Goal: Task Accomplishment & Management: Use online tool/utility

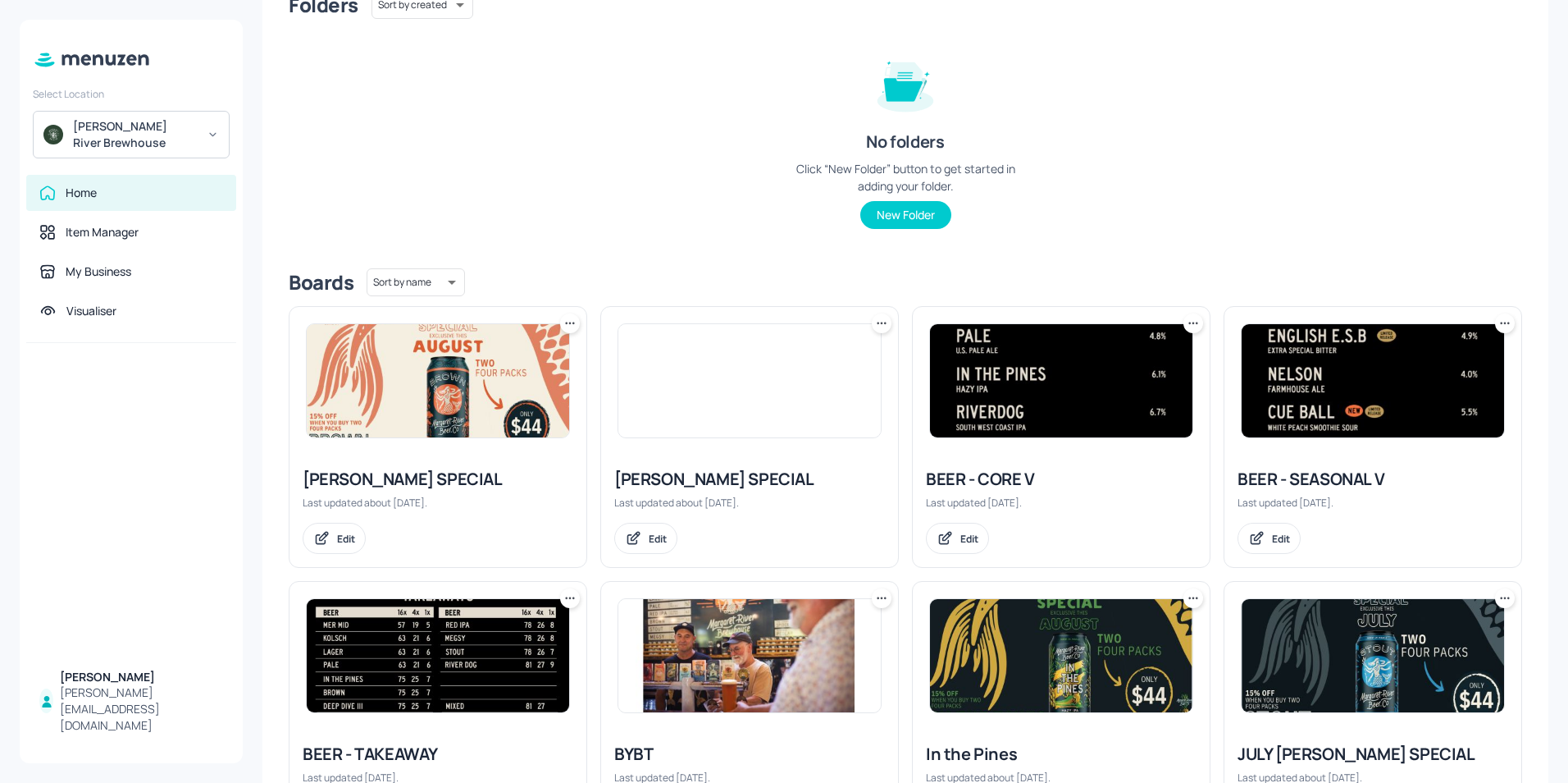
scroll to position [164, 0]
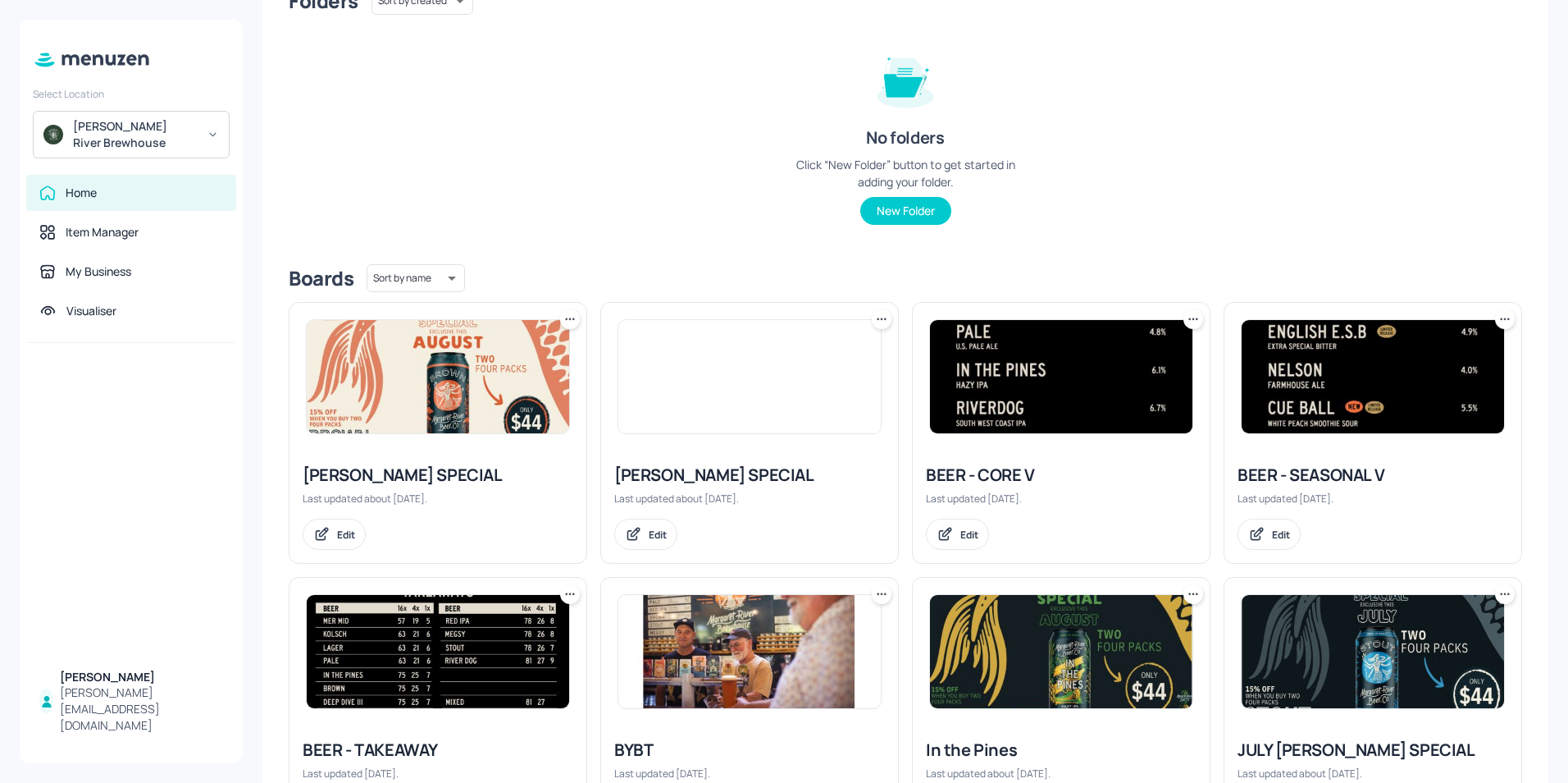
click at [1313, 385] on img at bounding box center [1373, 376] width 262 height 113
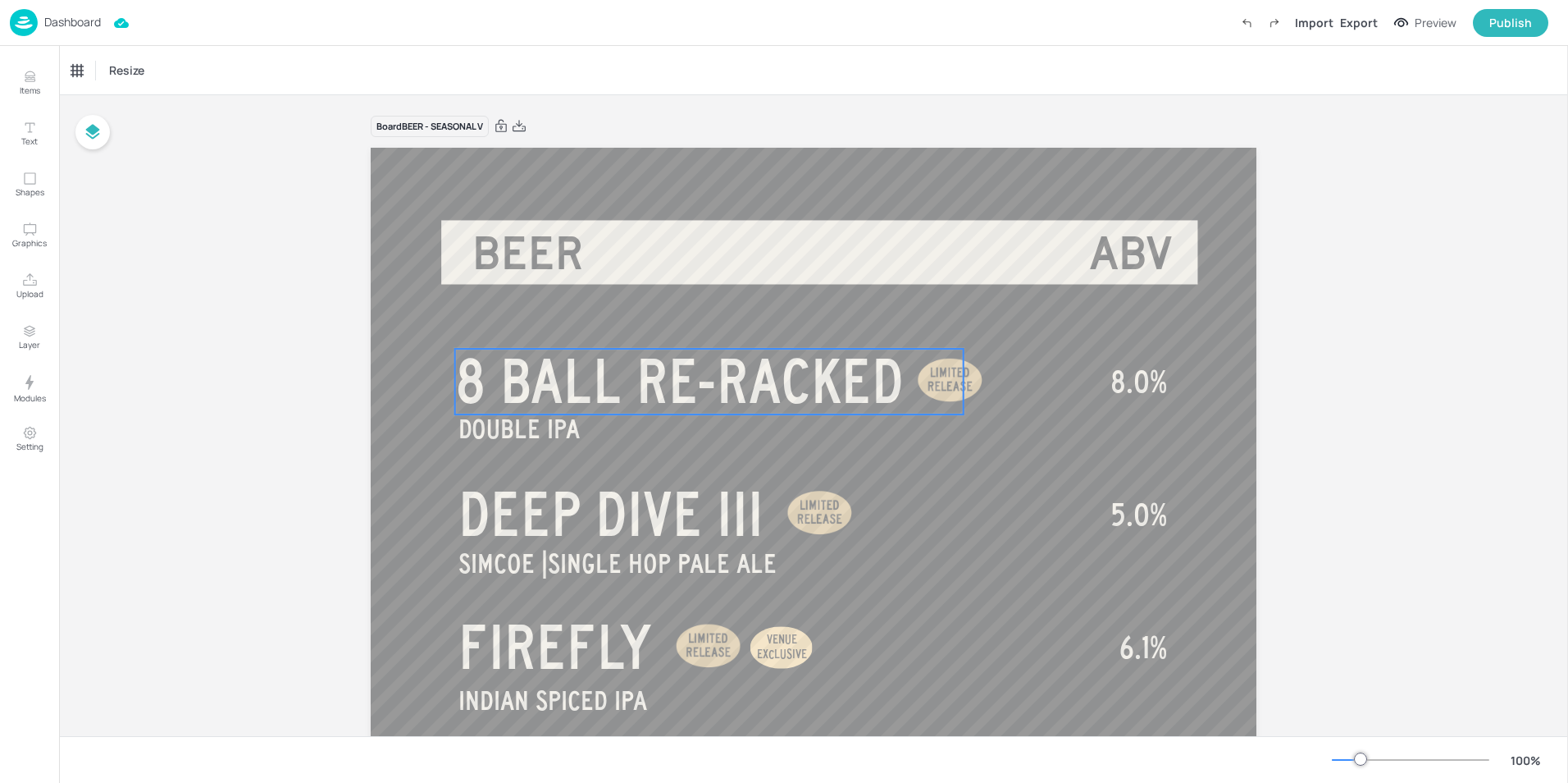
scroll to position [82, 0]
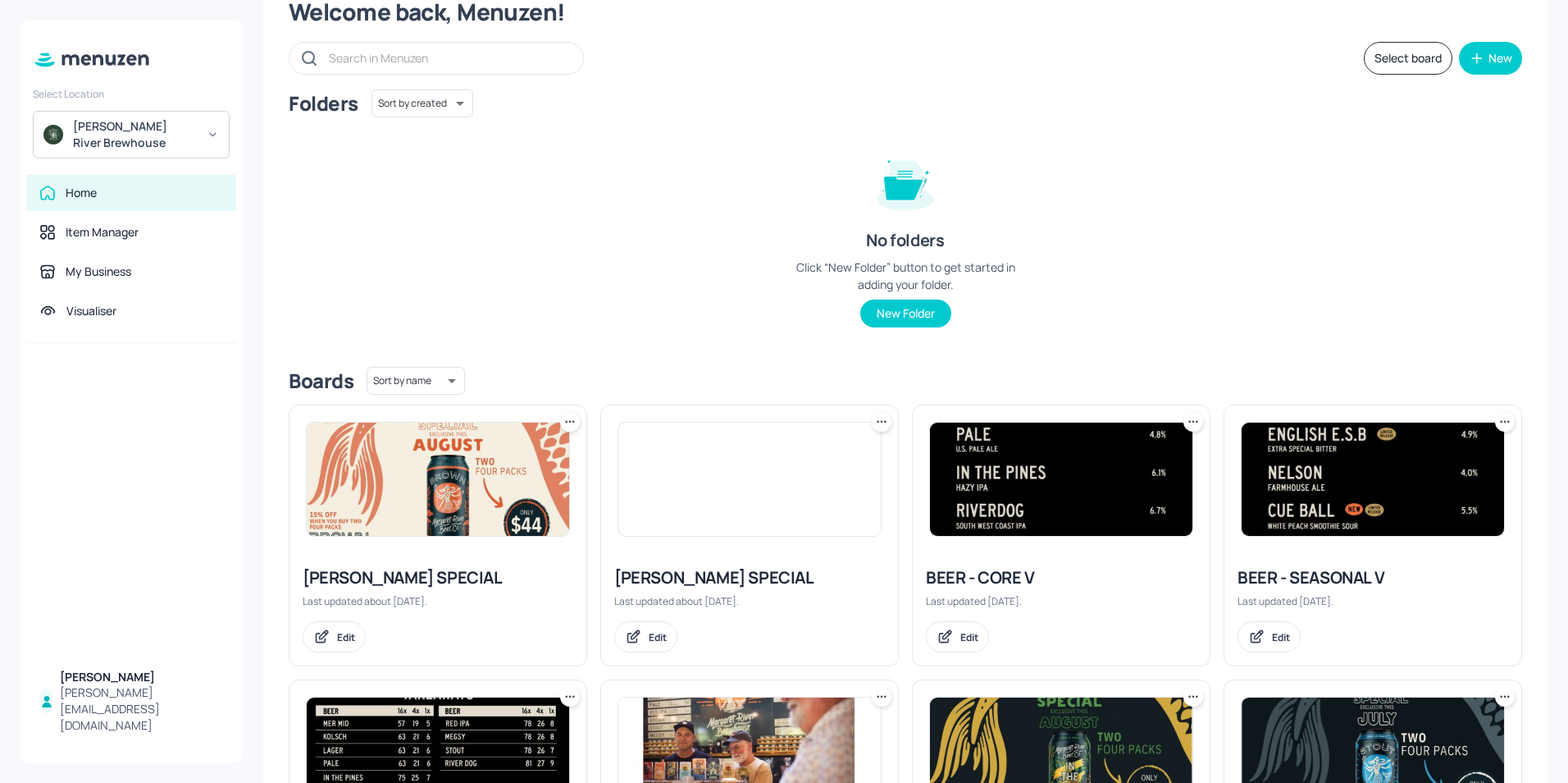
scroll to position [164, 0]
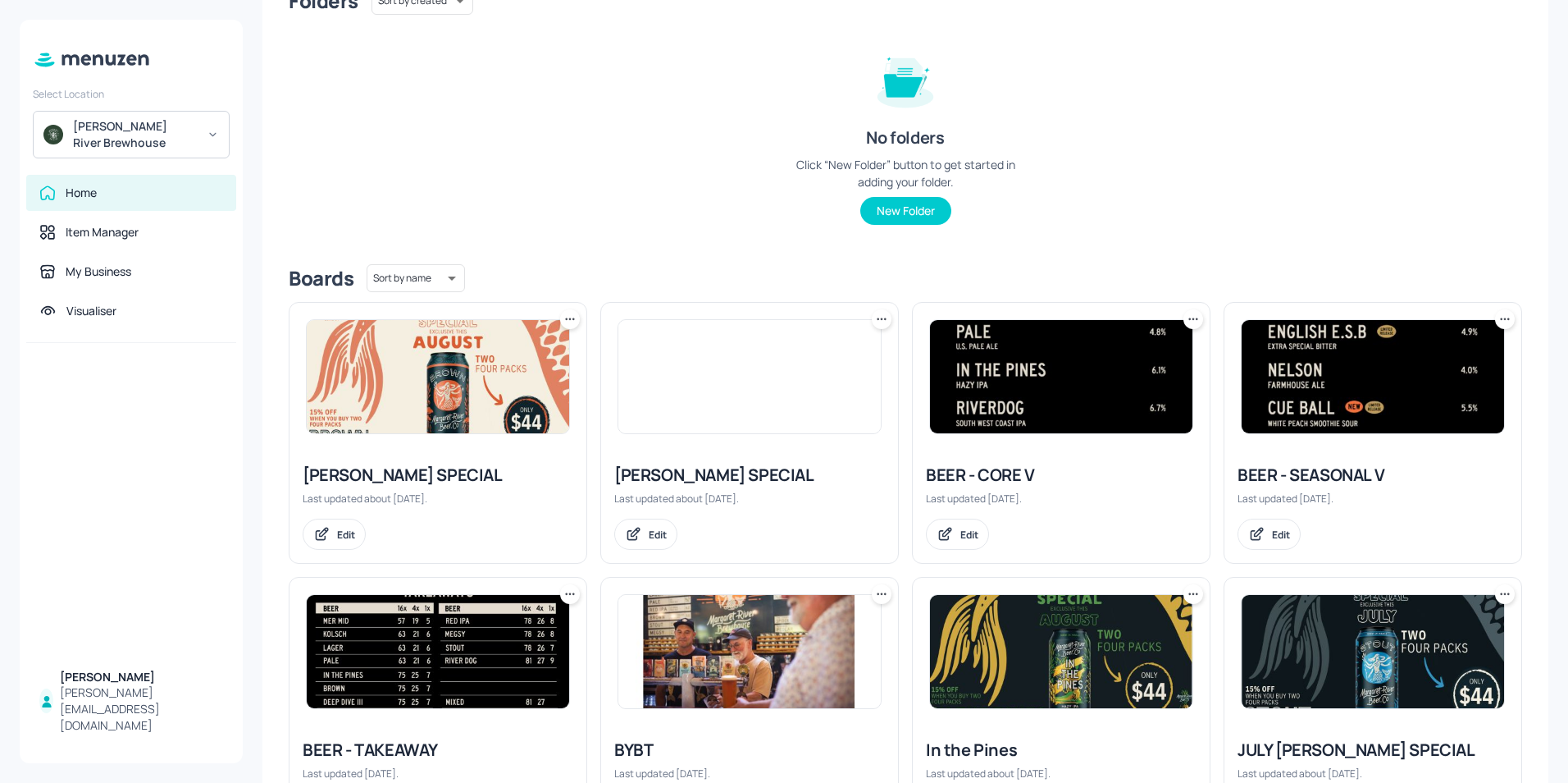
click at [1033, 387] on img at bounding box center [1061, 376] width 262 height 113
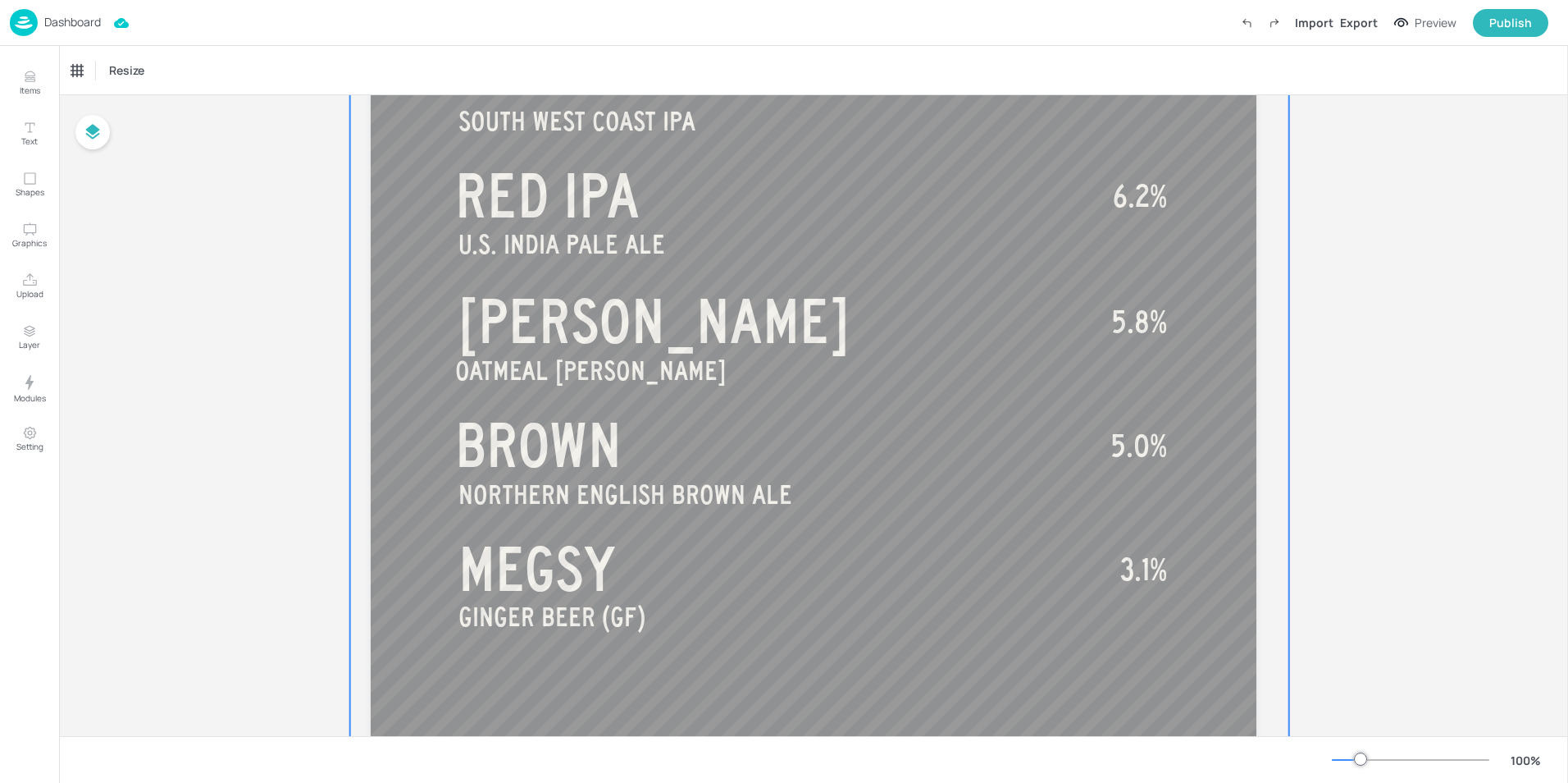
scroll to position [1028, 0]
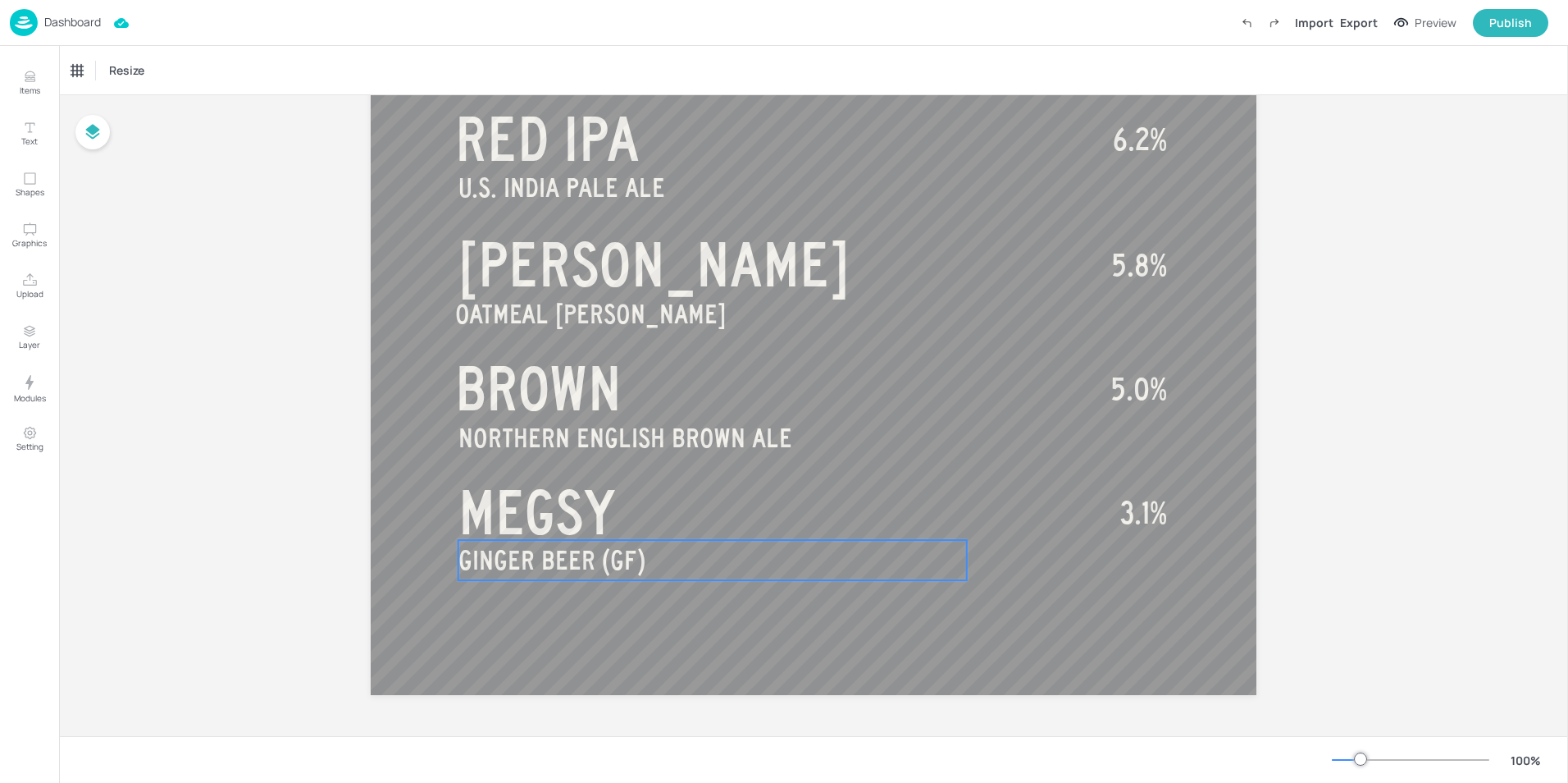
click at [574, 555] on span "GINGER BEER (GF)" at bounding box center [552, 560] width 187 height 29
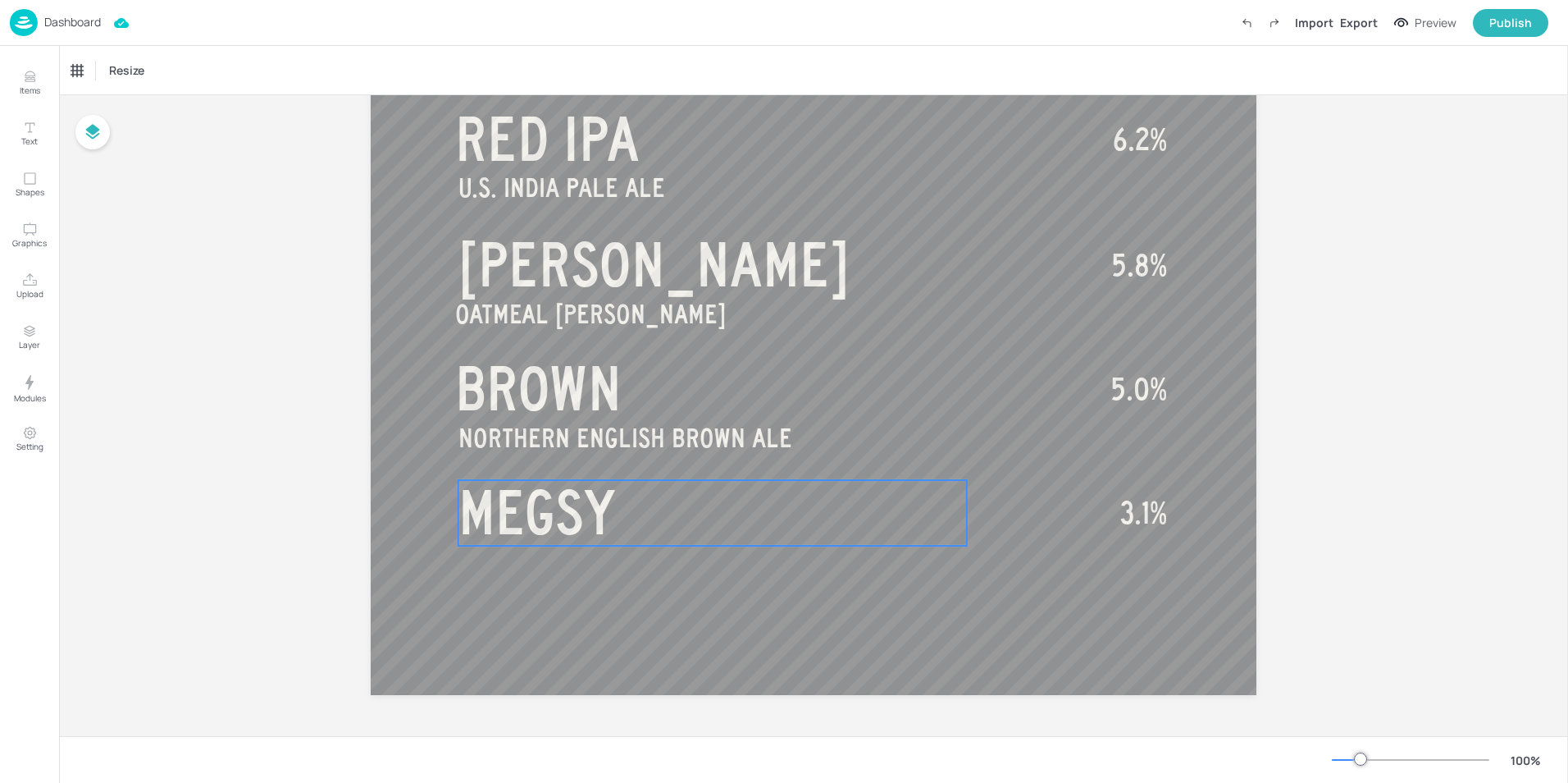
click at [533, 514] on span "MEGSY" at bounding box center [536, 513] width 157 height 66
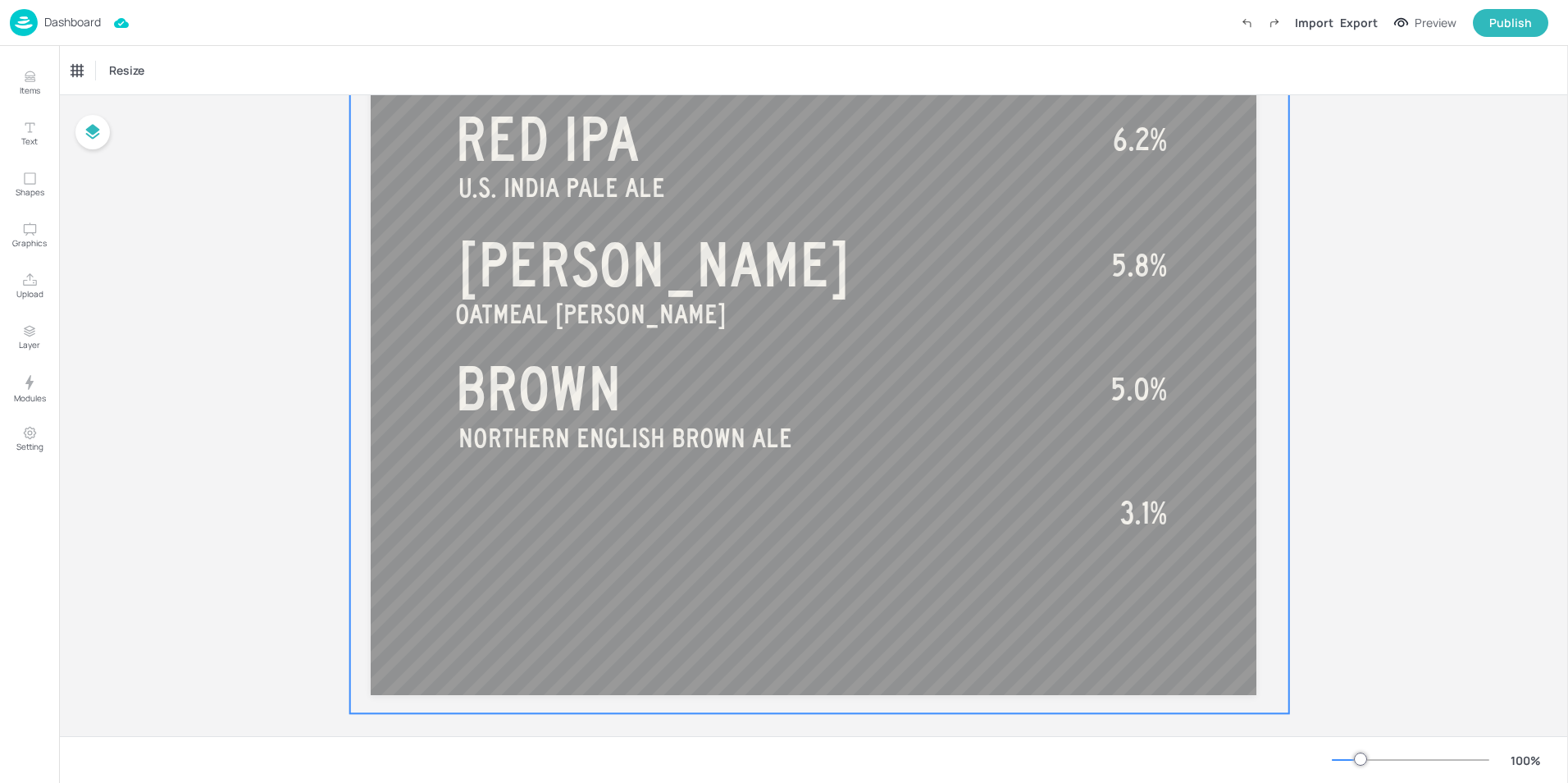
click at [1128, 521] on span "3.1%" at bounding box center [1143, 513] width 46 height 33
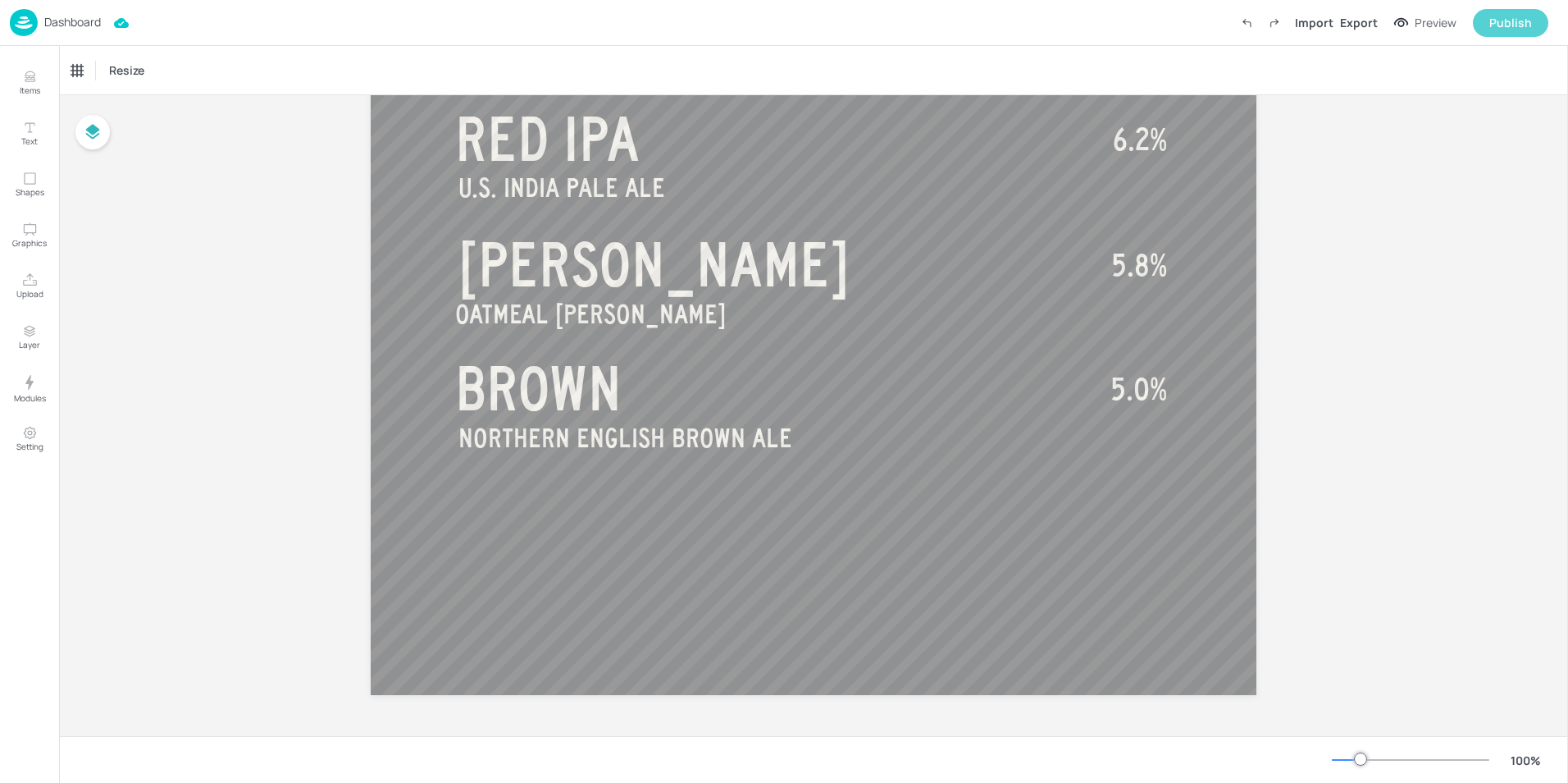
click at [1509, 17] on div "Publish" at bounding box center [1510, 23] width 43 height 18
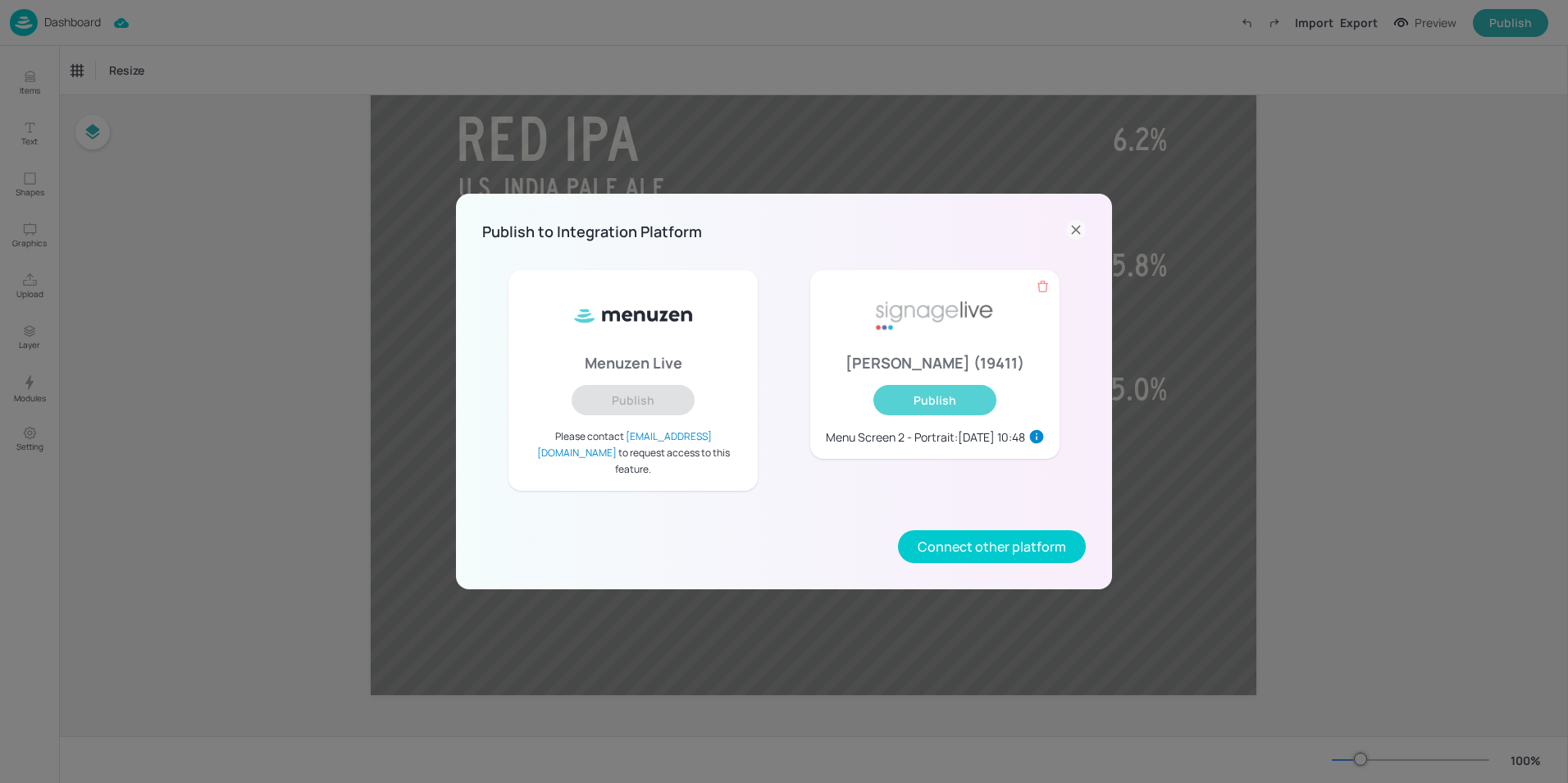
click at [902, 415] on button "Publish" at bounding box center [935, 400] width 123 height 31
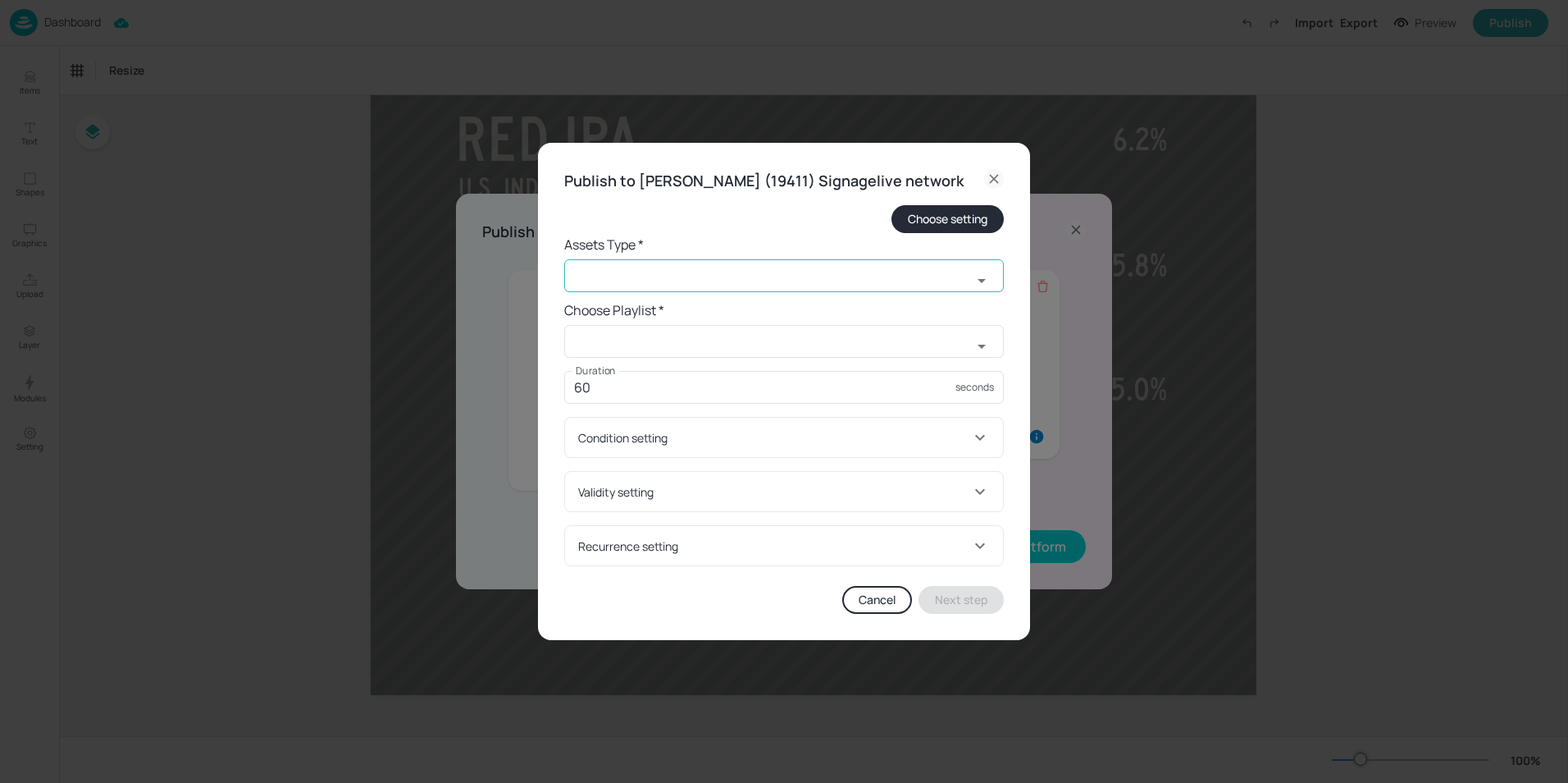
click at [655, 289] on input "text" at bounding box center [768, 276] width 408 height 33
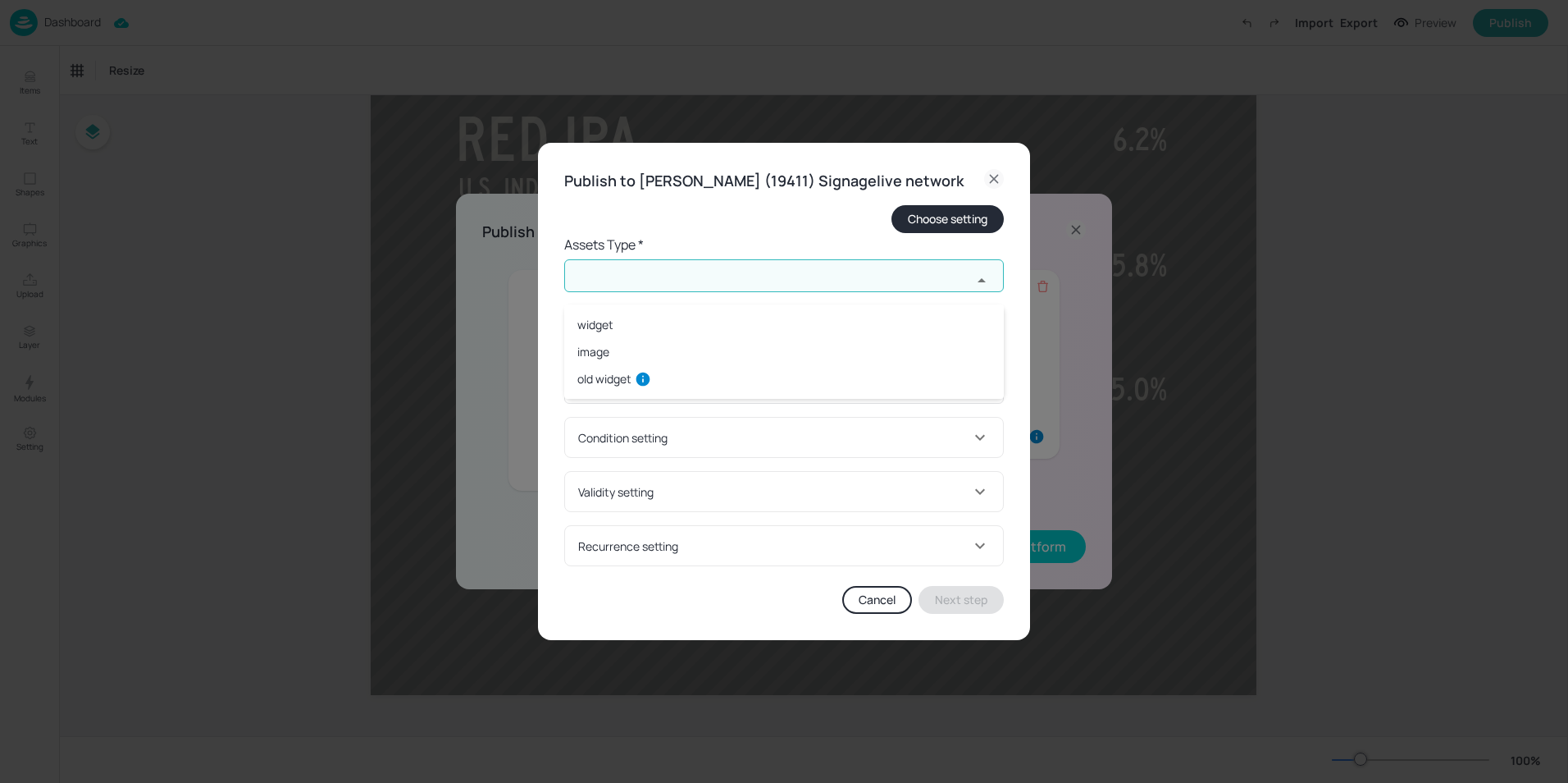
click at [584, 331] on li "widget" at bounding box center [784, 324] width 440 height 27
type input "widget"
click at [630, 358] on input "text" at bounding box center [768, 341] width 408 height 33
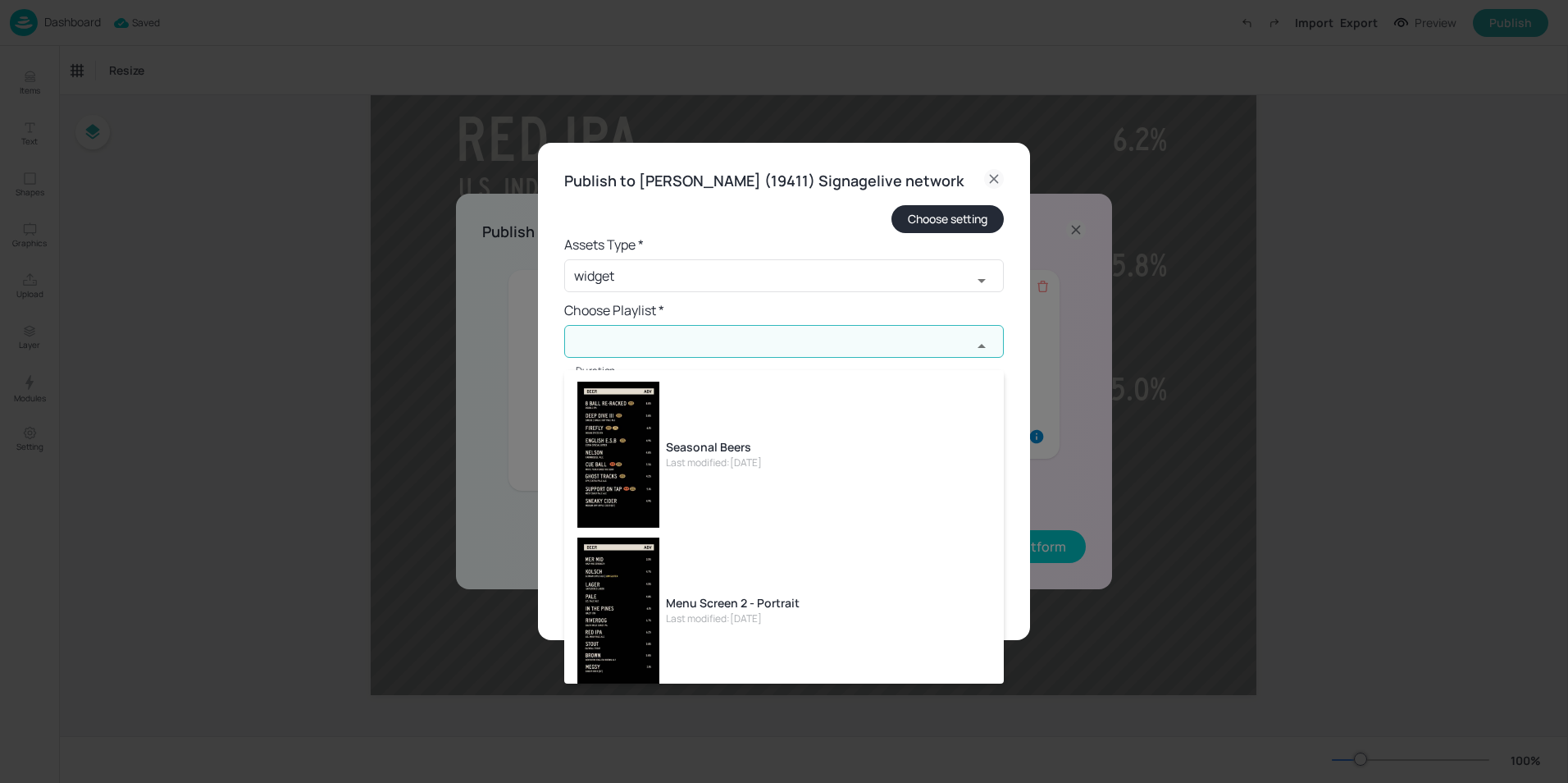
click at [719, 613] on div "Last modified: [DATE]" at bounding box center [732, 619] width 134 height 15
type input "Menu Screen 2 - Portrait"
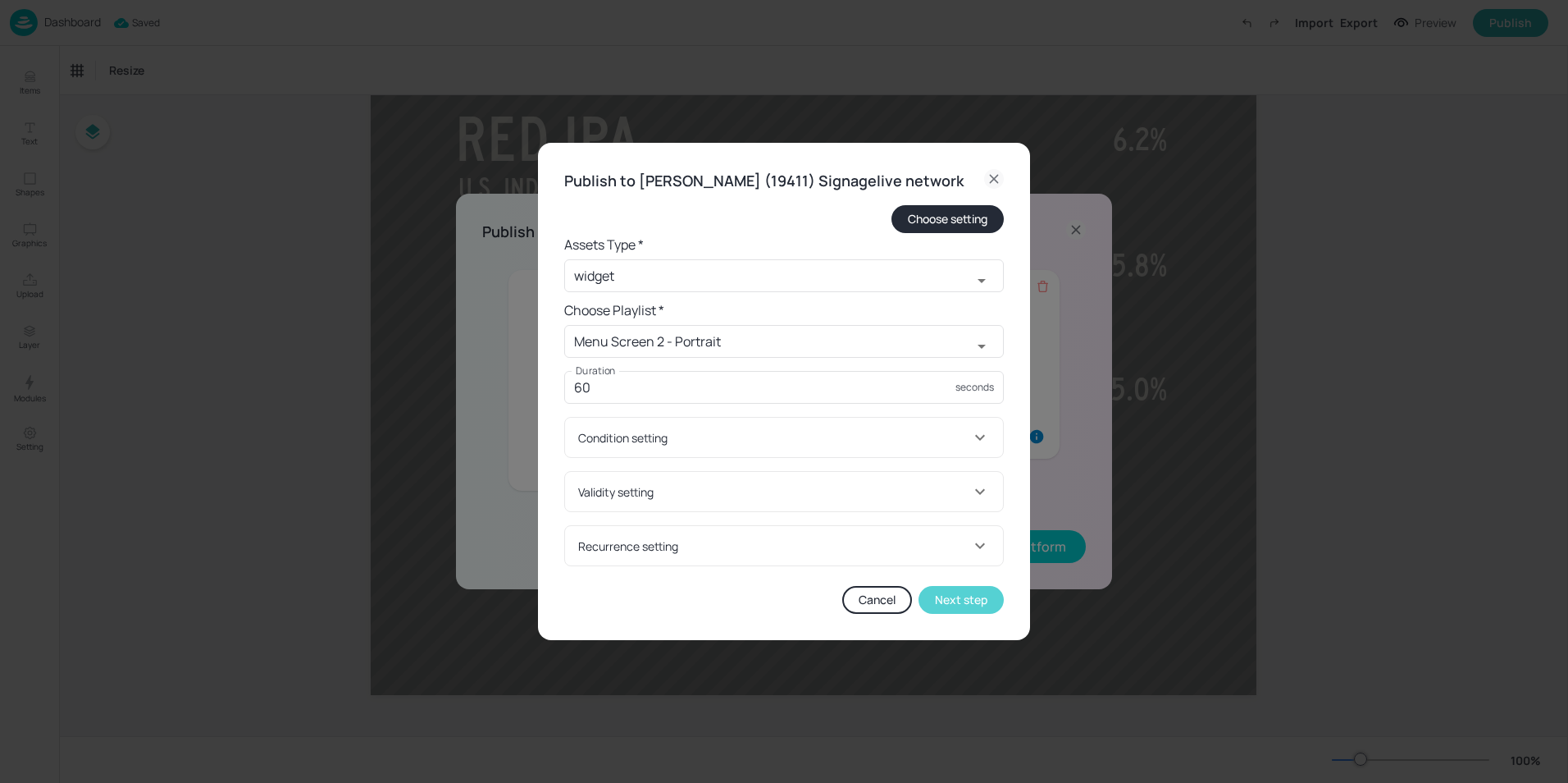
click at [932, 607] on button "Next step" at bounding box center [961, 600] width 86 height 28
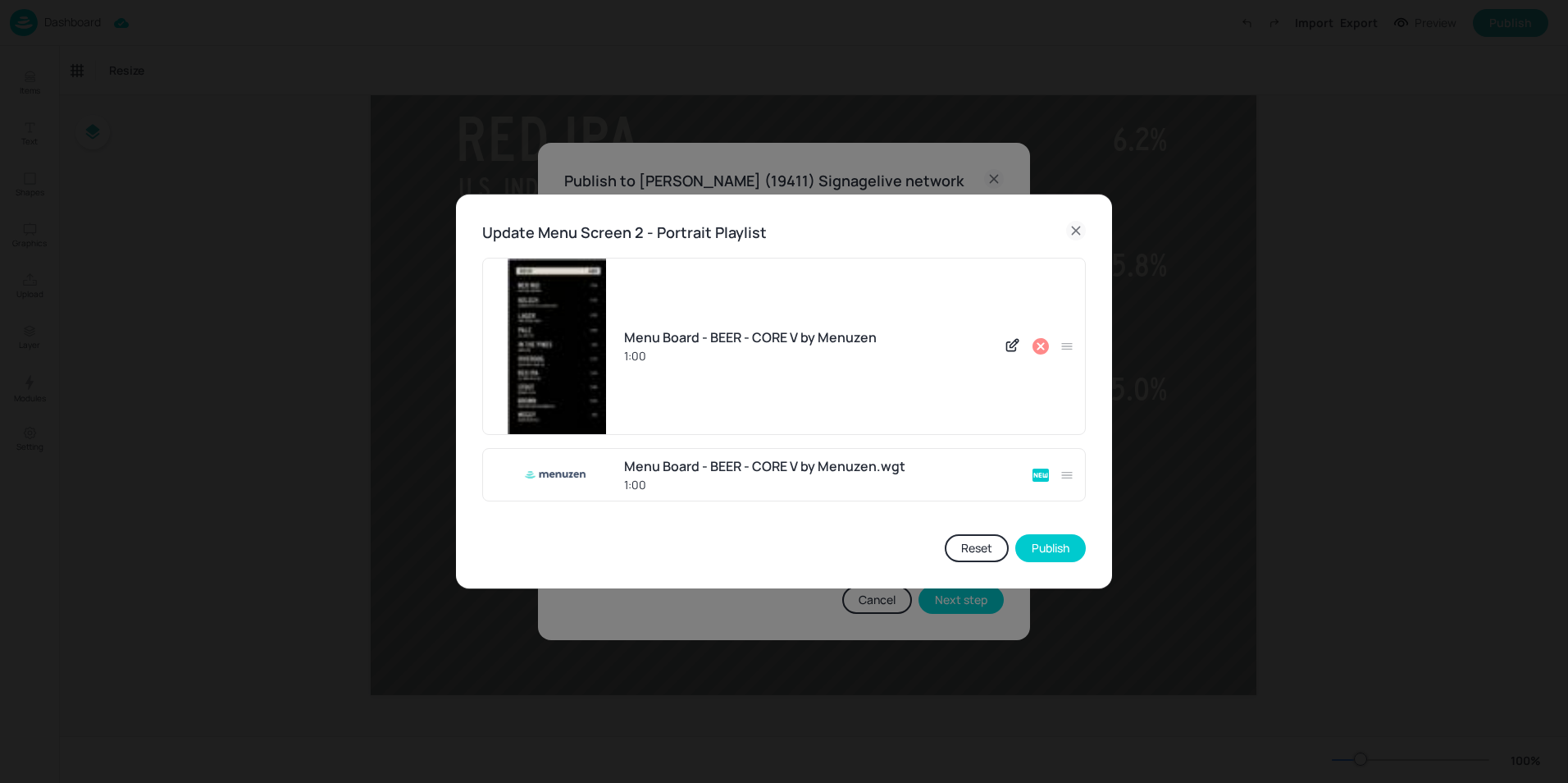
click at [1043, 343] on icon at bounding box center [1041, 346] width 20 height 20
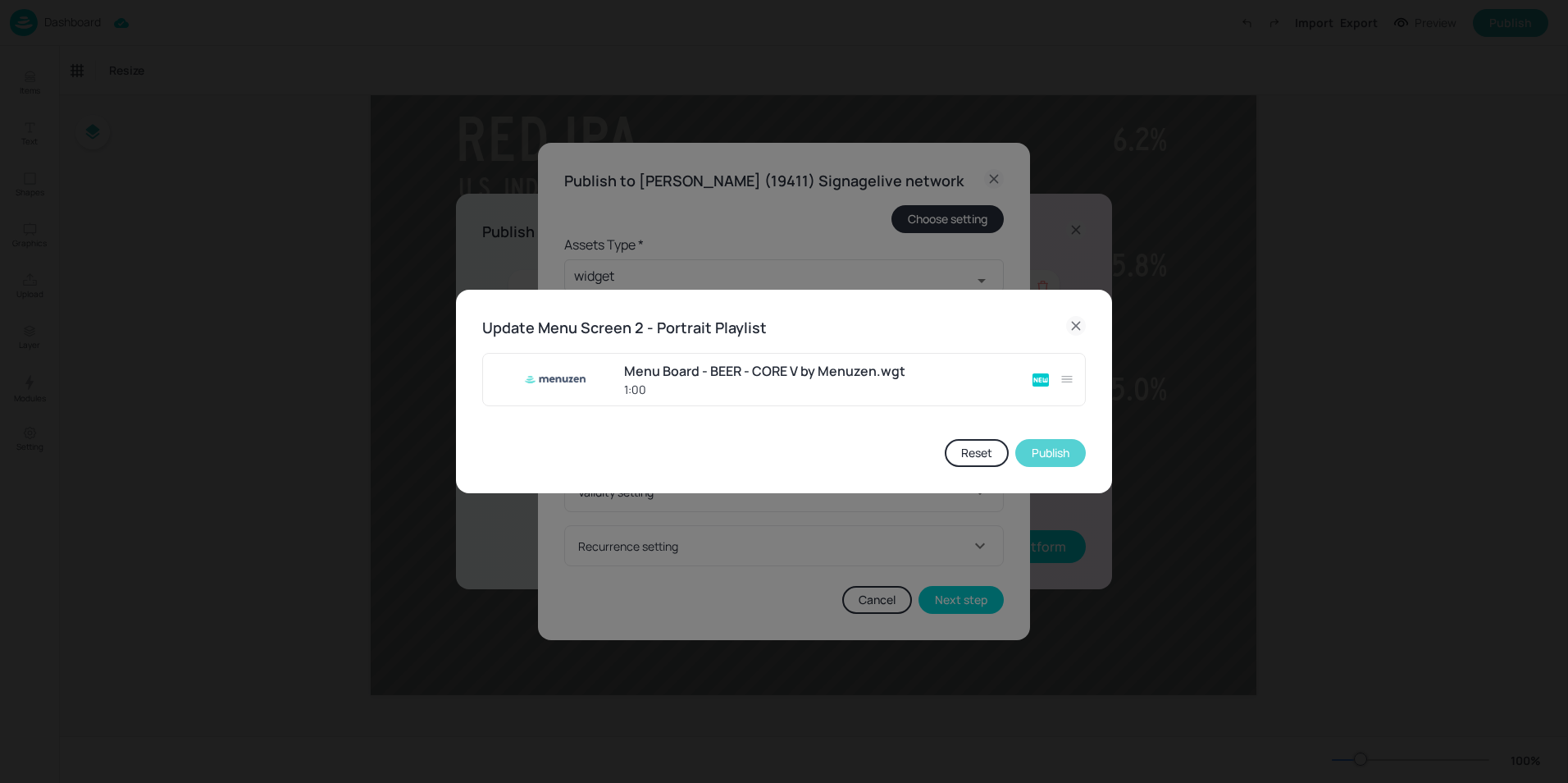
click at [1038, 457] on button "Publish" at bounding box center [1050, 453] width 71 height 28
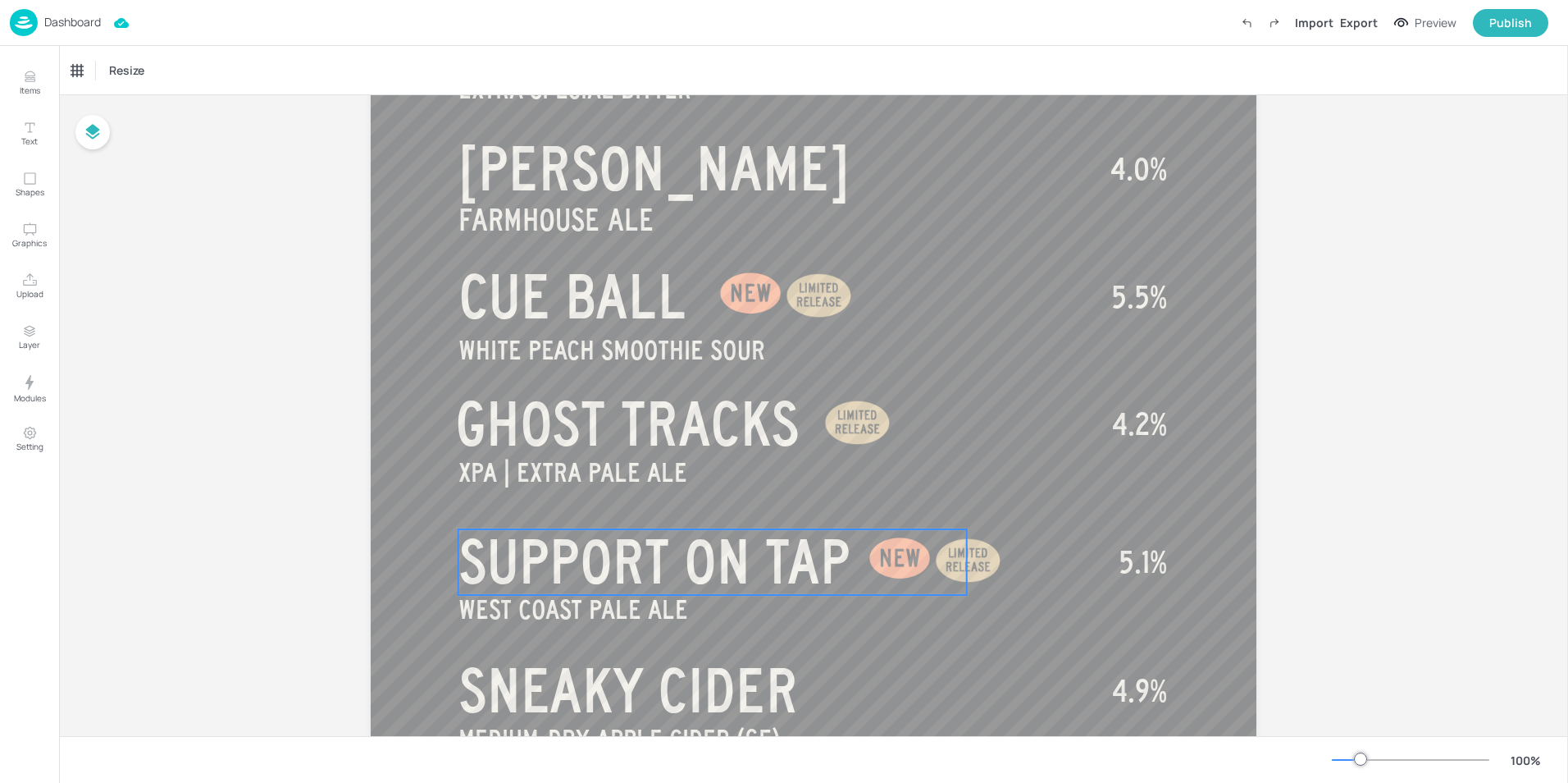
scroll to position [782, 0]
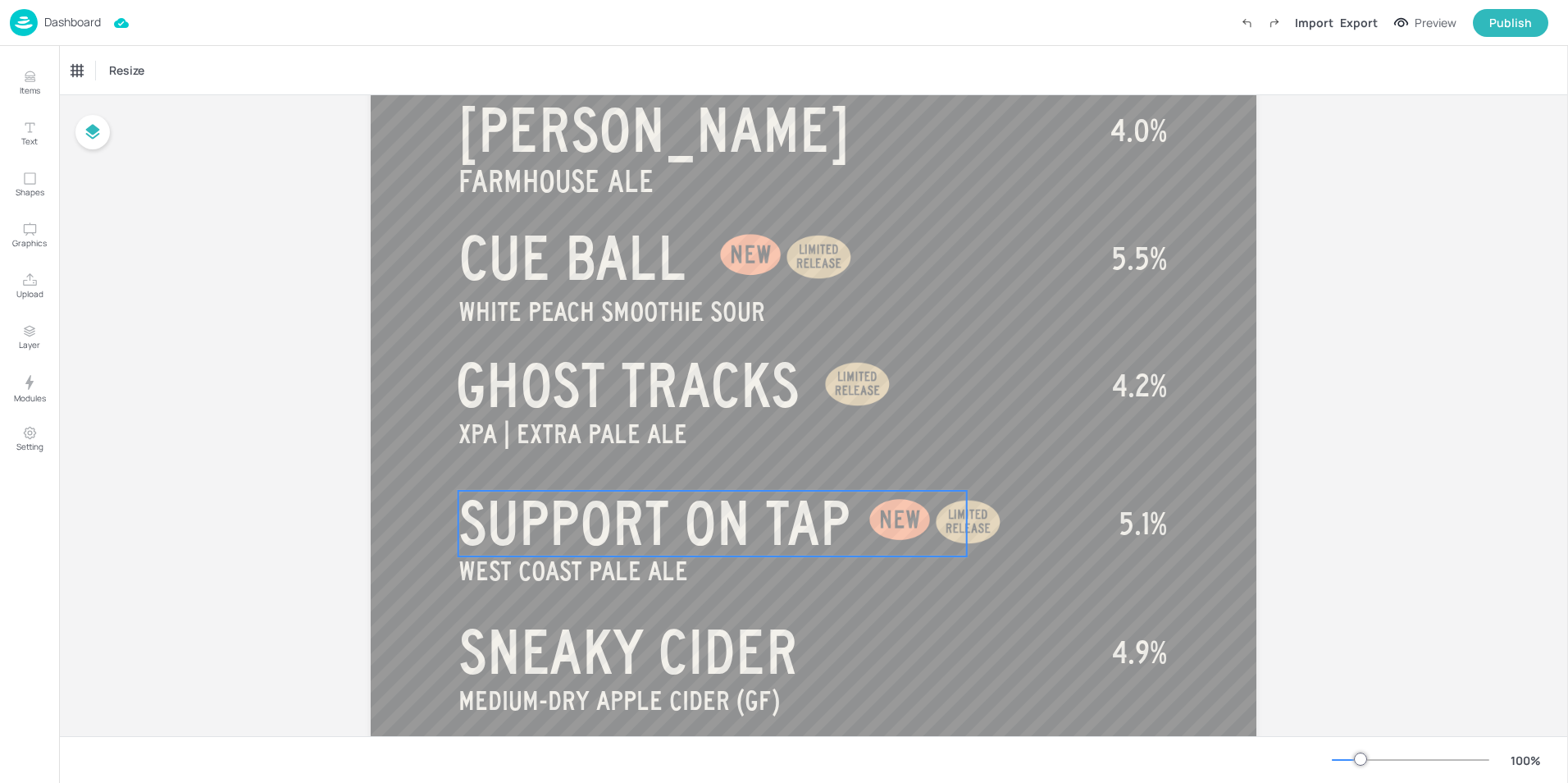
click at [478, 531] on span "SUPPORT ON TAP" at bounding box center [654, 523] width 392 height 66
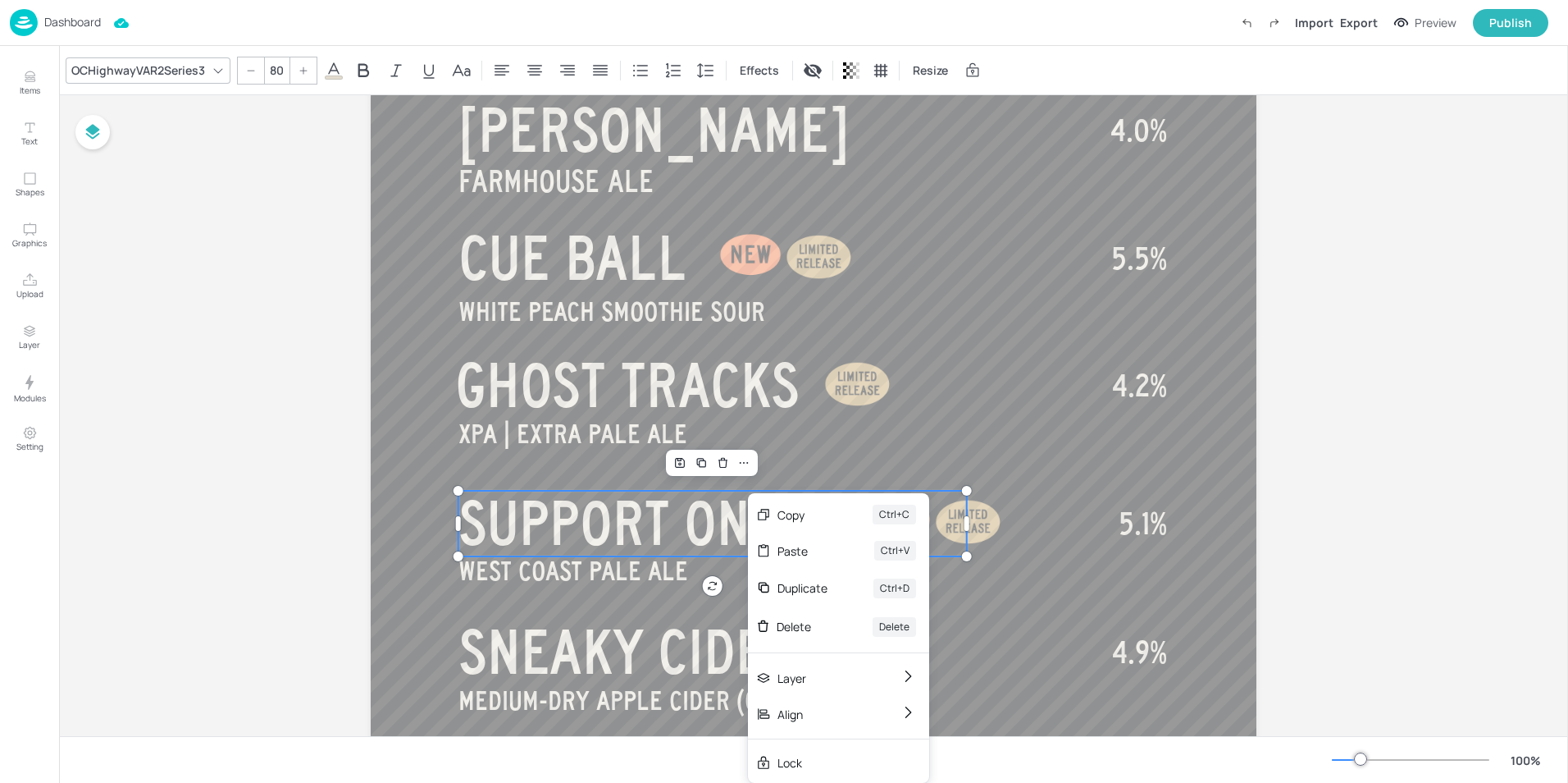
click at [696, 518] on span "SUPPORT ON TAP" at bounding box center [654, 523] width 392 height 66
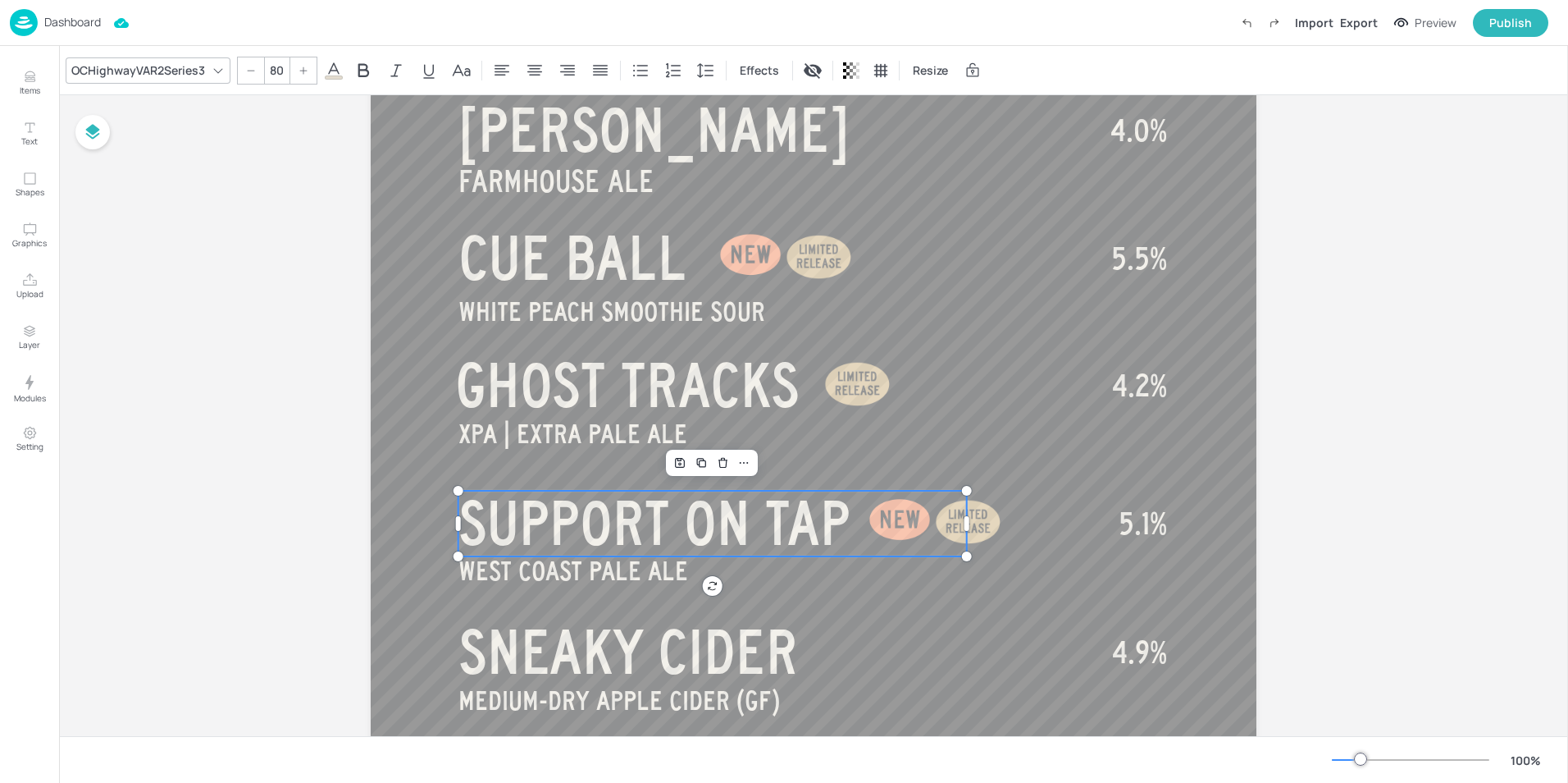
click at [696, 518] on span "SUPPORT ON TAP" at bounding box center [654, 523] width 392 height 66
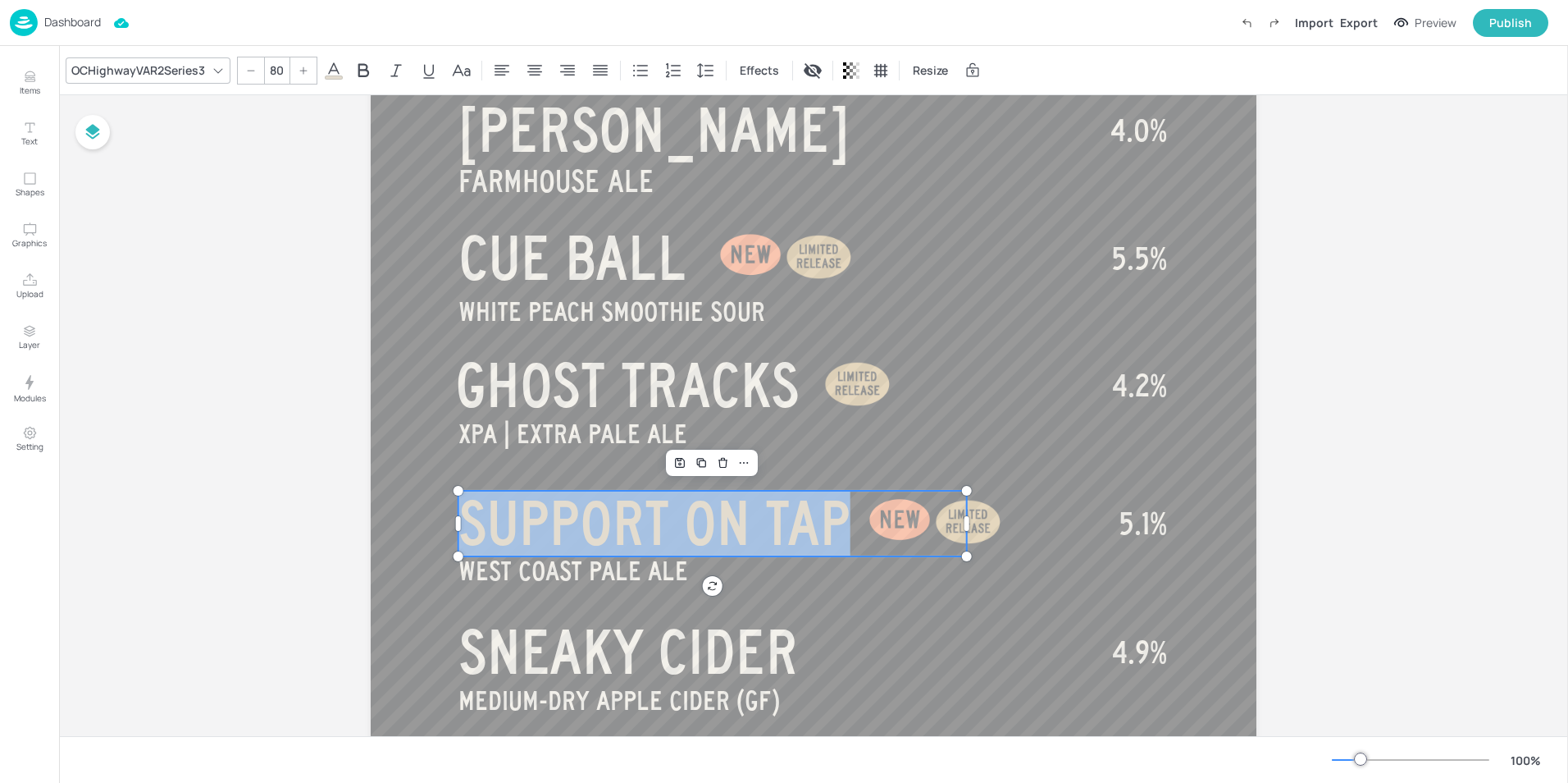
drag, startPoint x: 842, startPoint y: 523, endPoint x: 466, endPoint y: 518, distance: 376.0
click at [466, 518] on span "SUPPORT ON TAP" at bounding box center [654, 523] width 392 height 66
copy span "SUPPORT ON TAP"
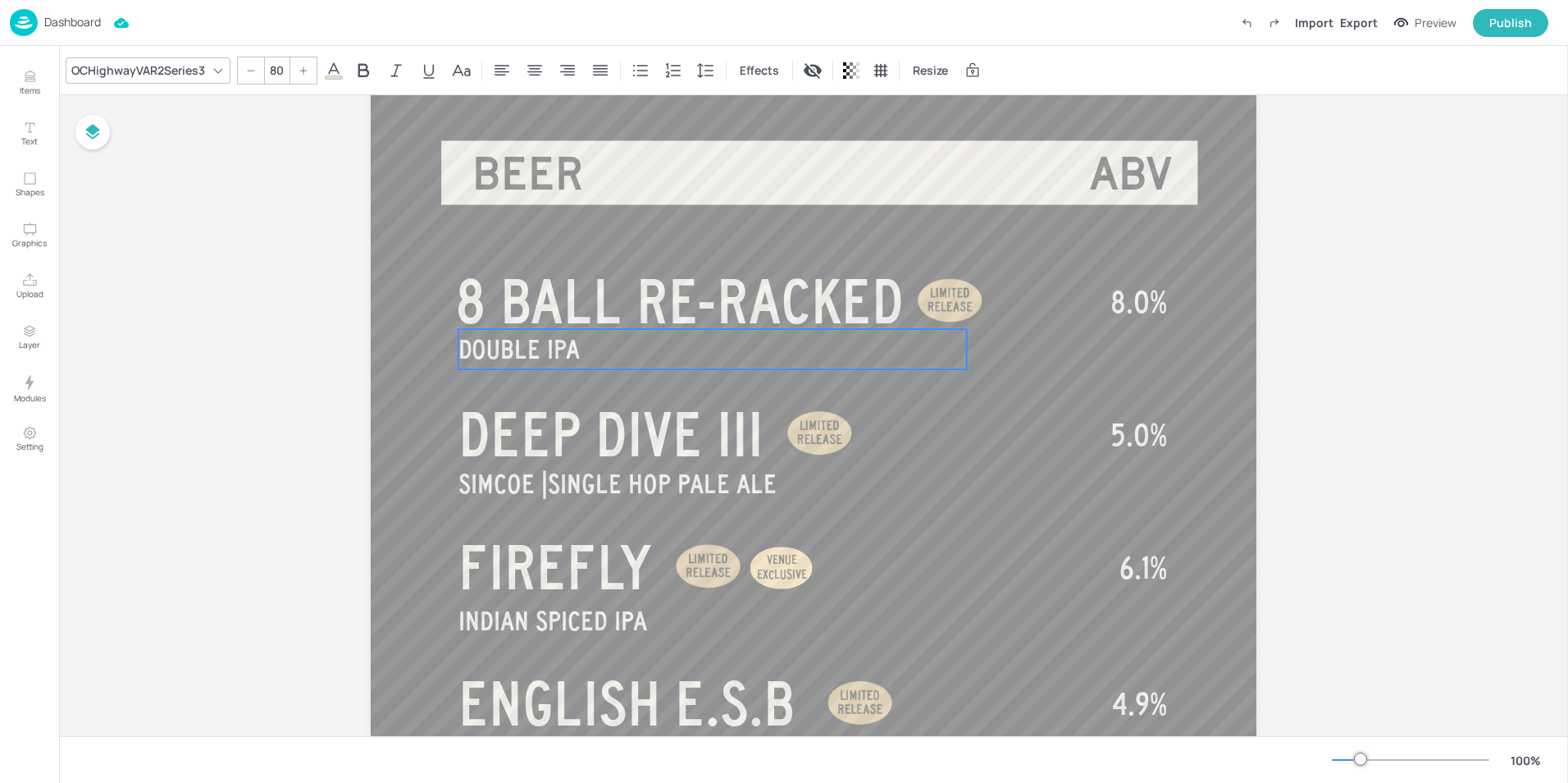
scroll to position [44, 0]
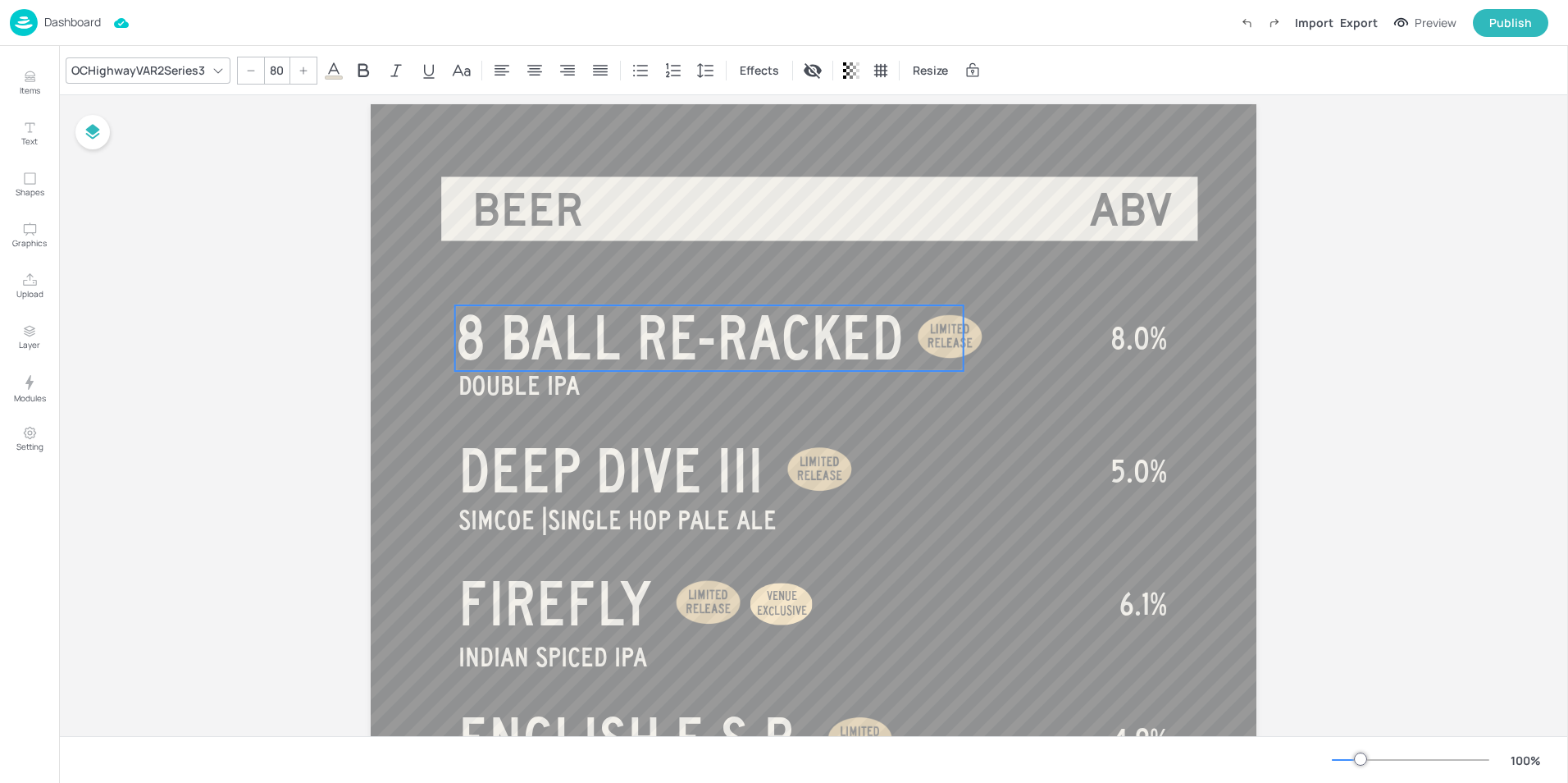
click at [457, 341] on div at bounding box center [455, 338] width 13 height 66
click at [465, 334] on span "8 BALL RE-RACKED" at bounding box center [679, 338] width 449 height 66
click at [465, 339] on span "8 BALL RE-RACKED" at bounding box center [679, 338] width 449 height 66
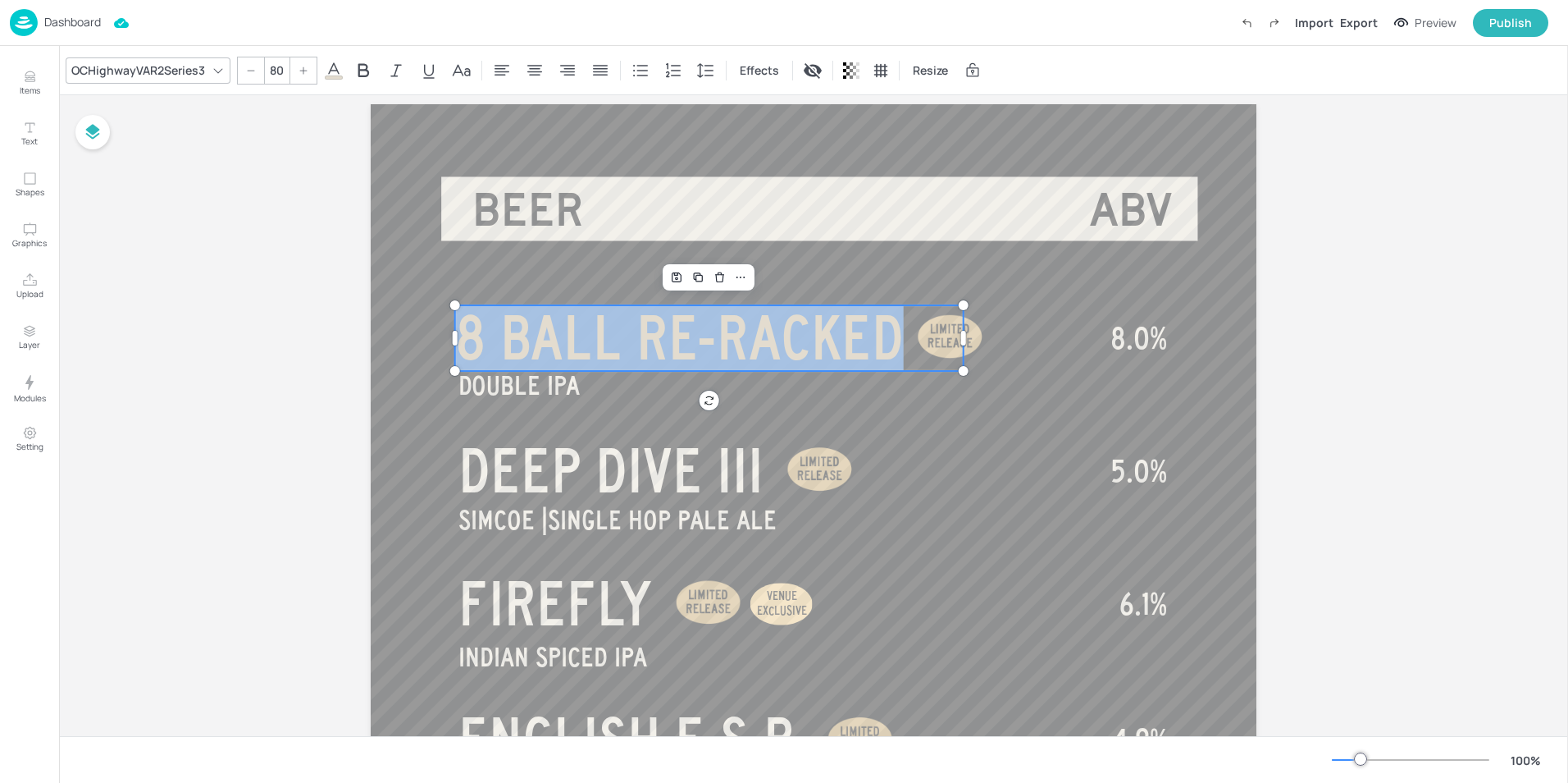
click at [465, 339] on span "8 BALL RE-RACKED" at bounding box center [679, 338] width 449 height 66
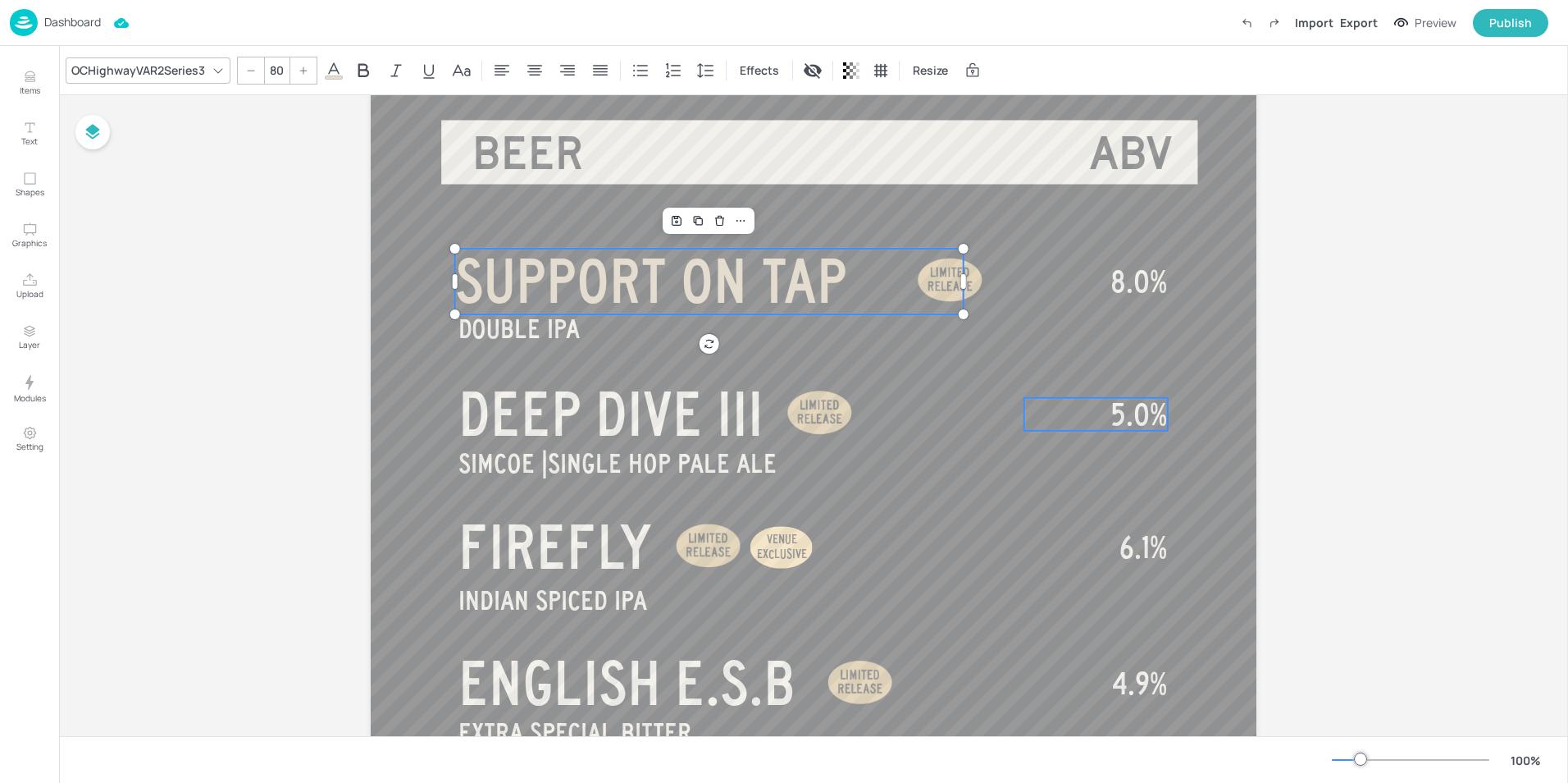
scroll to position [164, 0]
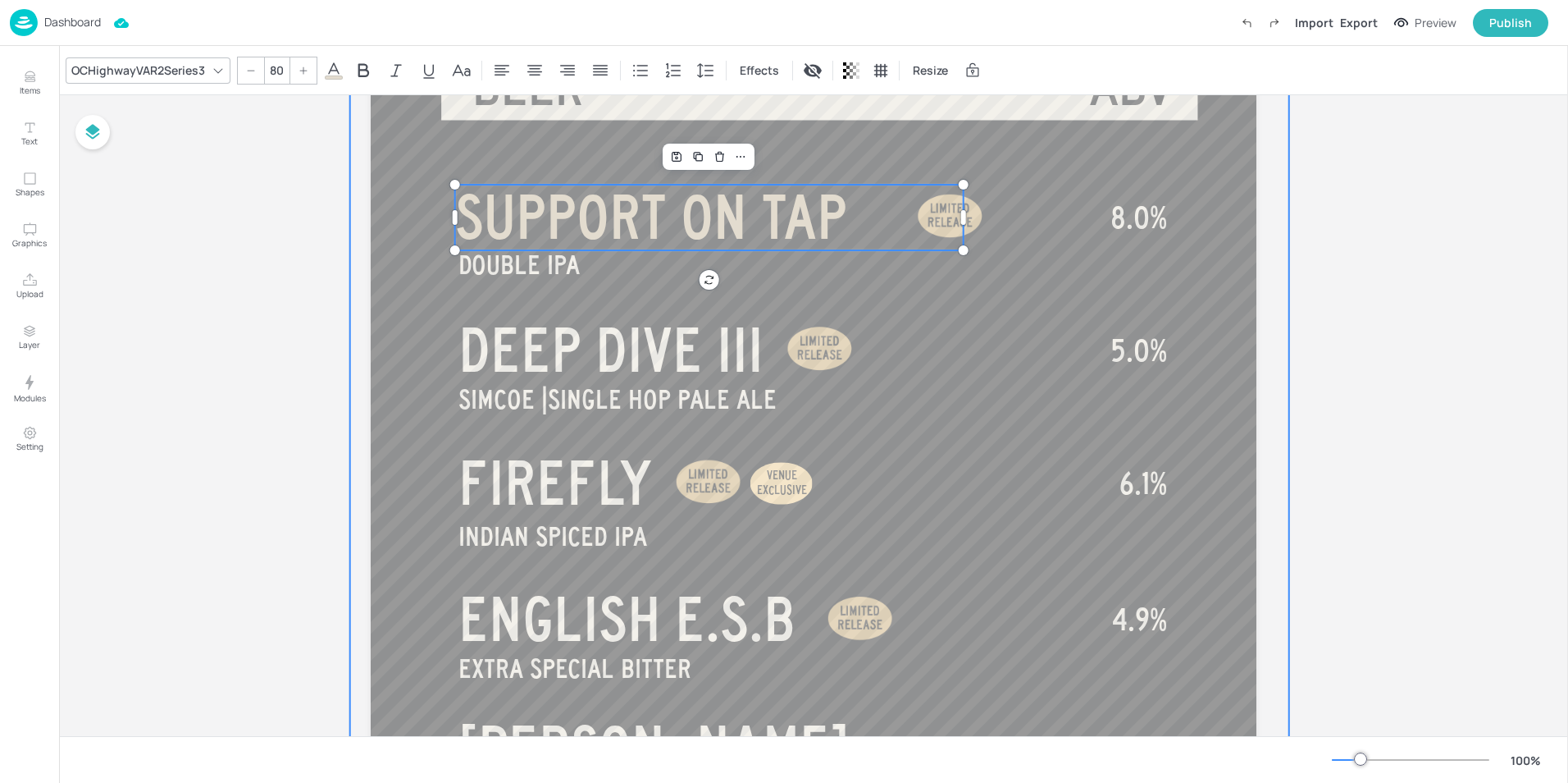
click at [969, 388] on p "SIMCOE | SINGLE HOP PALE ALE" at bounding box center [723, 399] width 530 height 40
type input "35"
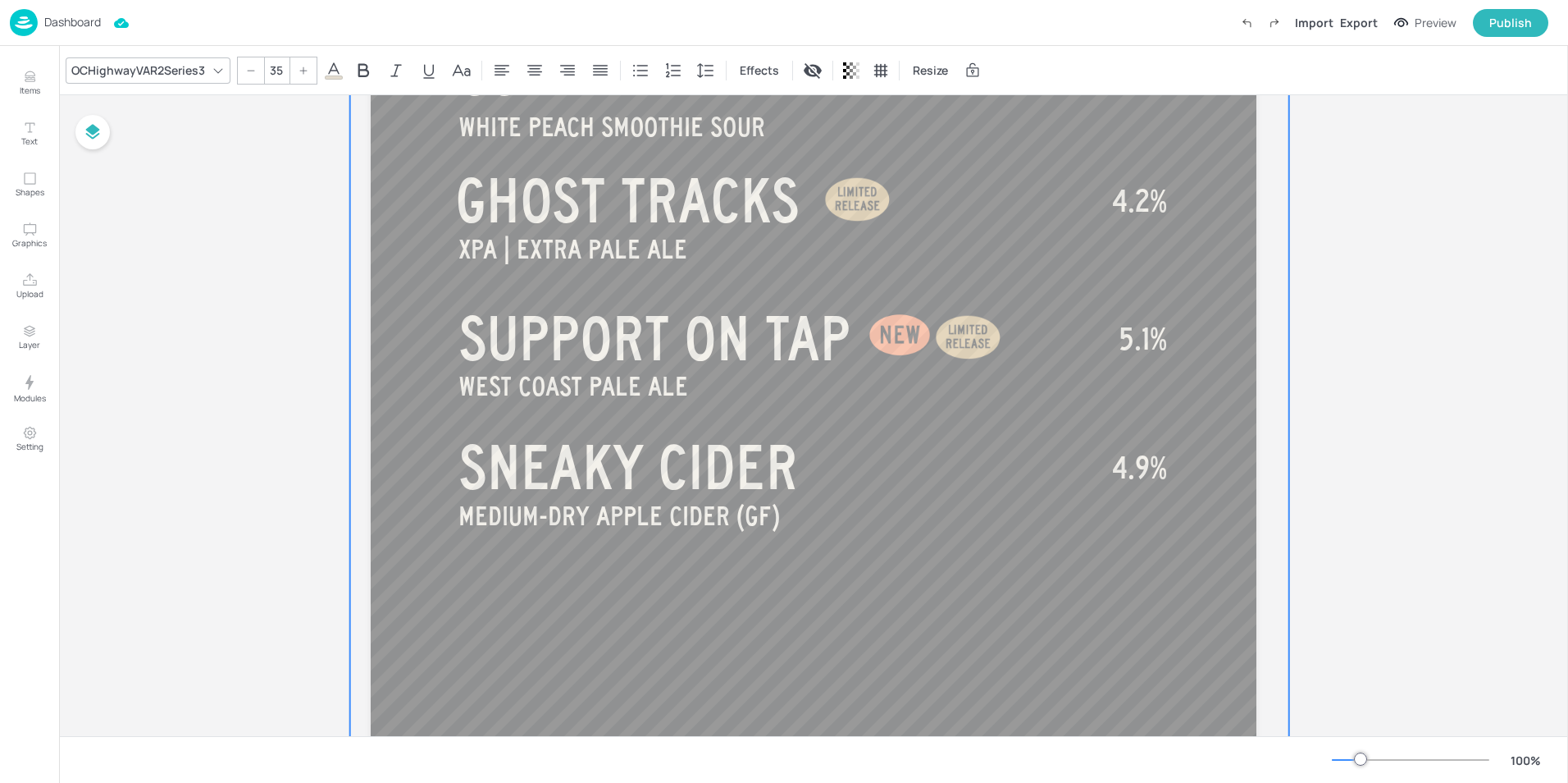
scroll to position [863, 0]
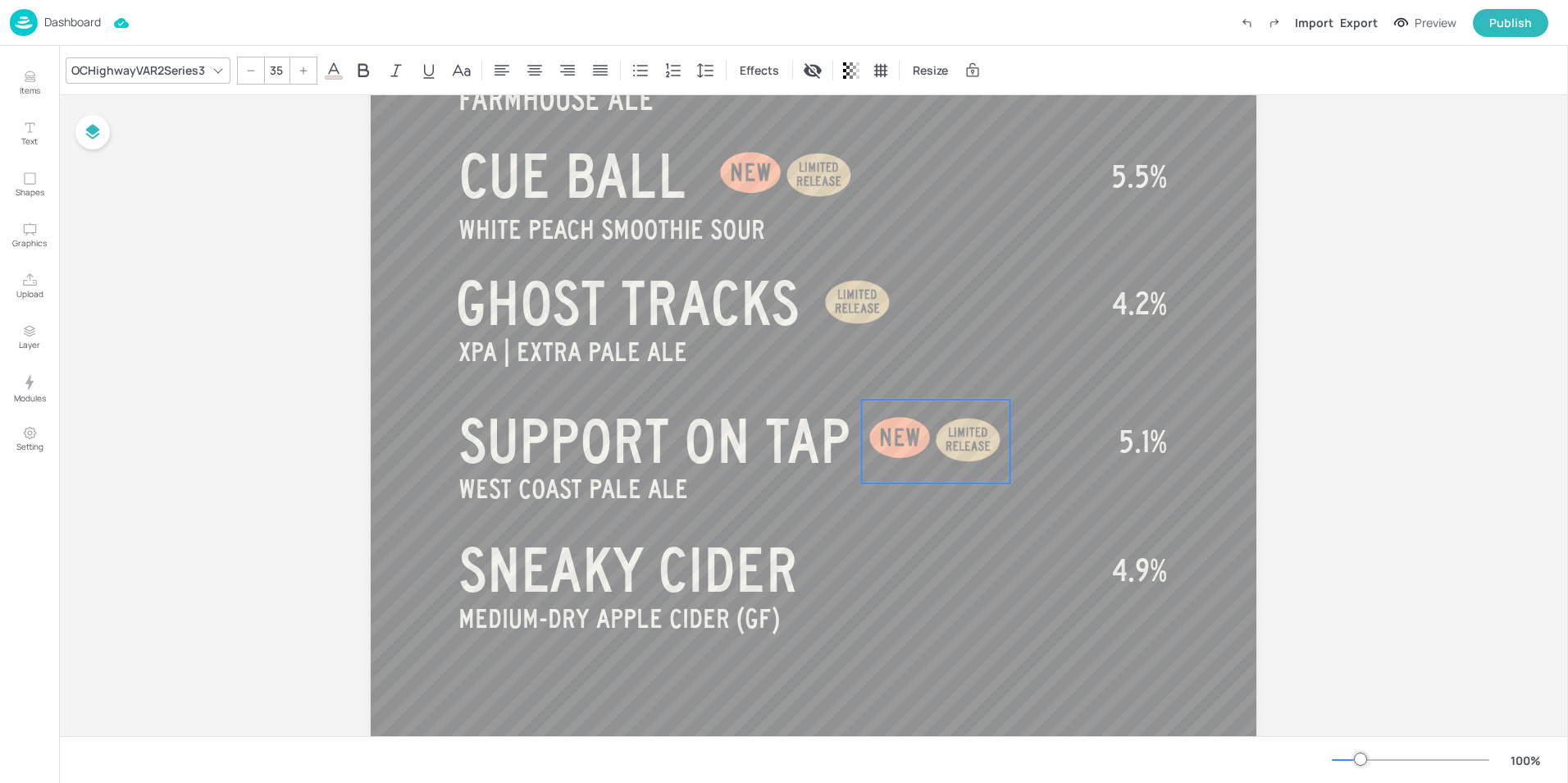
click at [921, 428] on div at bounding box center [901, 438] width 78 height 78
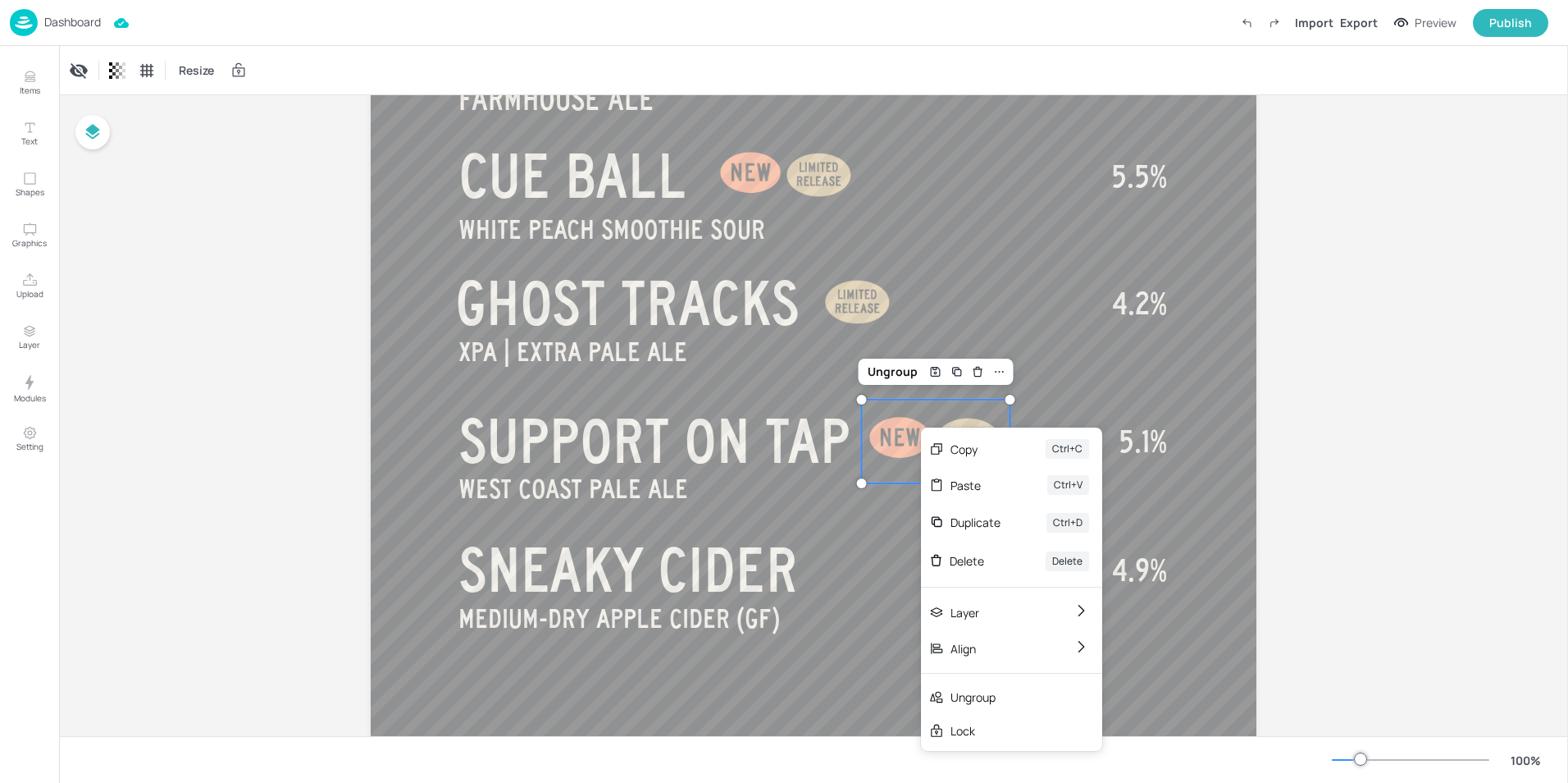
click at [906, 442] on div at bounding box center [901, 438] width 78 height 78
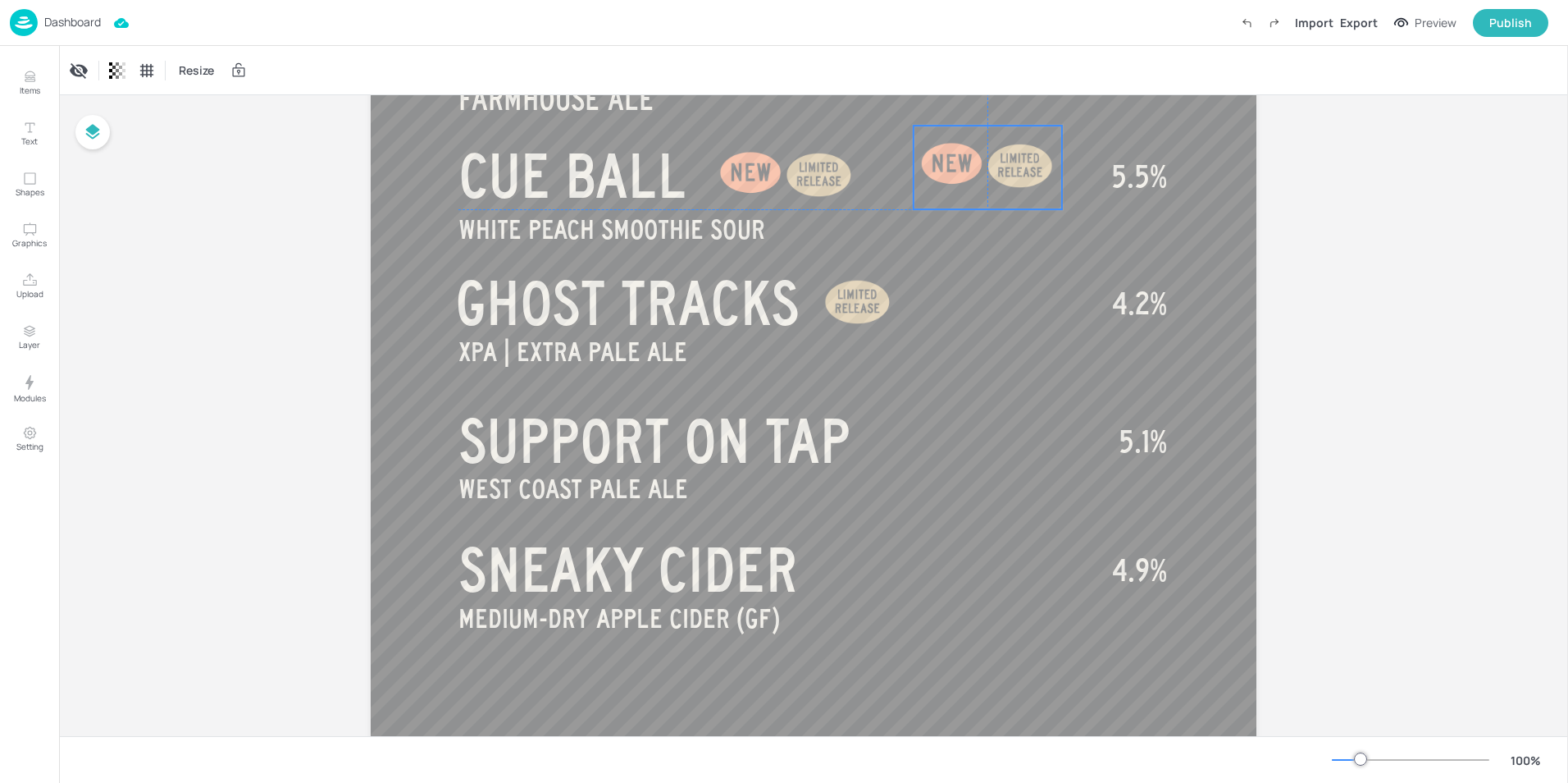
drag, startPoint x: 929, startPoint y: 440, endPoint x: 979, endPoint y: 164, distance: 280.5
click at [979, 164] on div at bounding box center [1021, 166] width 83 height 83
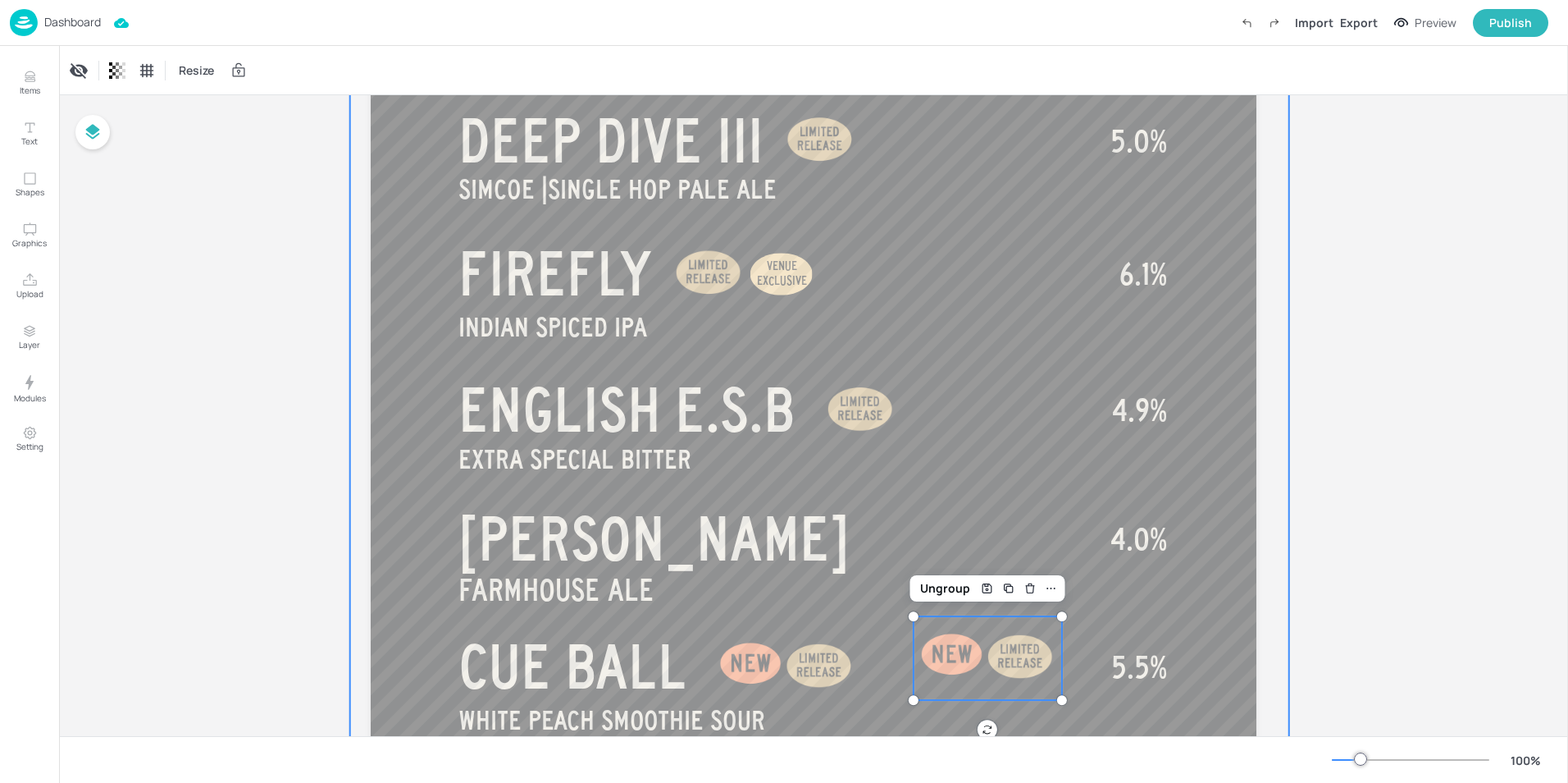
scroll to position [372, 0]
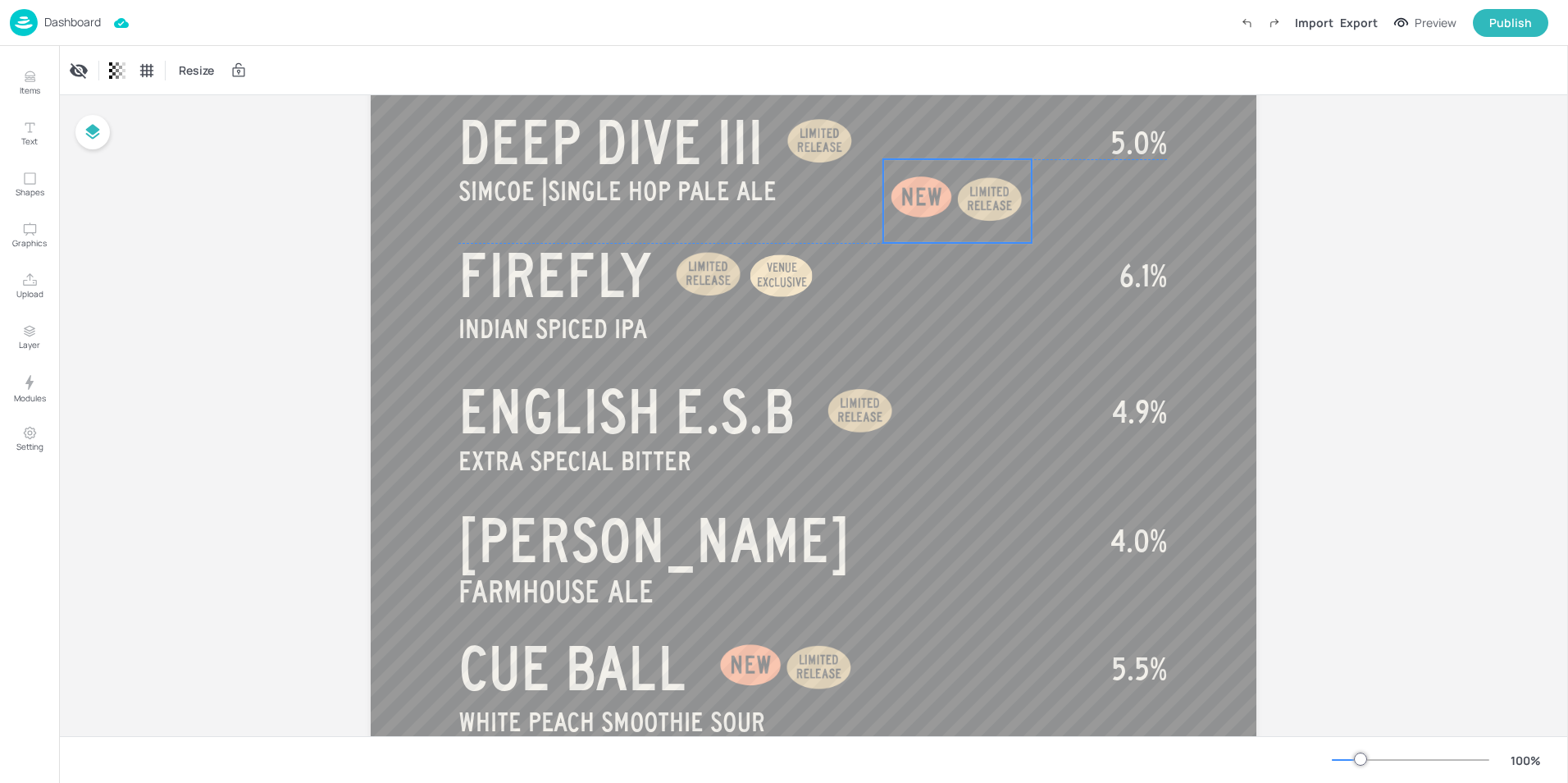
drag, startPoint x: 991, startPoint y: 646, endPoint x: 963, endPoint y: 164, distance: 482.8
click at [963, 164] on div at bounding box center [990, 200] width 83 height 83
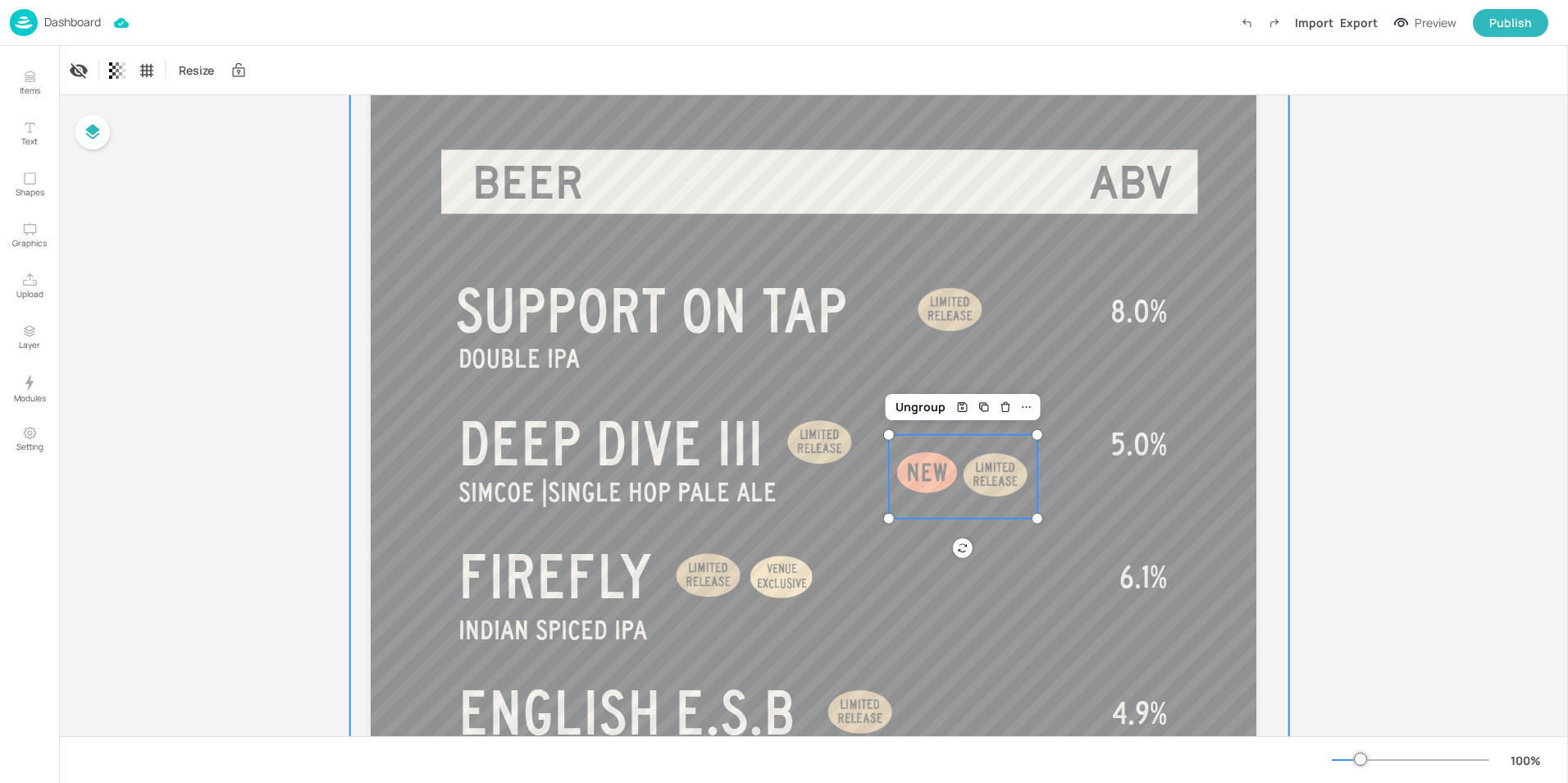
scroll to position [44, 0]
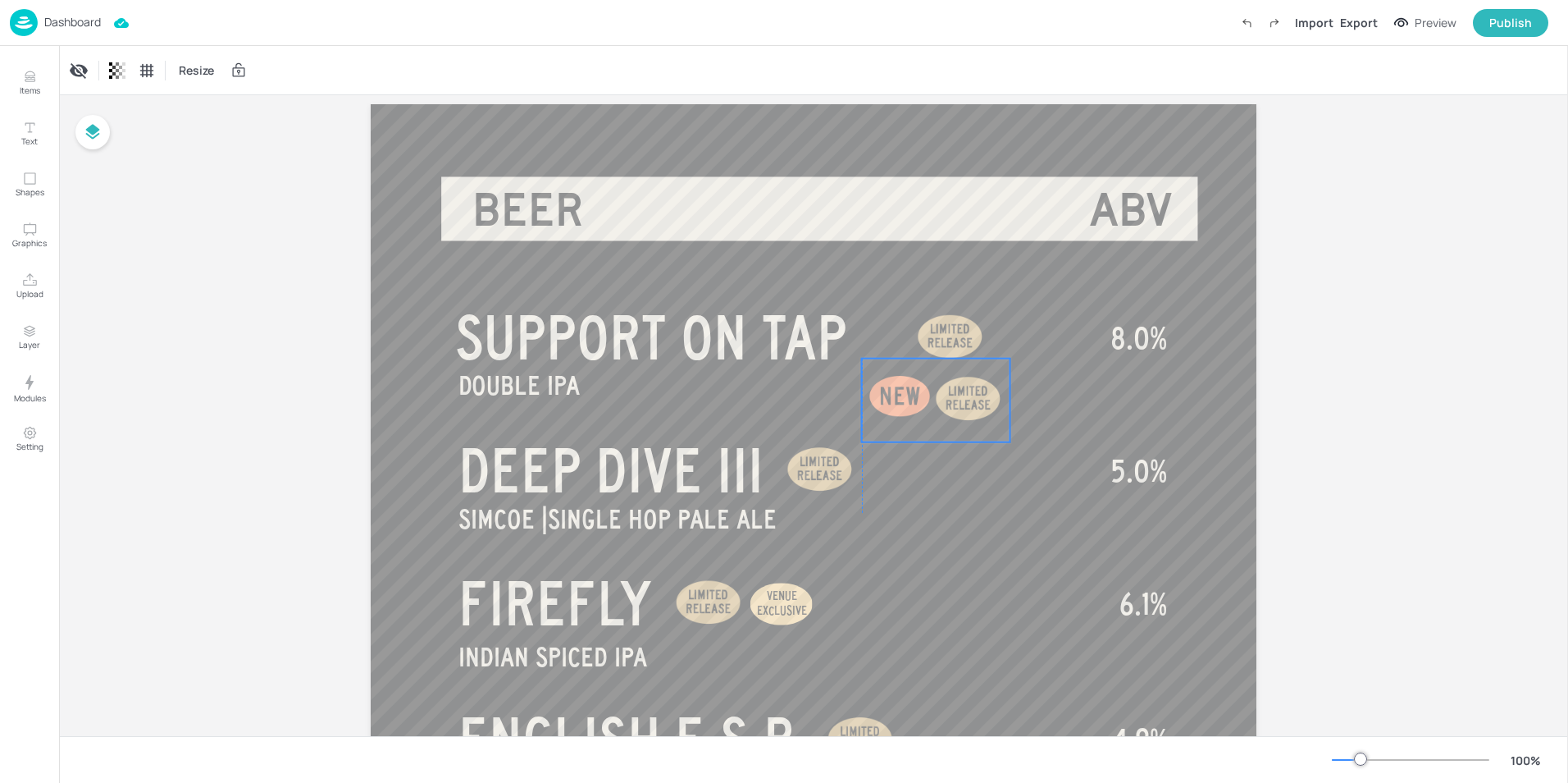
drag, startPoint x: 975, startPoint y: 507, endPoint x: 947, endPoint y: 402, distance: 108.7
click at [947, 402] on div at bounding box center [969, 400] width 83 height 83
click at [946, 351] on div at bounding box center [951, 338] width 83 height 83
drag, startPoint x: 956, startPoint y: 397, endPoint x: 959, endPoint y: 338, distance: 59.1
click at [959, 338] on div at bounding box center [969, 338] width 83 height 83
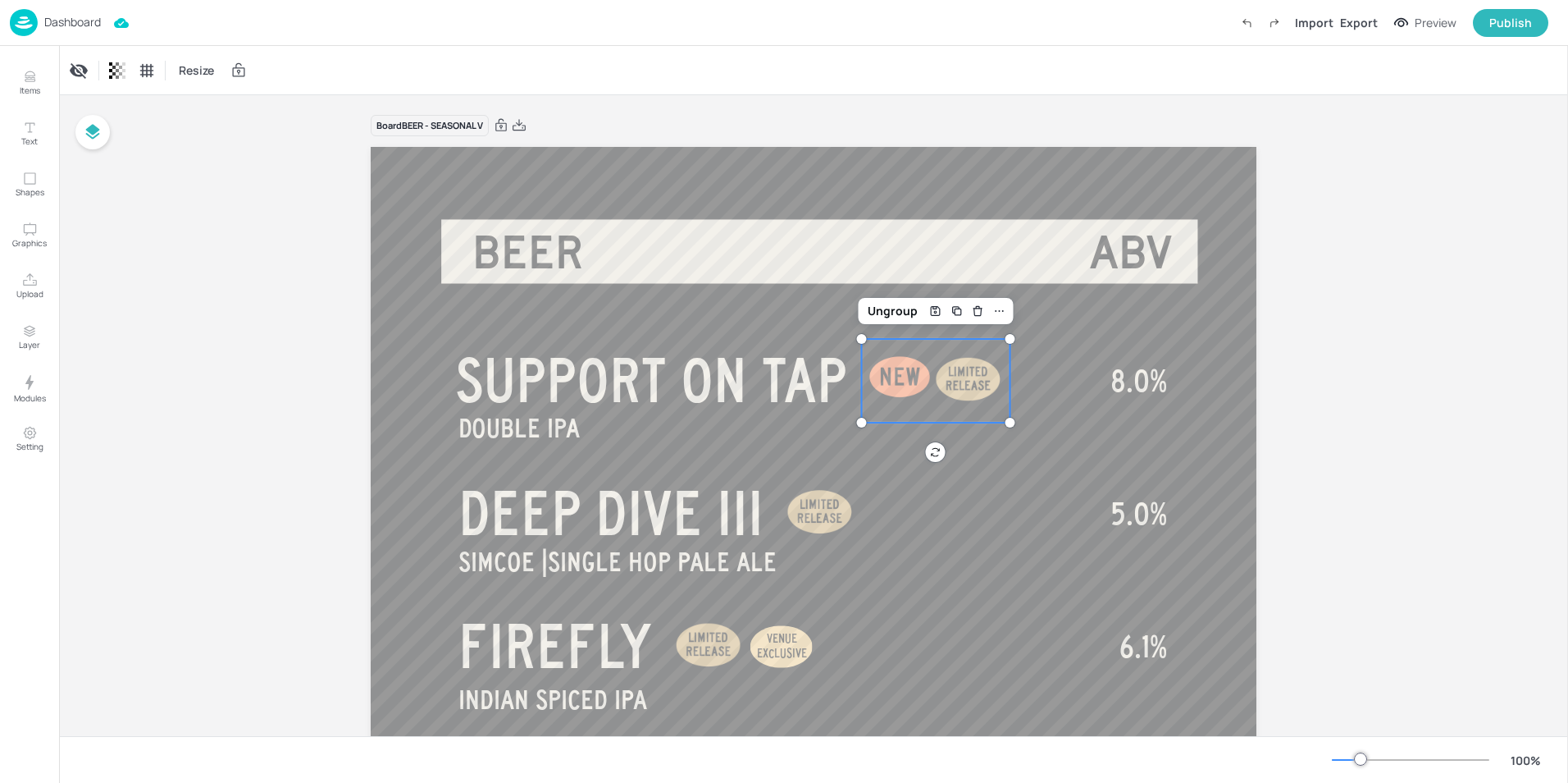
scroll to position [0, 0]
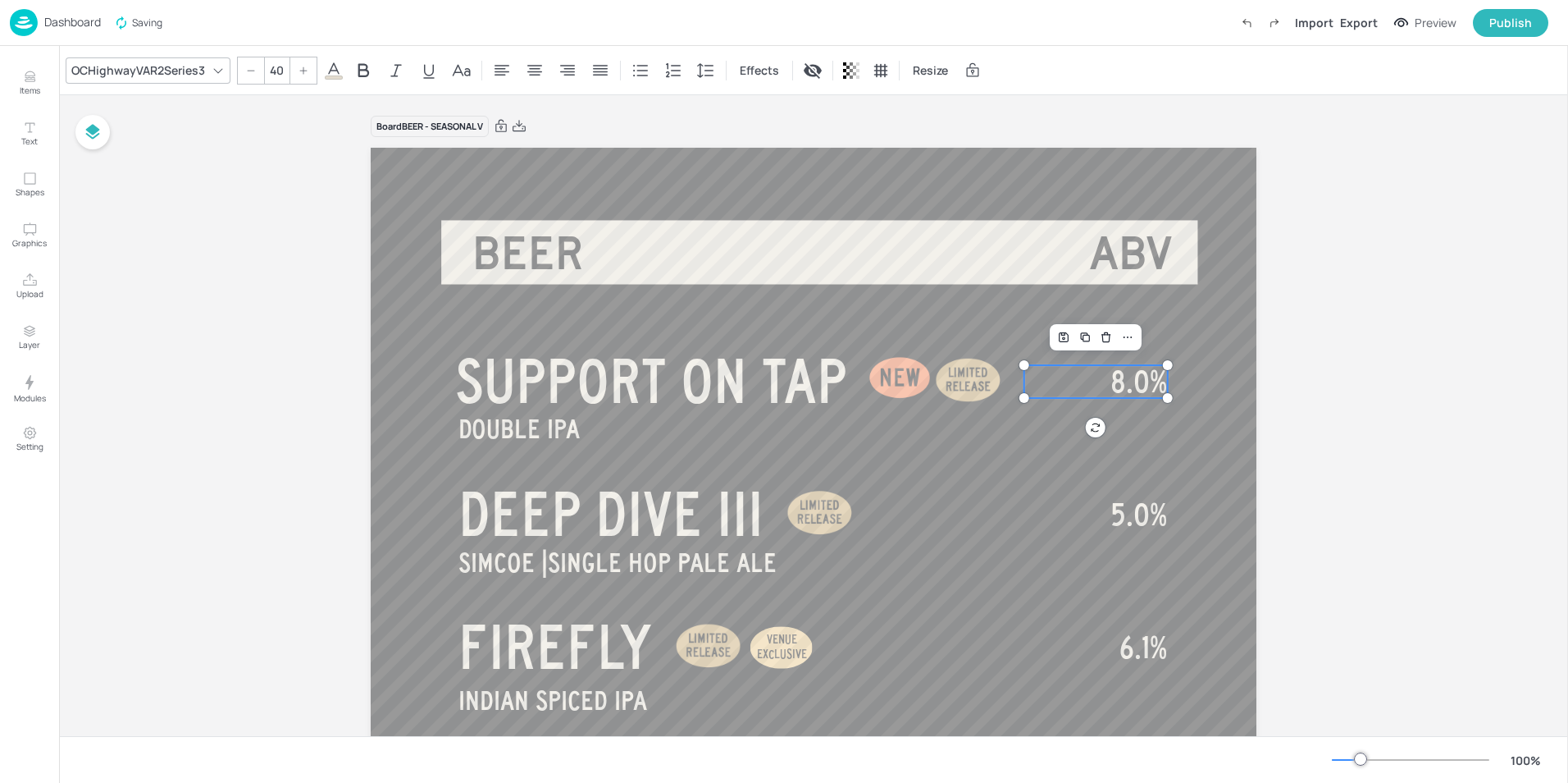
click at [1134, 377] on span "8.0%" at bounding box center [1139, 381] width 57 height 33
click at [1141, 377] on span "8.0%" at bounding box center [1139, 381] width 57 height 33
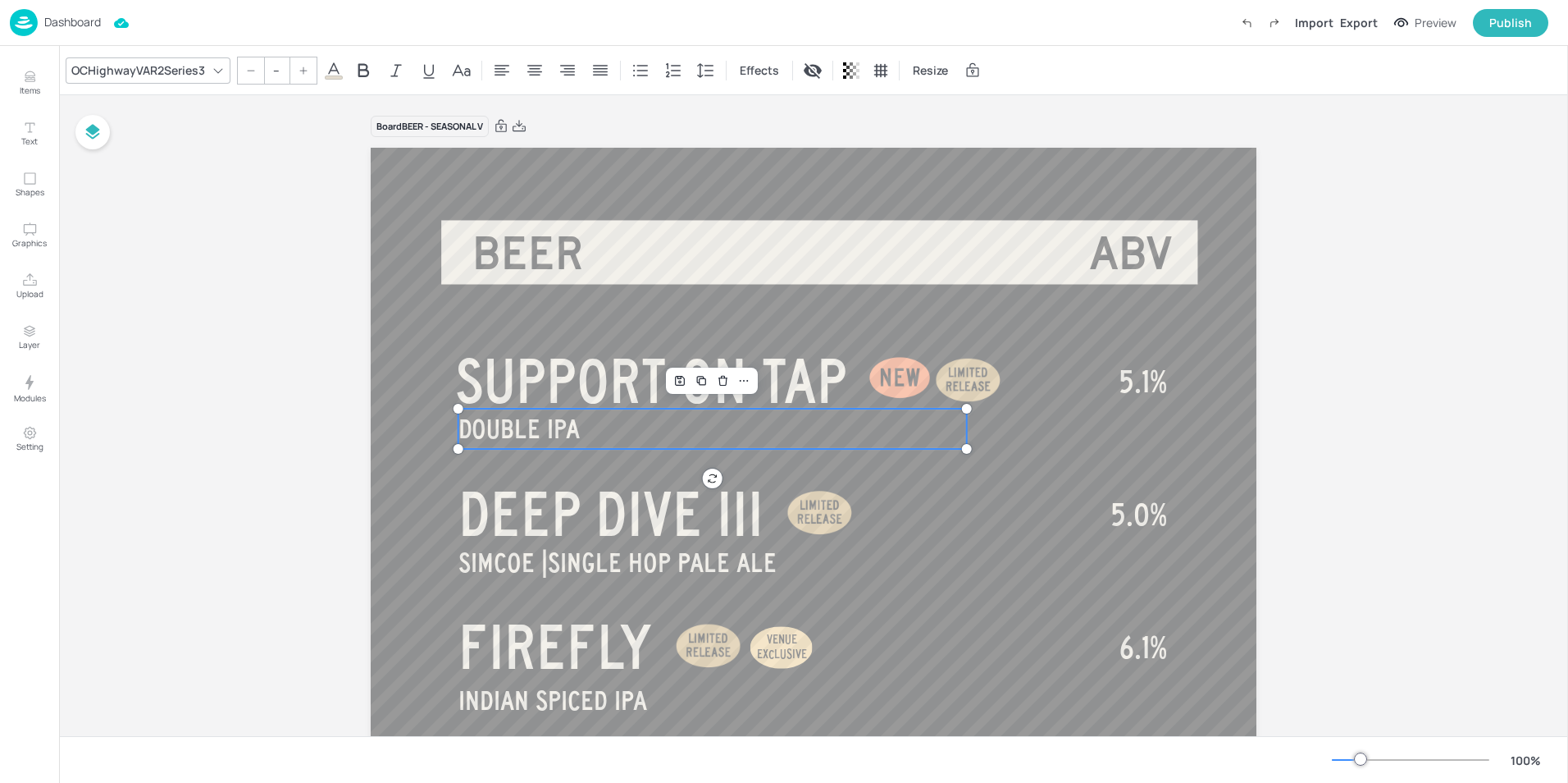
type input "35"
click at [541, 439] on span "DOUBLE IPA" at bounding box center [519, 429] width 122 height 29
drag, startPoint x: 587, startPoint y: 428, endPoint x: 456, endPoint y: 427, distance: 131.0
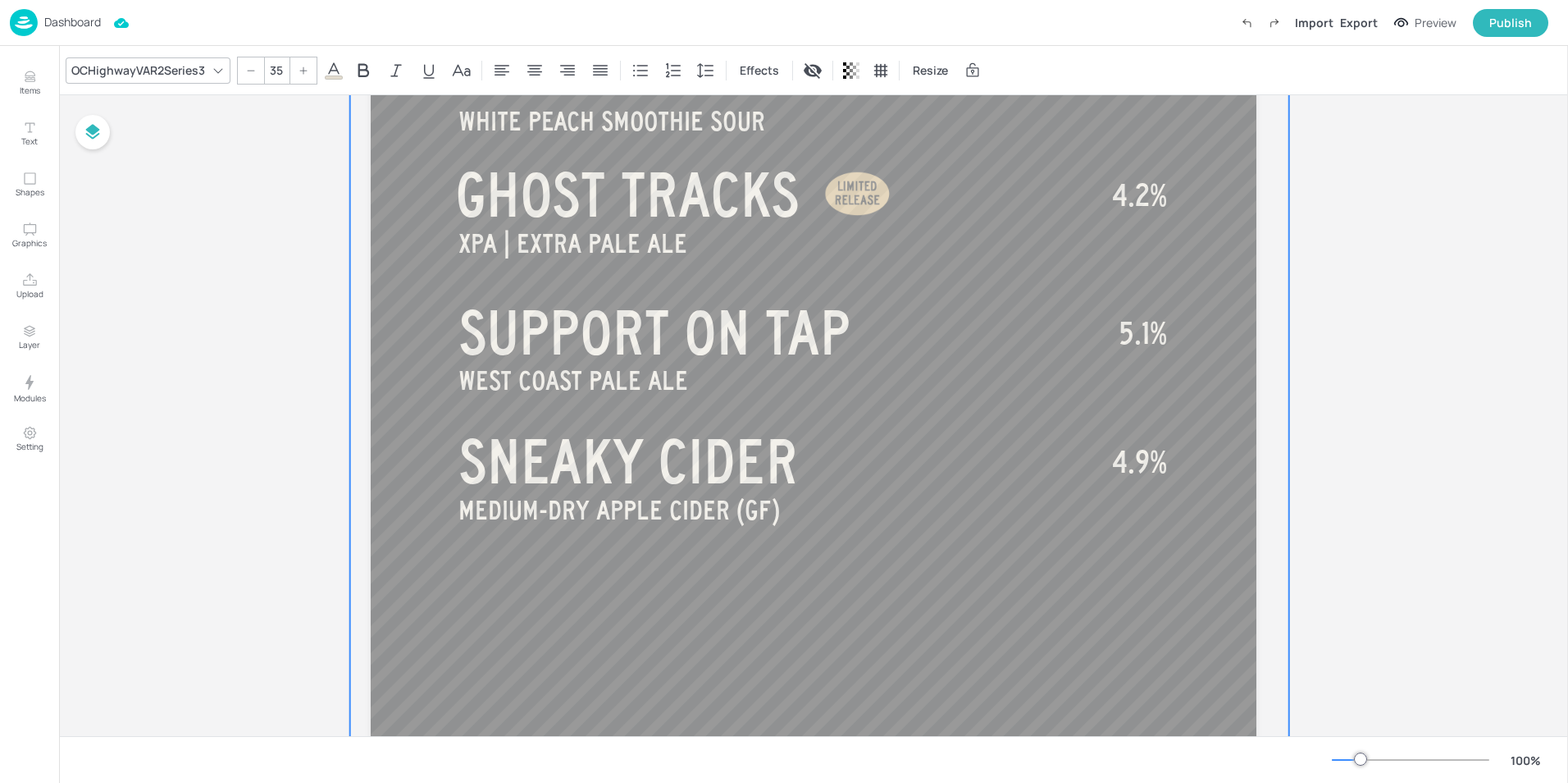
scroll to position [946, 0]
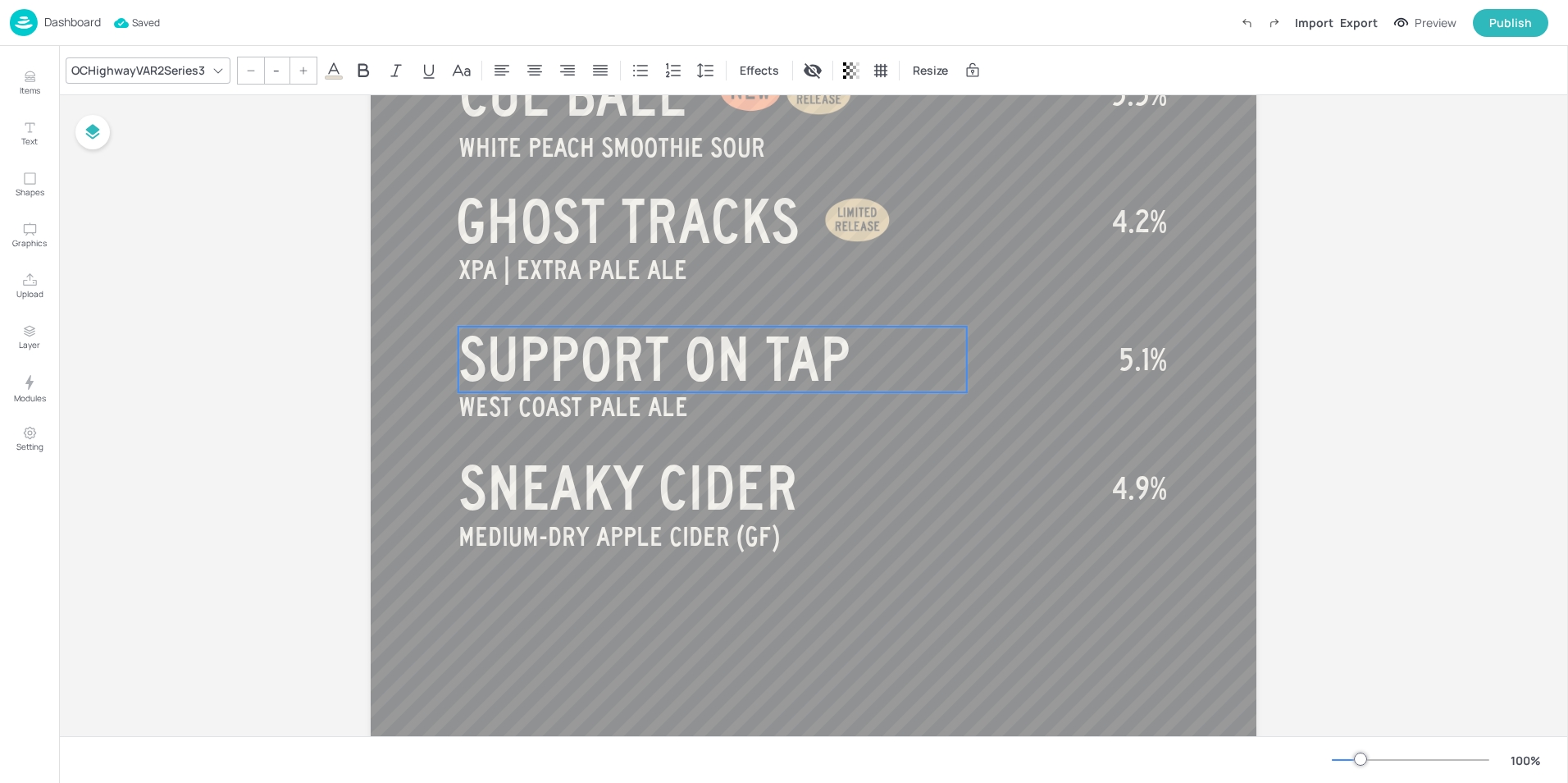
type input "80"
click at [576, 378] on span "SUPPORT ON TAP" at bounding box center [654, 359] width 392 height 66
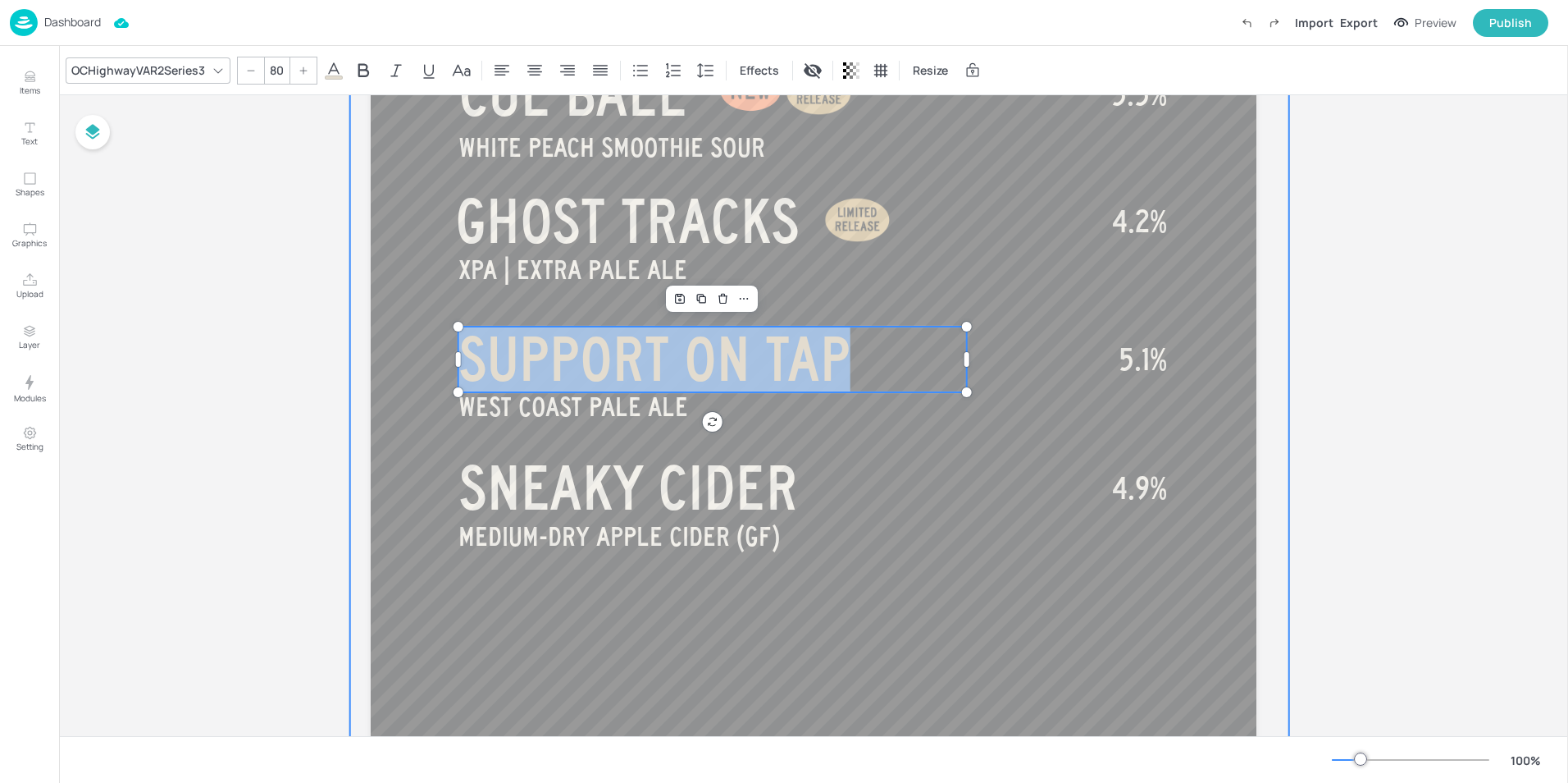
drag, startPoint x: 862, startPoint y: 353, endPoint x: 382, endPoint y: 339, distance: 480.2
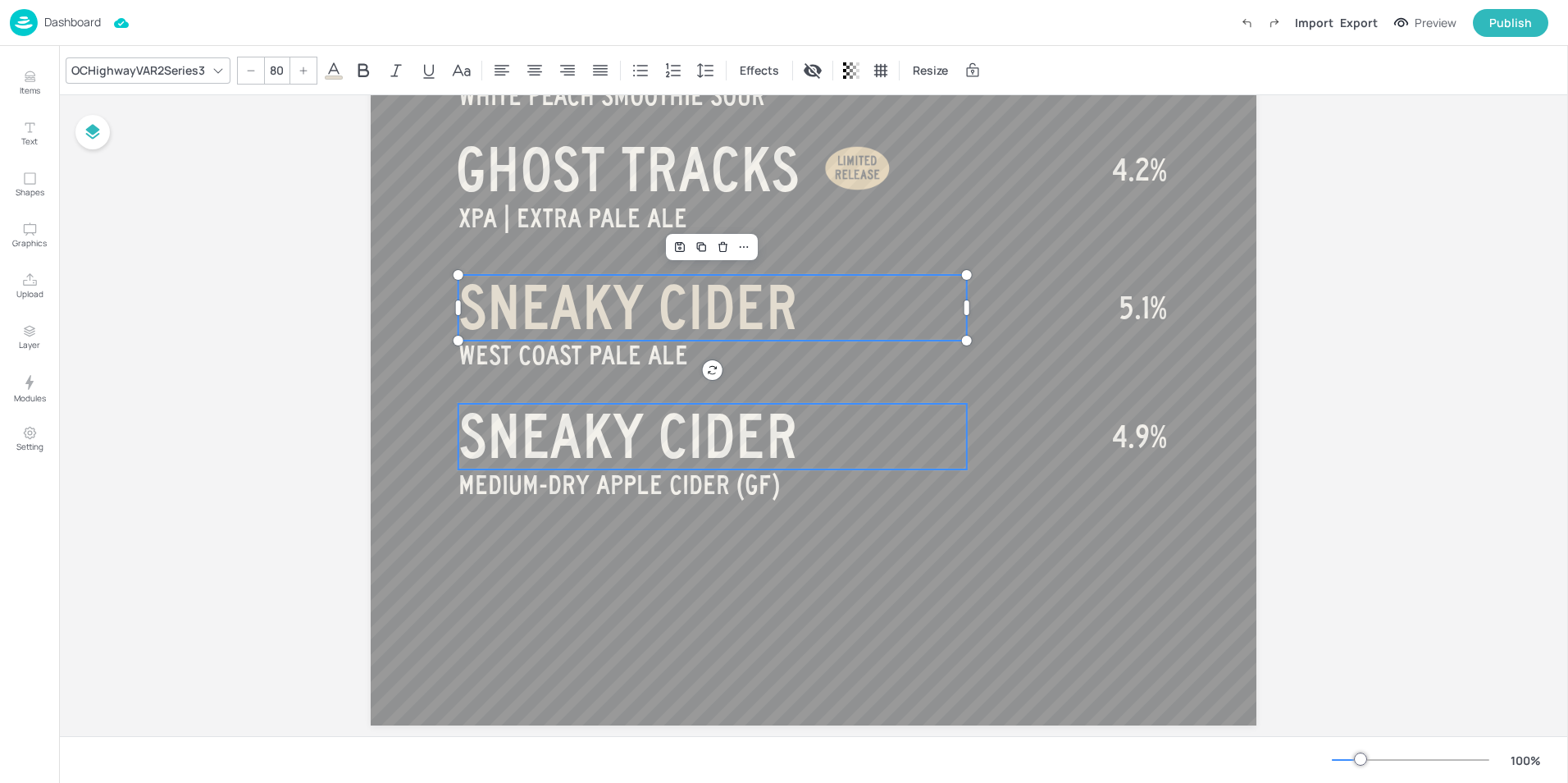
scroll to position [1017, 0]
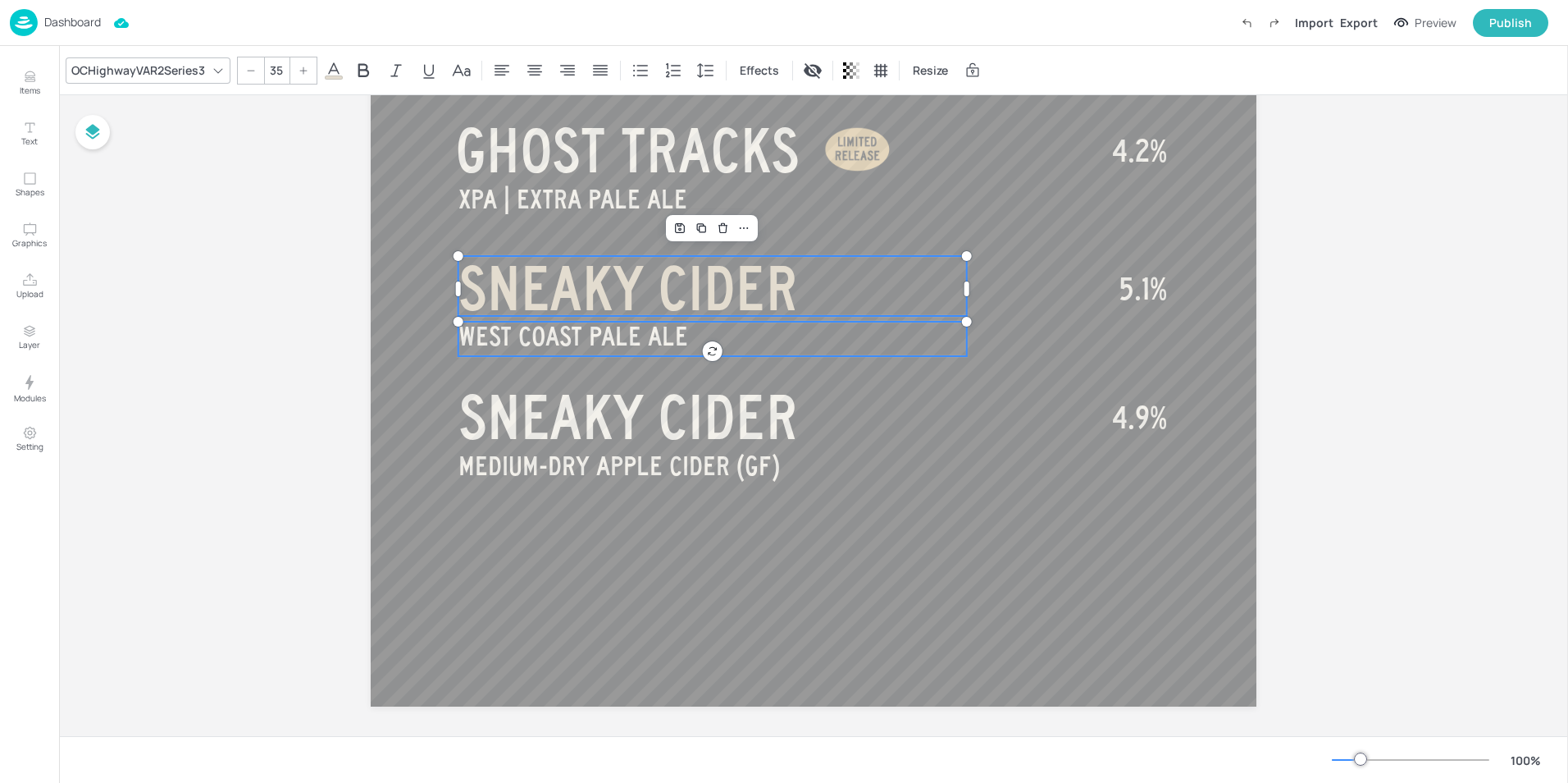
click at [565, 345] on span "WEST COAST PALE ALE" at bounding box center [573, 336] width 230 height 29
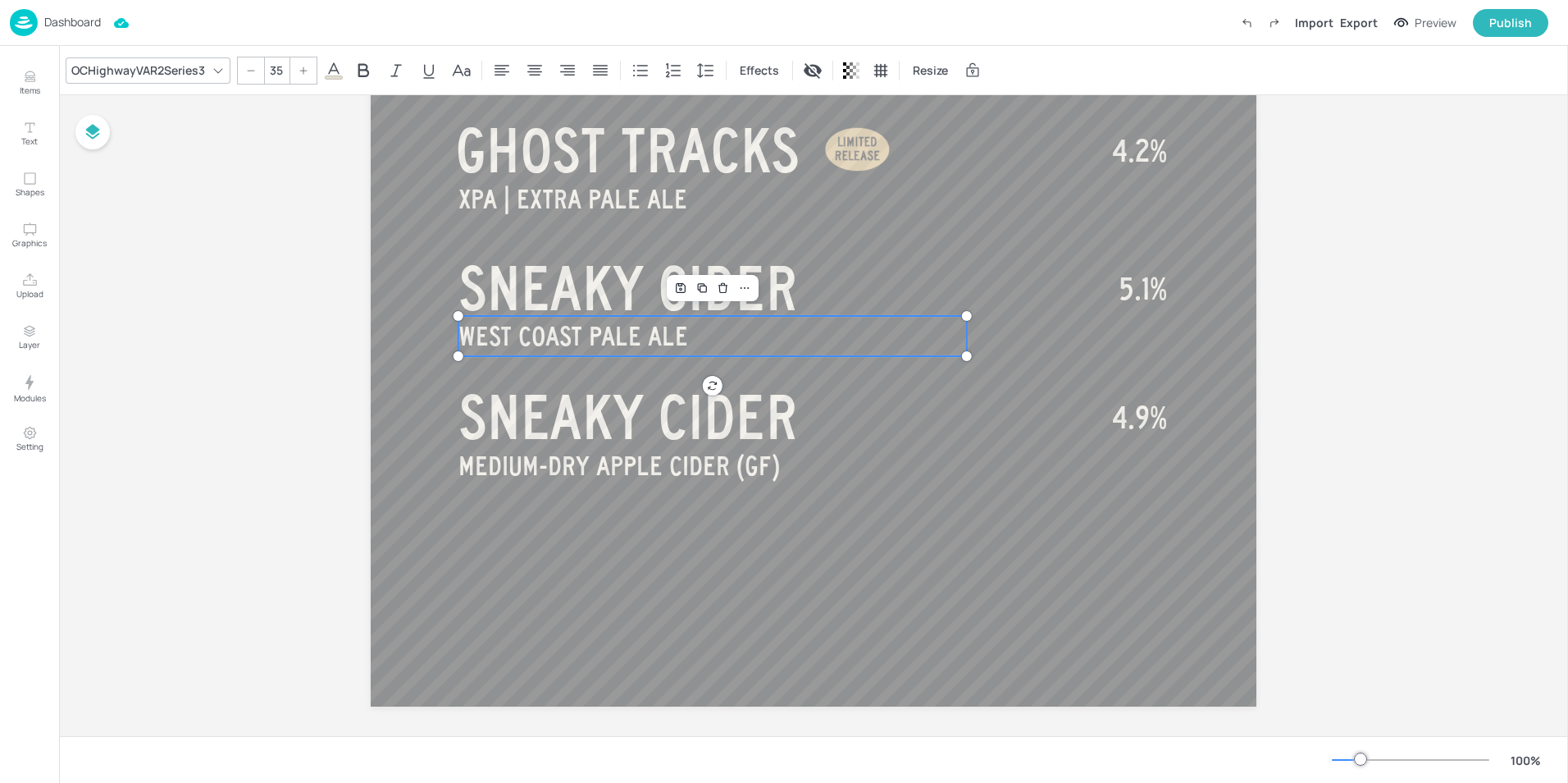
click at [565, 345] on span "WEST COAST PALE ALE" at bounding box center [573, 336] width 230 height 29
type input "80"
click at [555, 297] on span "SNEAKY CIDER" at bounding box center [628, 289] width 339 height 66
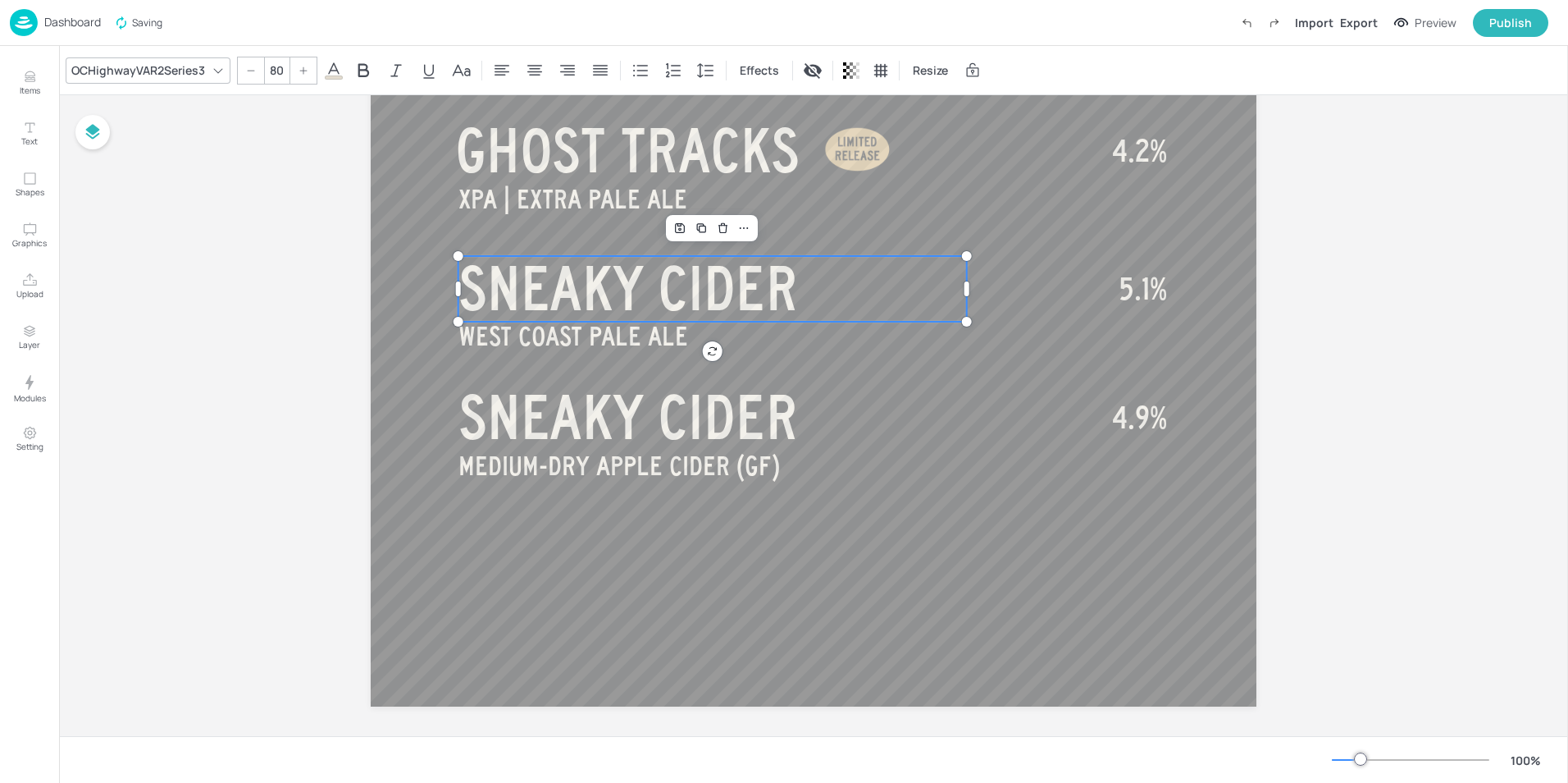
click at [802, 283] on p "SNEAKY CIDER" at bounding box center [712, 289] width 508 height 66
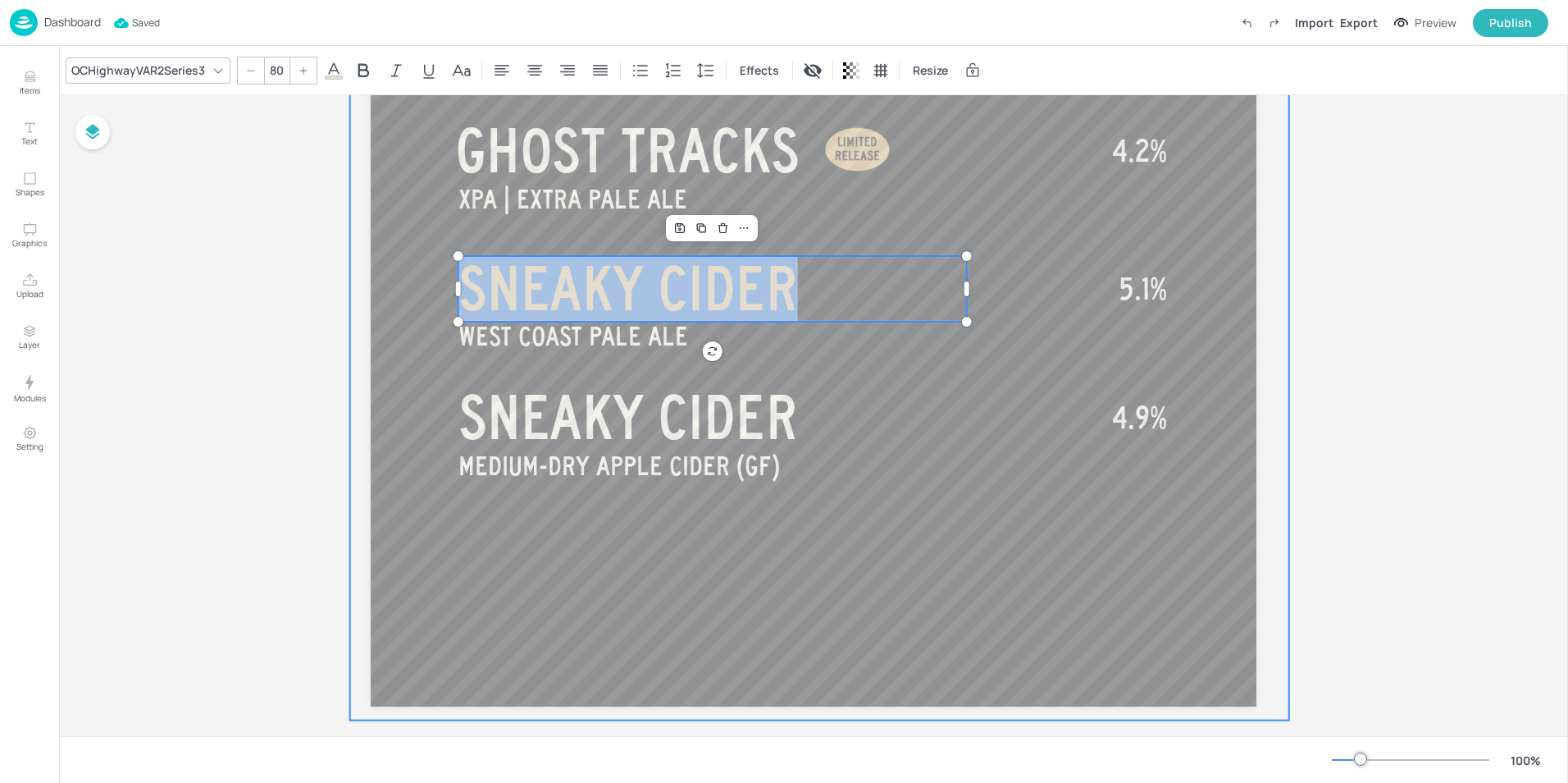
drag, startPoint x: 784, startPoint y: 290, endPoint x: 385, endPoint y: 289, distance: 399.0
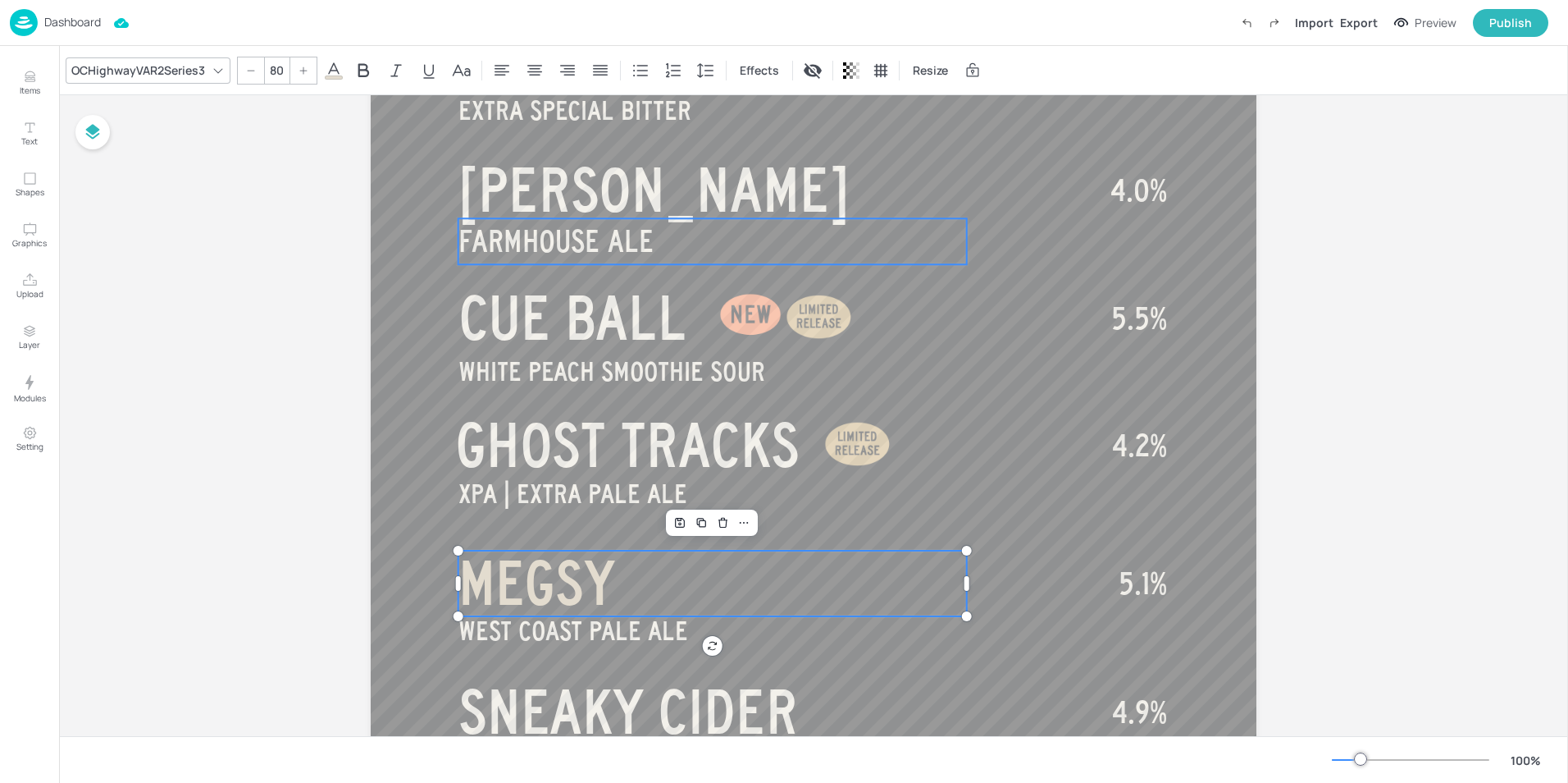
scroll to position [852, 0]
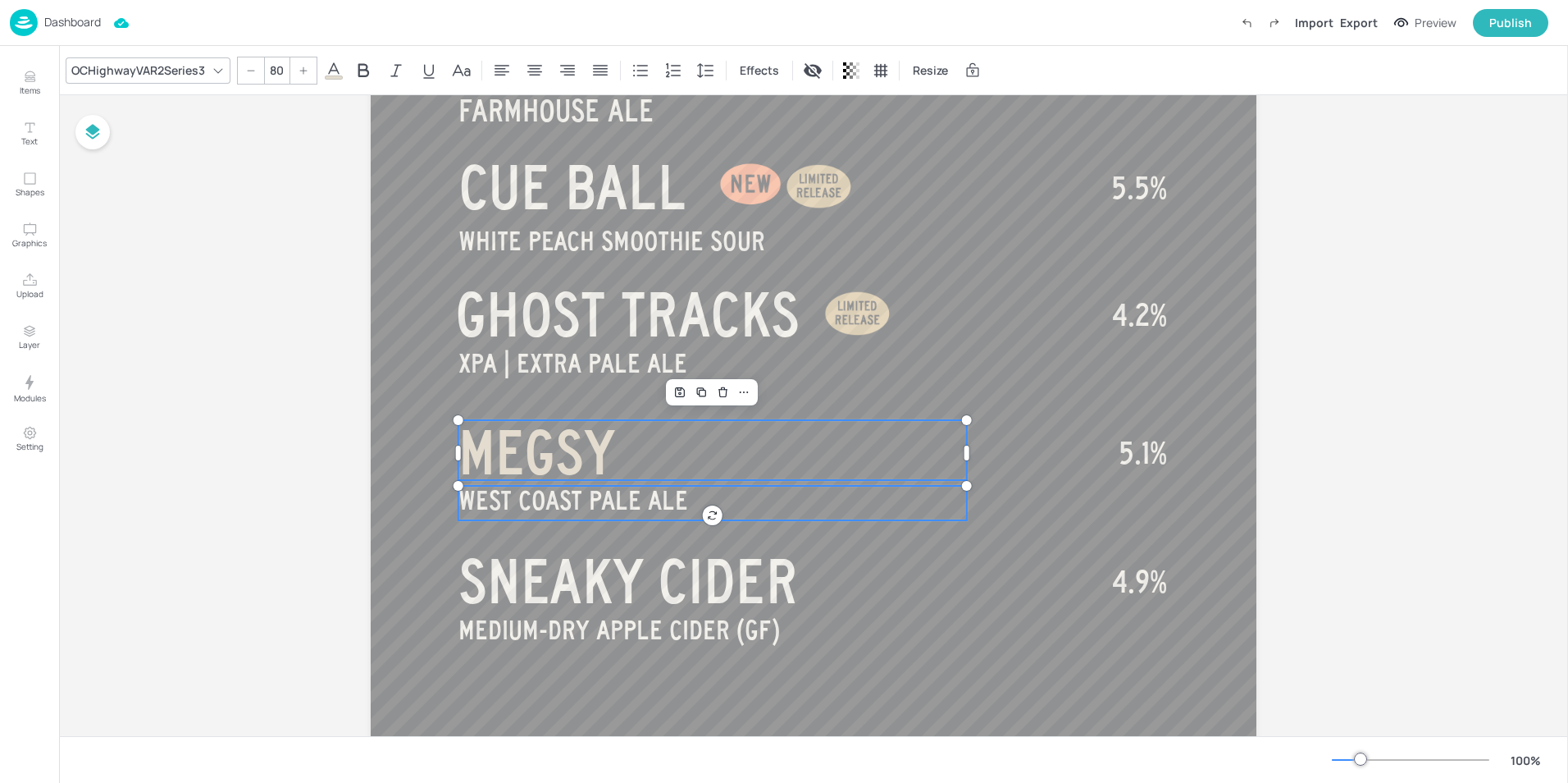
type input "35"
click at [547, 501] on span "WEST COAST PALE ALE" at bounding box center [573, 500] width 230 height 29
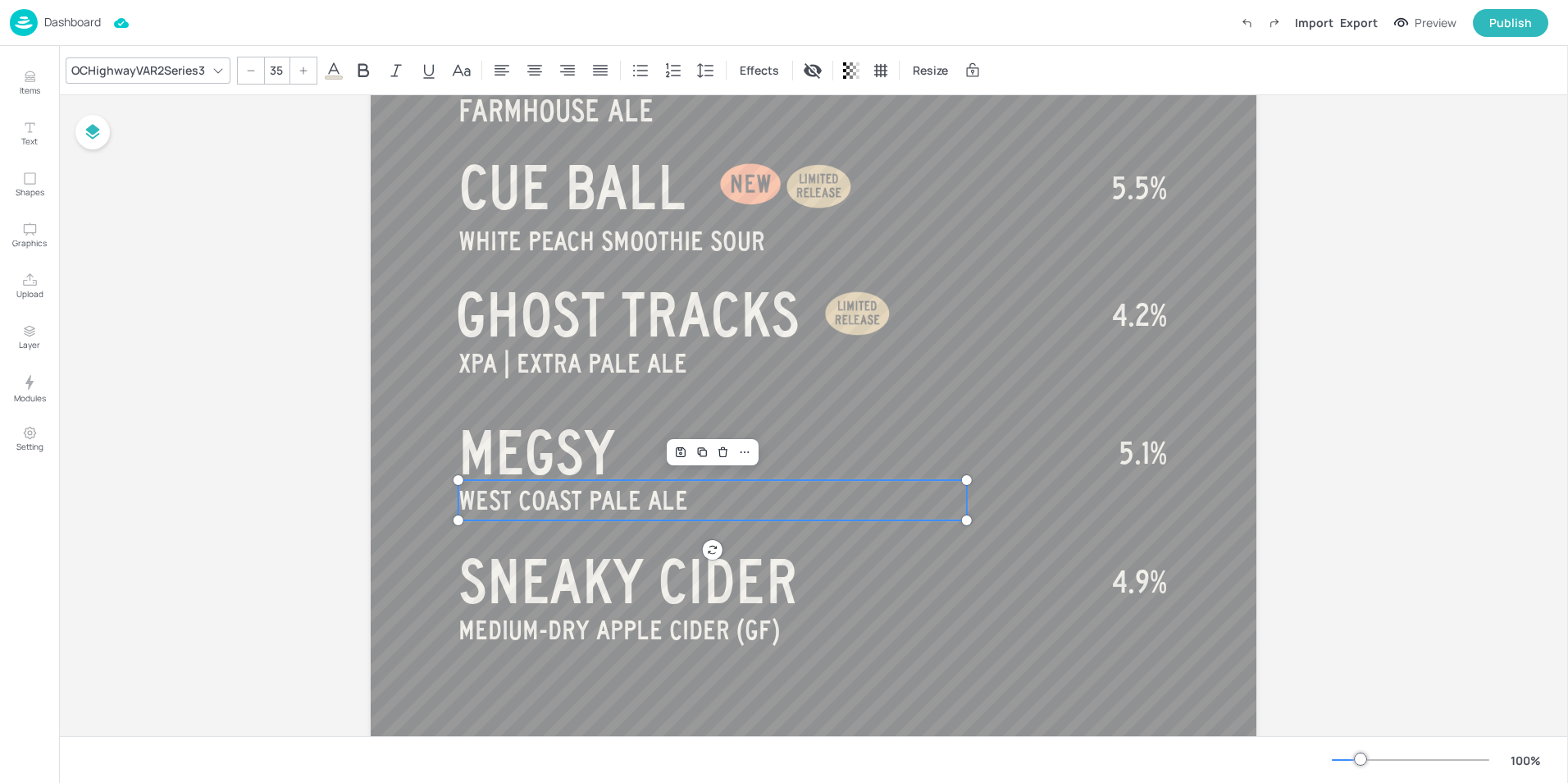
click at [547, 500] on span "WEST COAST PALE ALE" at bounding box center [573, 500] width 230 height 29
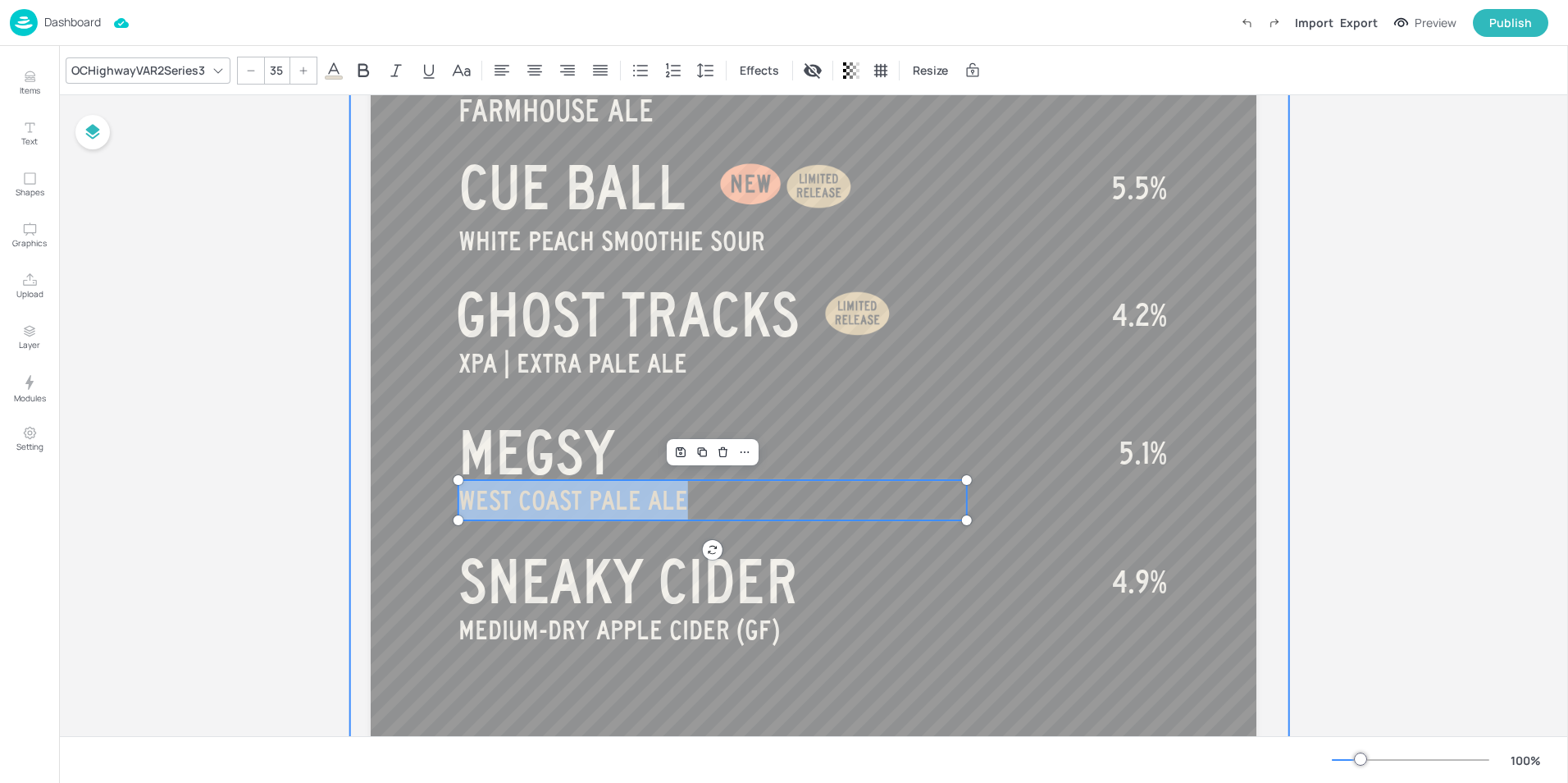
drag, startPoint x: 681, startPoint y: 500, endPoint x: 378, endPoint y: 519, distance: 303.6
click at [378, 519] on div "WEST COAST PALE ALE SUPPORT ON TAP SIMCOE | SINGLE HOP PALE ALE DEEP DIVE III I…" at bounding box center [813, 82] width 886 height 1576
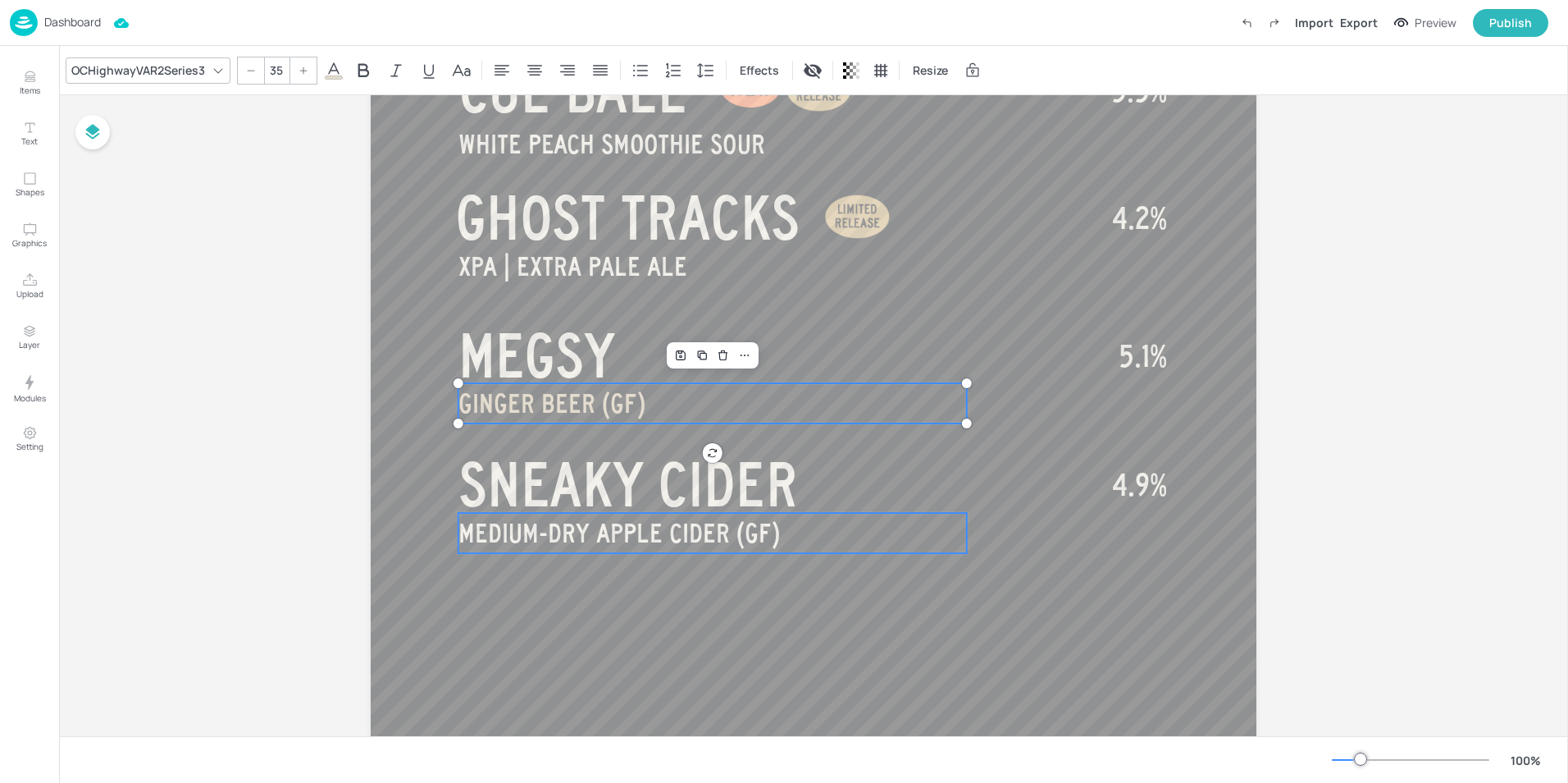
scroll to position [963, 0]
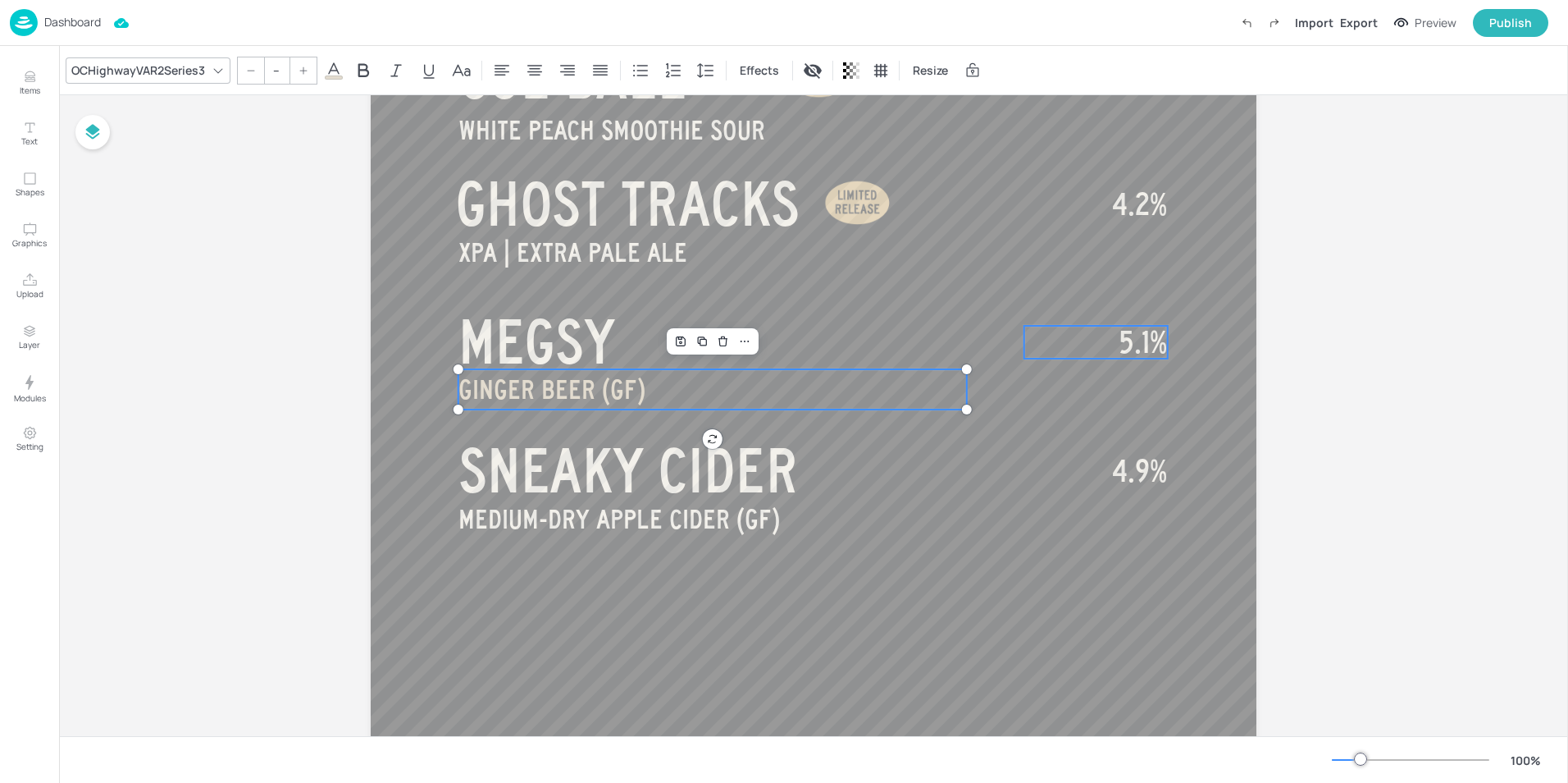
type input "40"
click at [1132, 336] on span "5.1%" at bounding box center [1142, 342] width 48 height 33
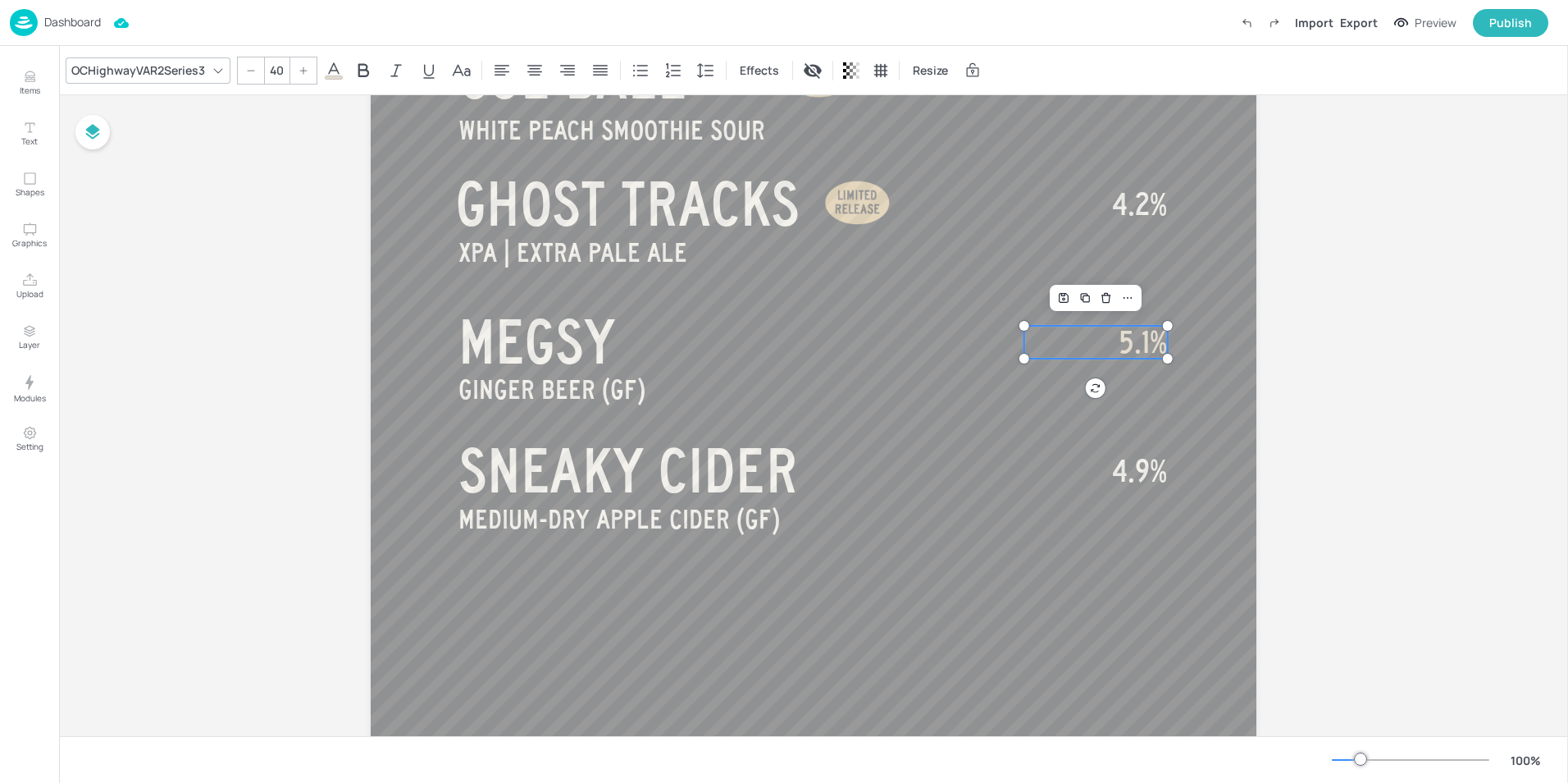
click at [1127, 339] on span "5.1%" at bounding box center [1142, 342] width 48 height 33
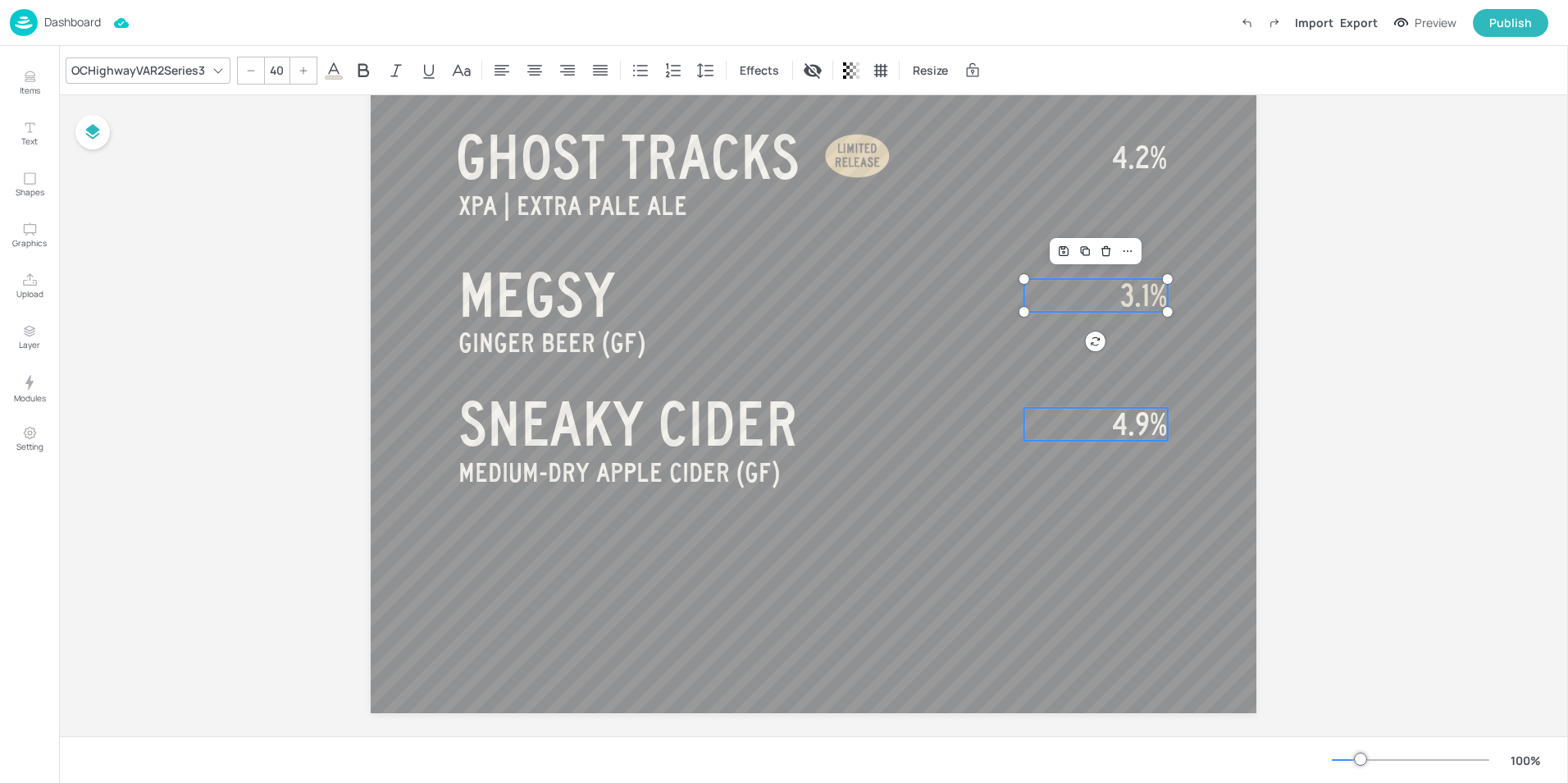
scroll to position [1010, 0]
click at [1509, 24] on div "Publish" at bounding box center [1510, 23] width 43 height 18
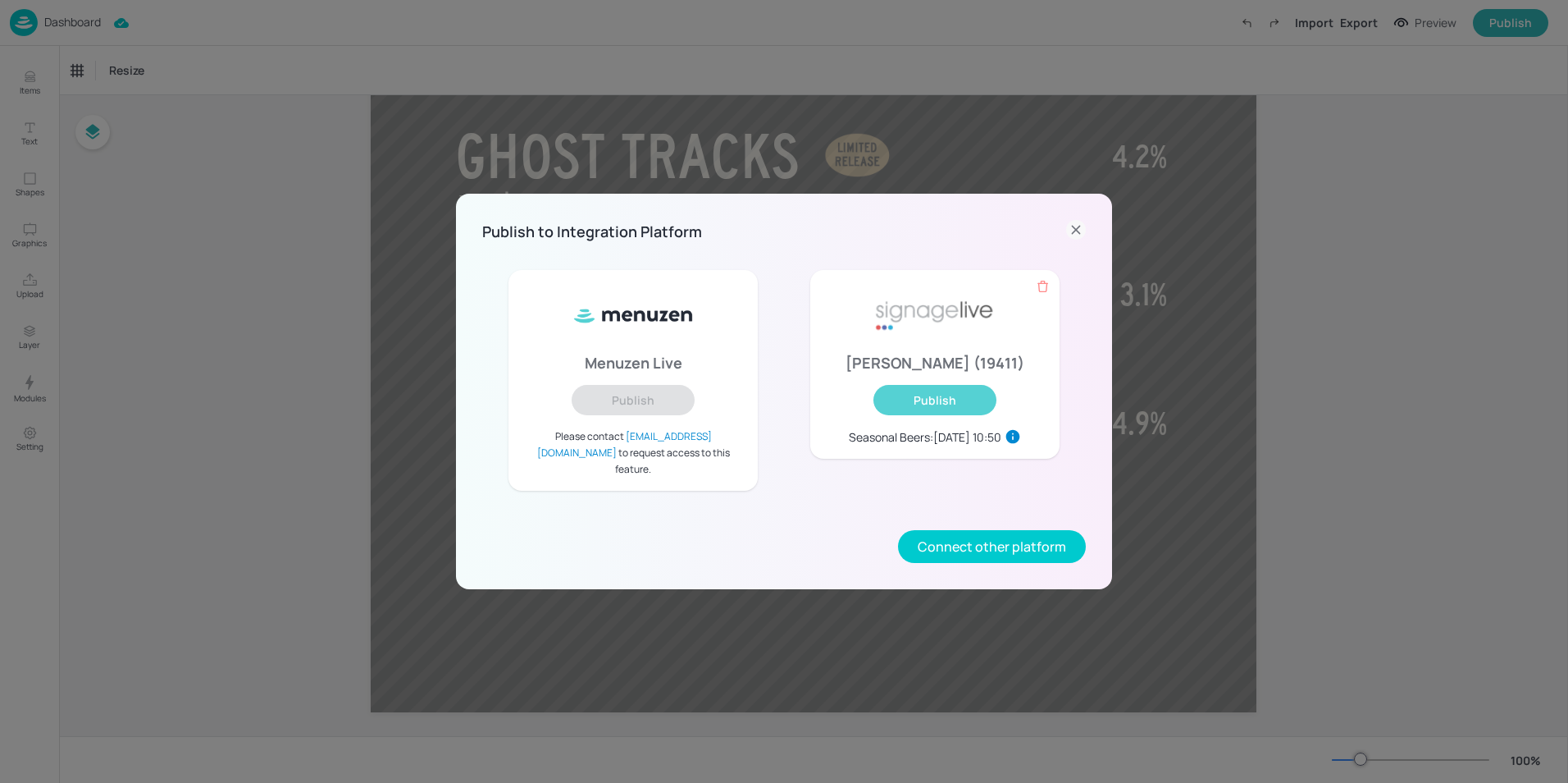
click at [916, 416] on button "Publish" at bounding box center [935, 400] width 123 height 31
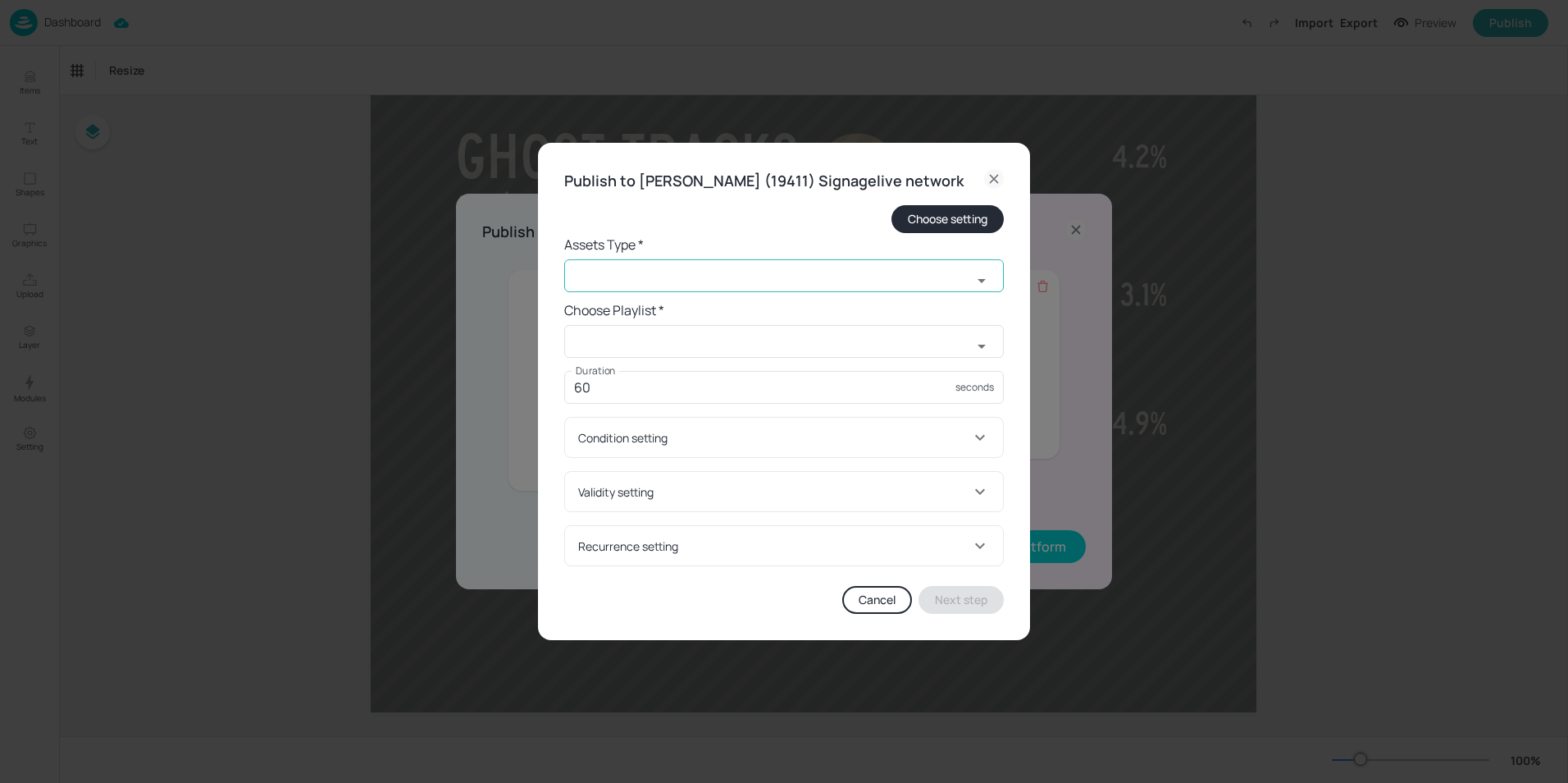
click at [673, 292] on input "text" at bounding box center [768, 276] width 408 height 33
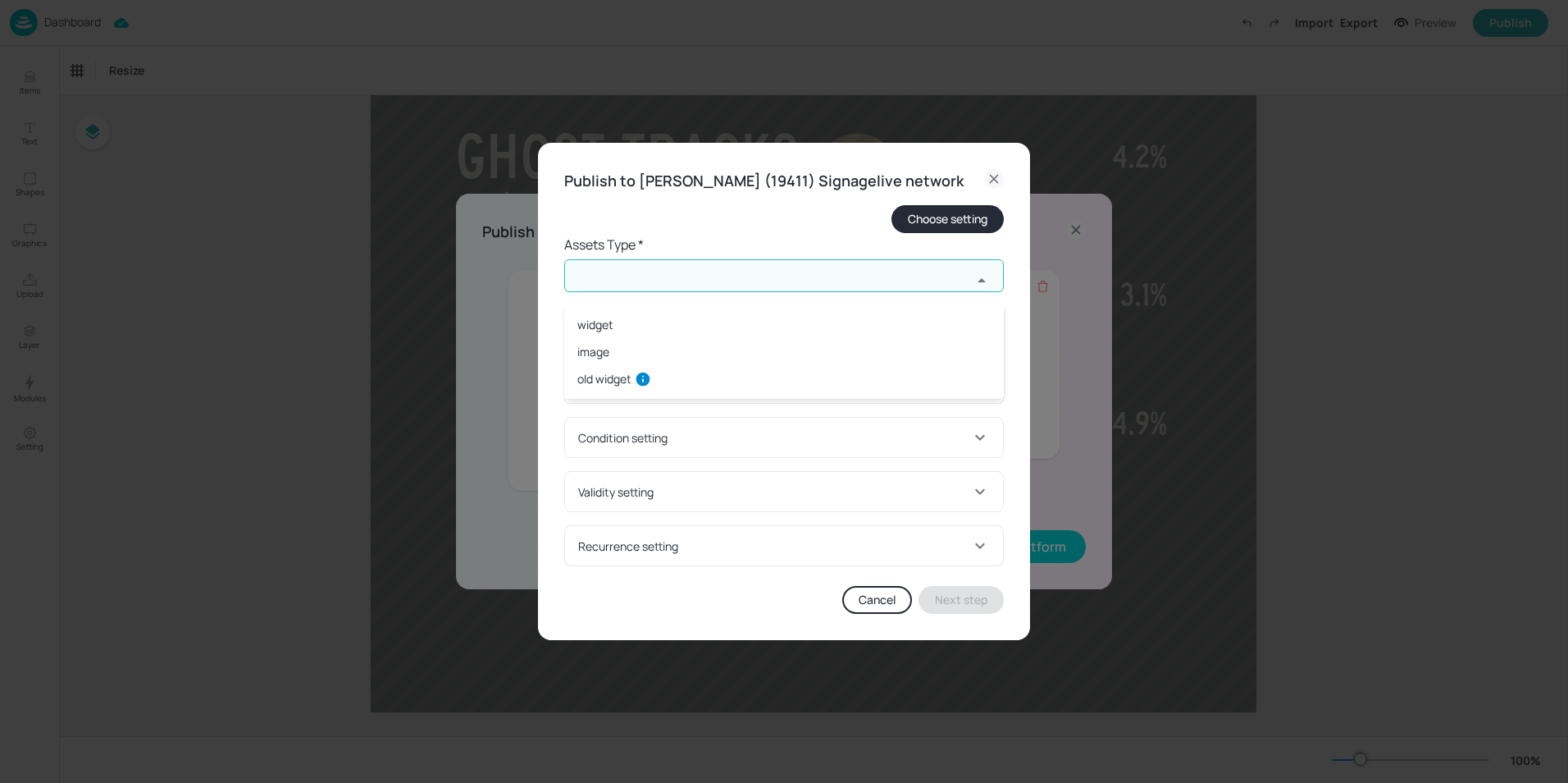
click at [620, 336] on li "widget" at bounding box center [784, 324] width 440 height 27
type input "widget"
click at [633, 358] on input "text" at bounding box center [768, 341] width 408 height 33
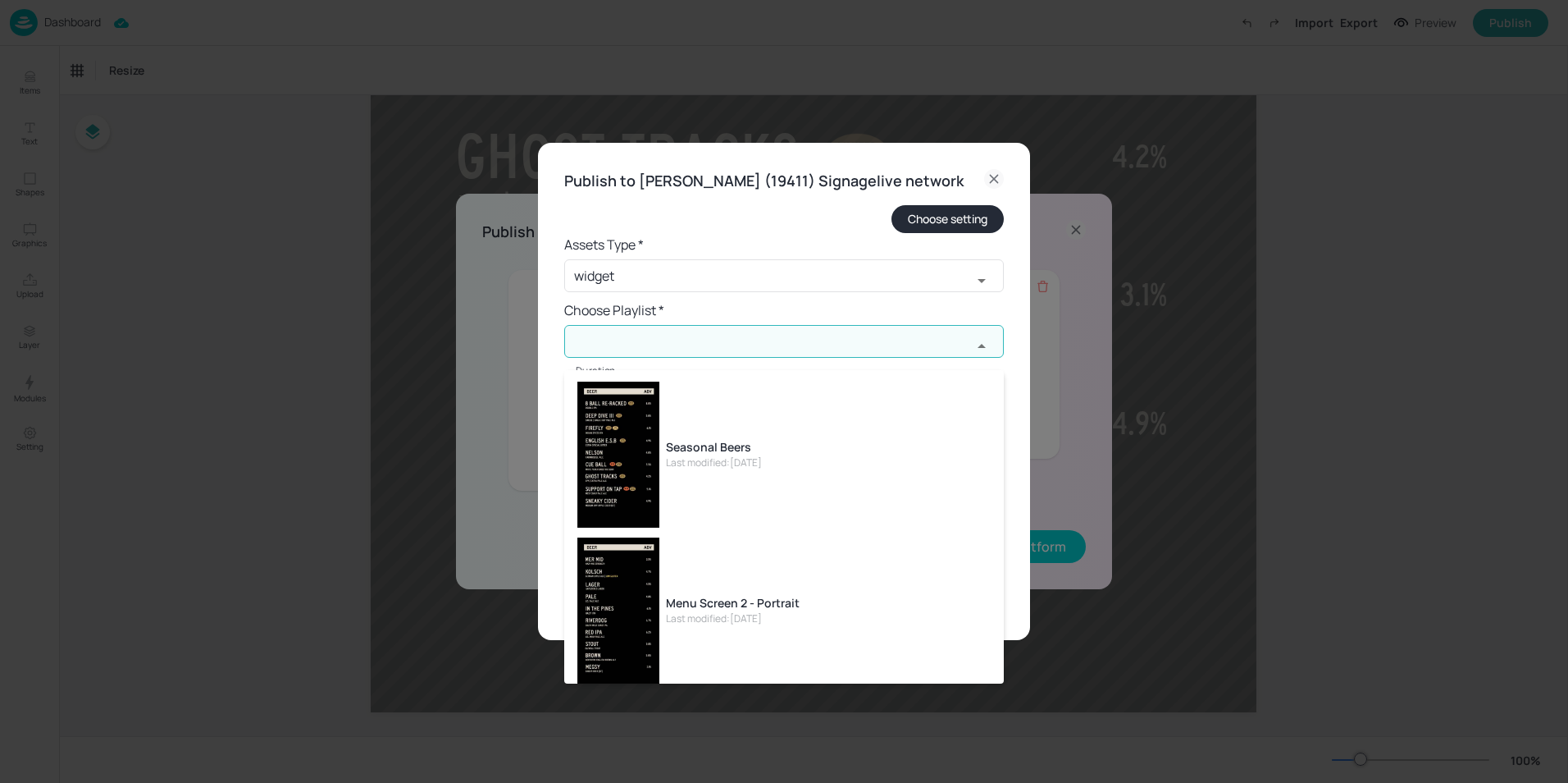
click at [681, 456] on div "Last modified: [DATE]" at bounding box center [714, 462] width 96 height 15
type input "Seasonal Beers"
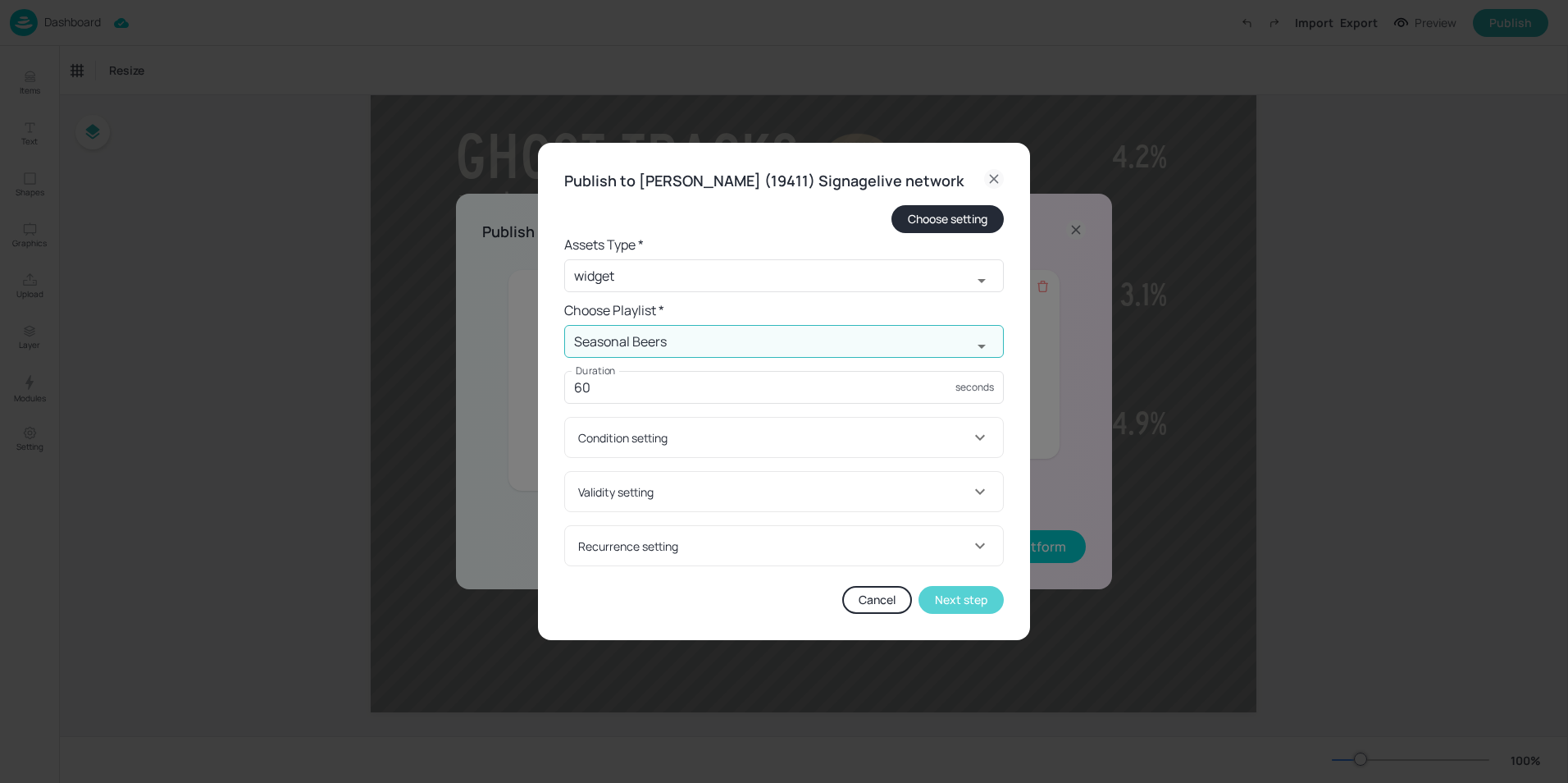
click at [955, 613] on button "Next step" at bounding box center [961, 600] width 86 height 28
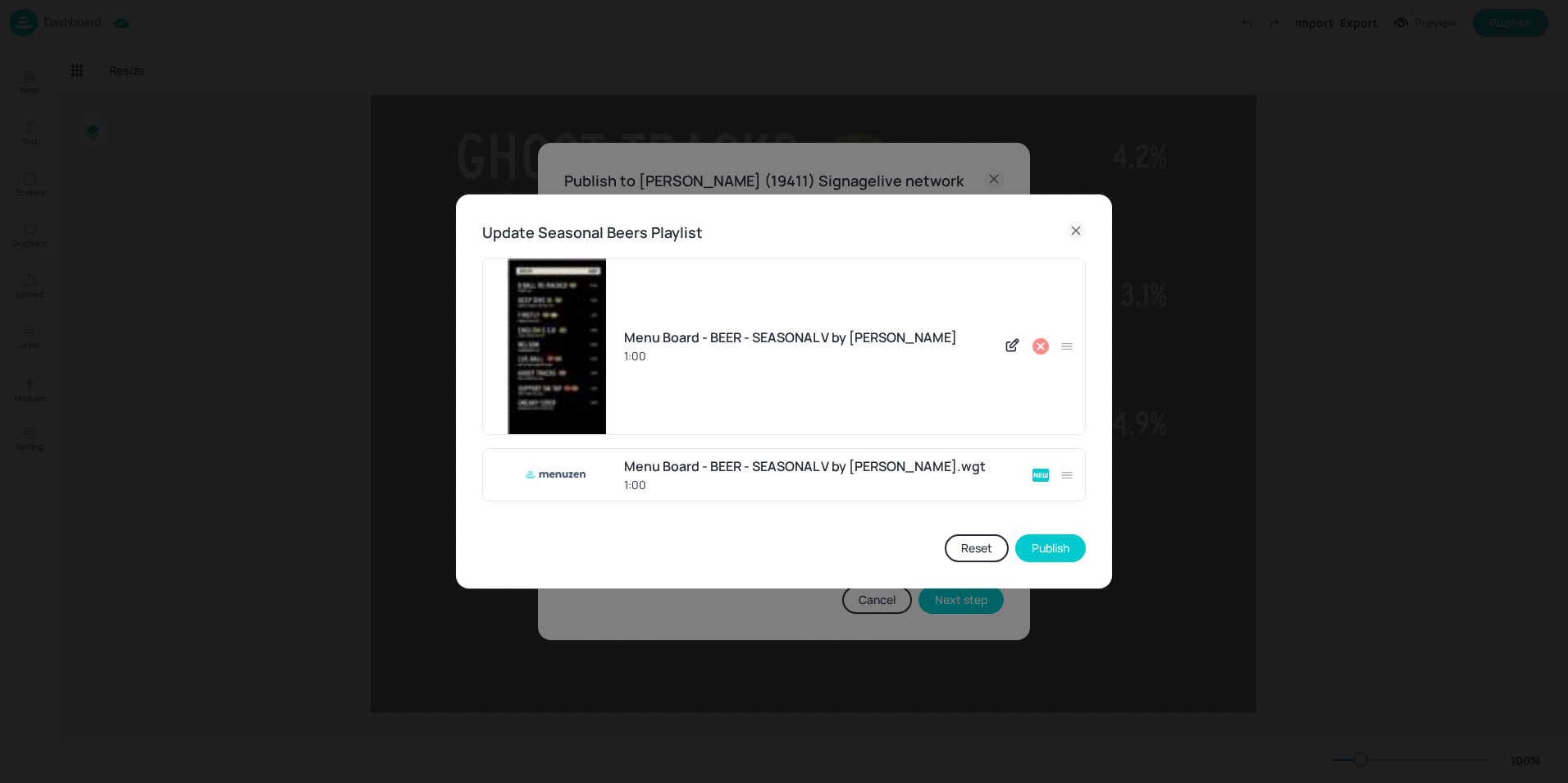
click at [1042, 343] on icon at bounding box center [1041, 346] width 17 height 17
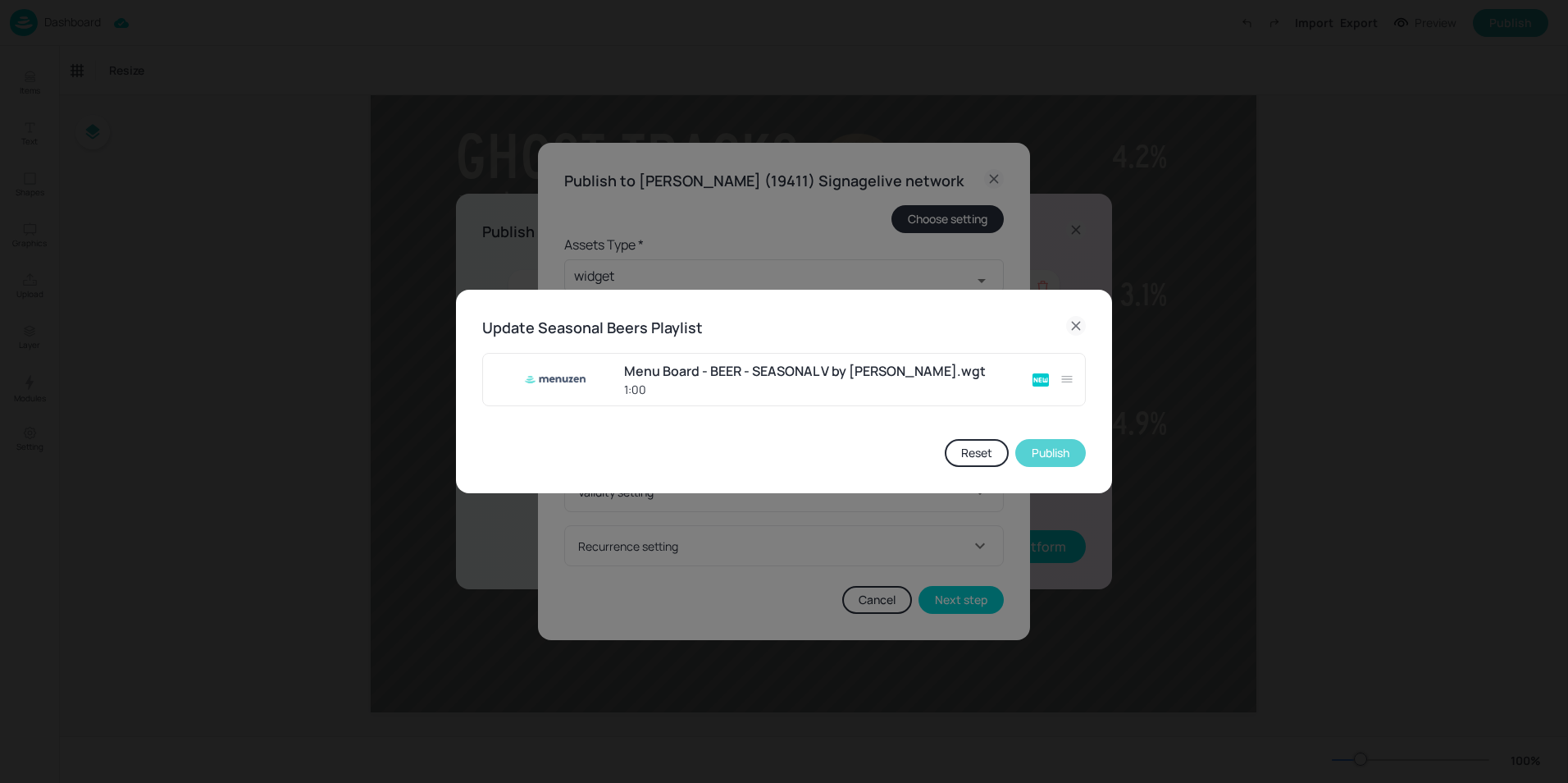
click at [1033, 454] on button "Publish" at bounding box center [1050, 453] width 71 height 28
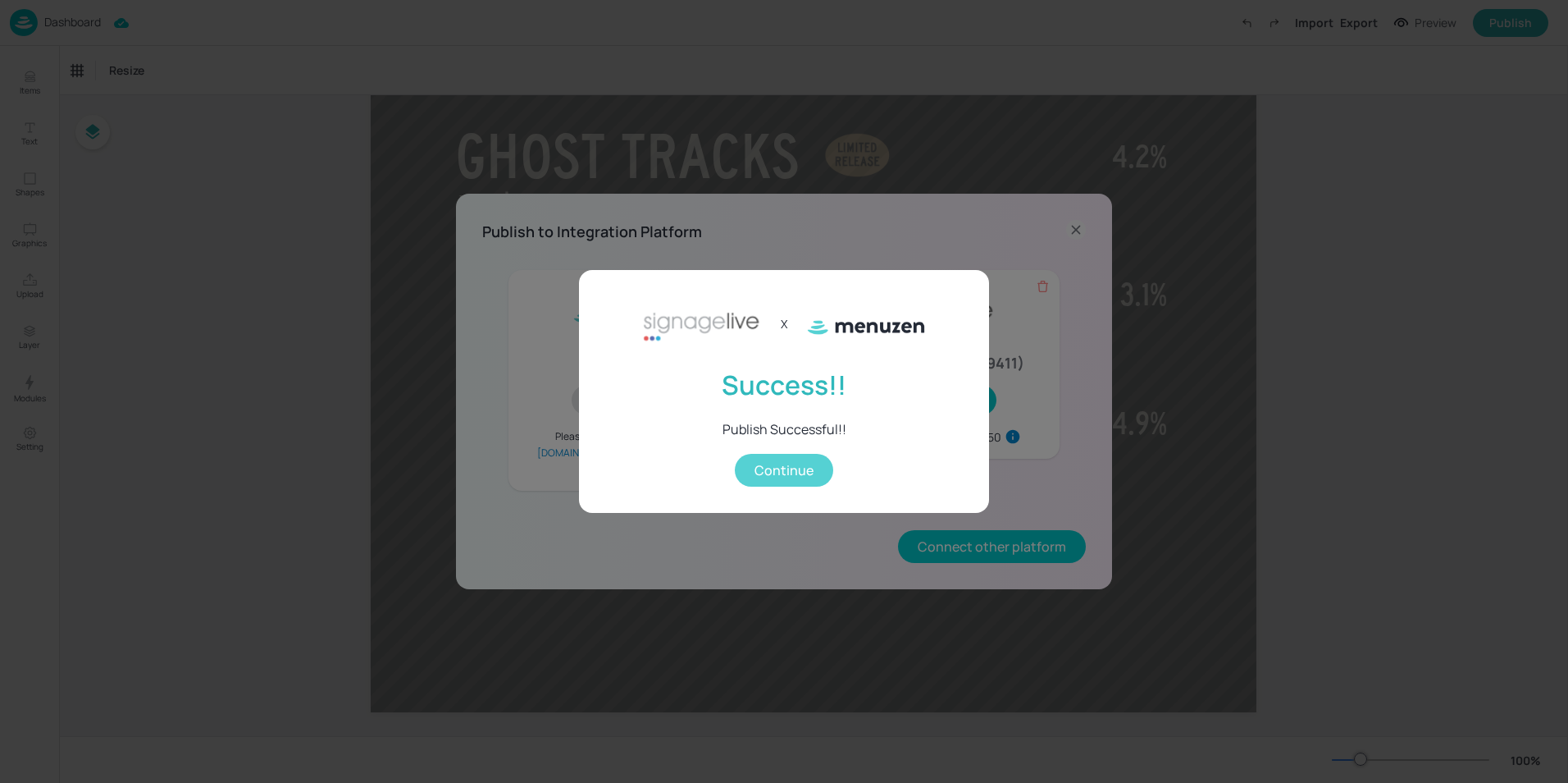
click at [783, 474] on button "Continue" at bounding box center [784, 471] width 99 height 33
